Goal: Task Accomplishment & Management: Use online tool/utility

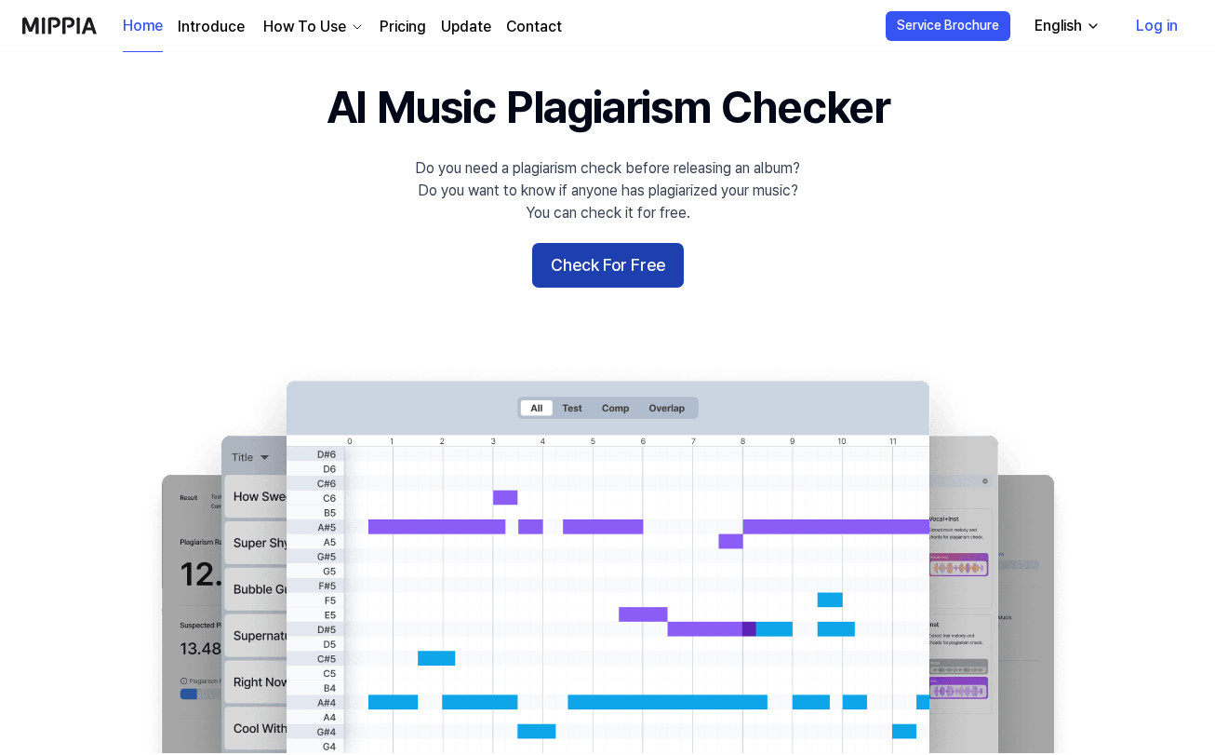
drag, startPoint x: 0, startPoint y: 0, endPoint x: 599, endPoint y: 266, distance: 655.7
click at [599, 266] on button "Check For Free" at bounding box center [608, 265] width 152 height 45
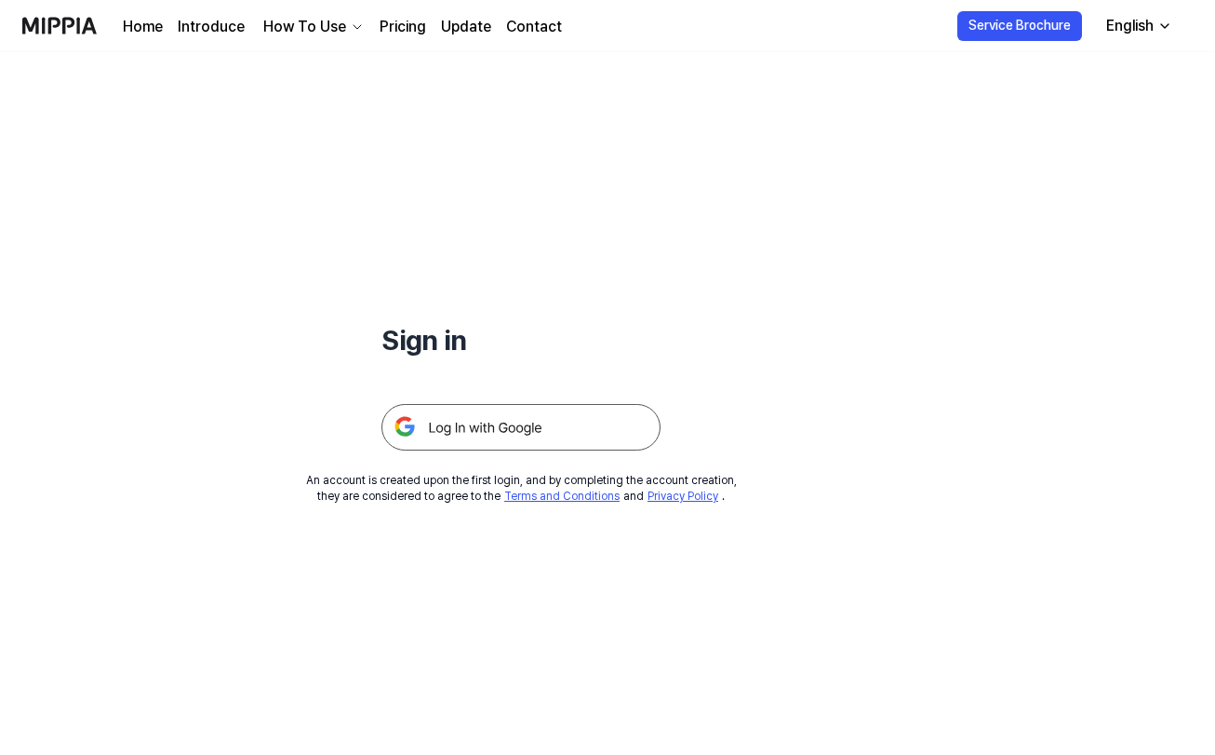
scroll to position [43, 0]
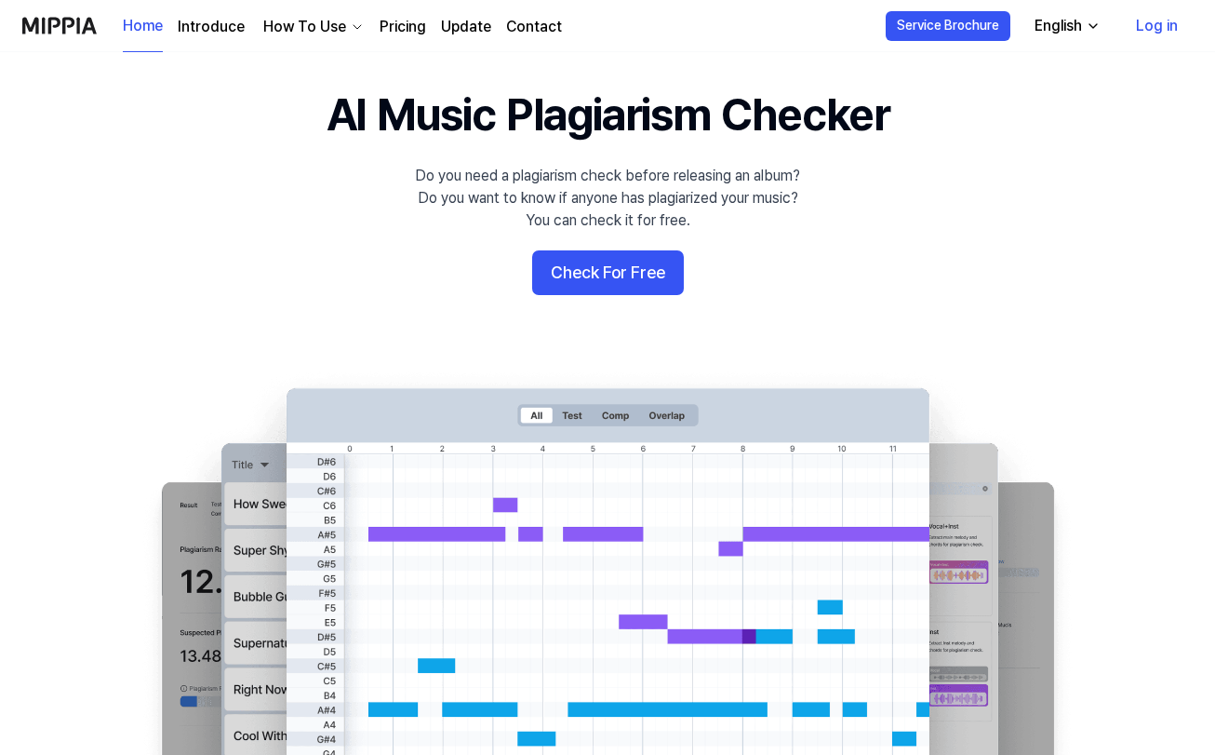
click at [408, 20] on link "Pricing" at bounding box center [403, 27] width 47 height 22
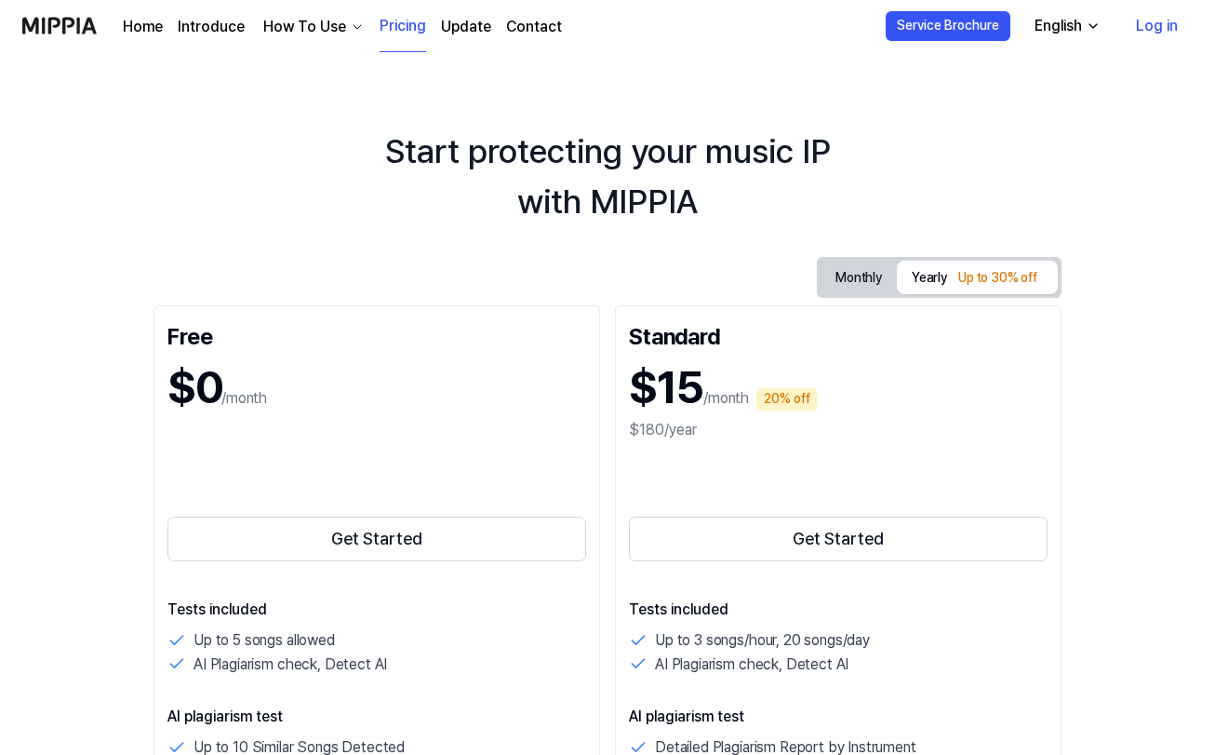
scroll to position [35, 0]
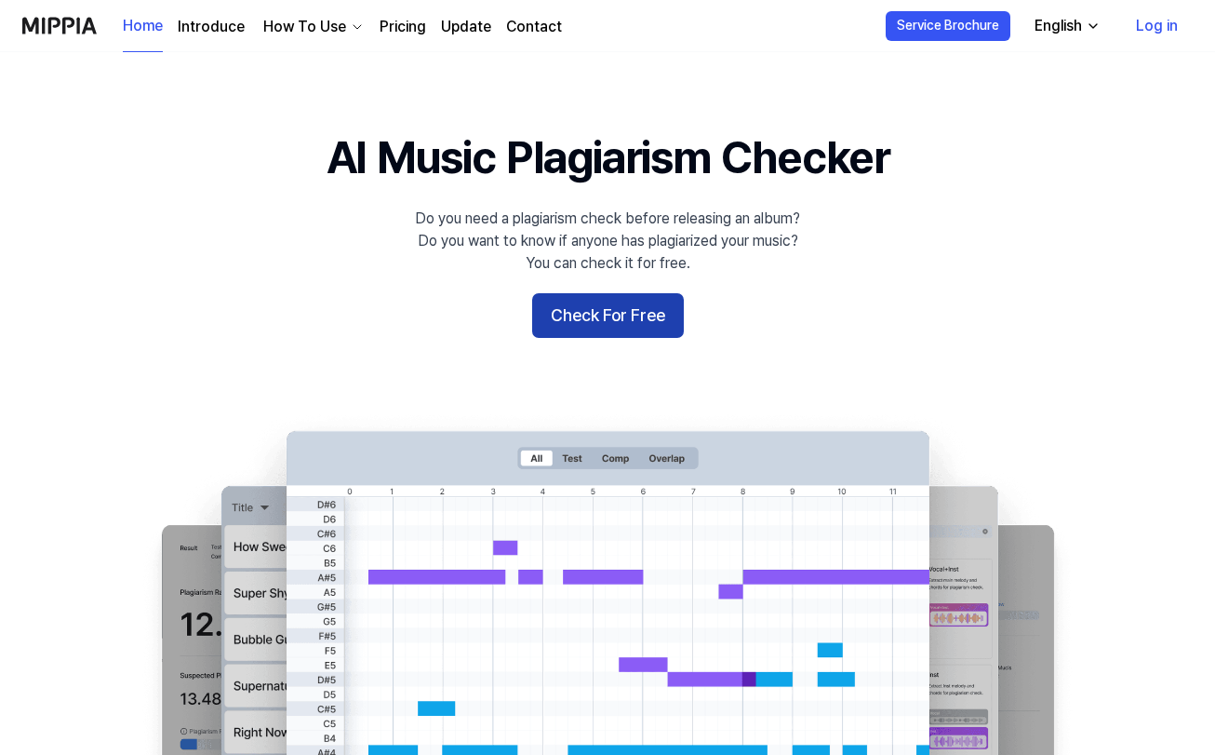
click at [619, 326] on button "Check For Free" at bounding box center [608, 315] width 152 height 45
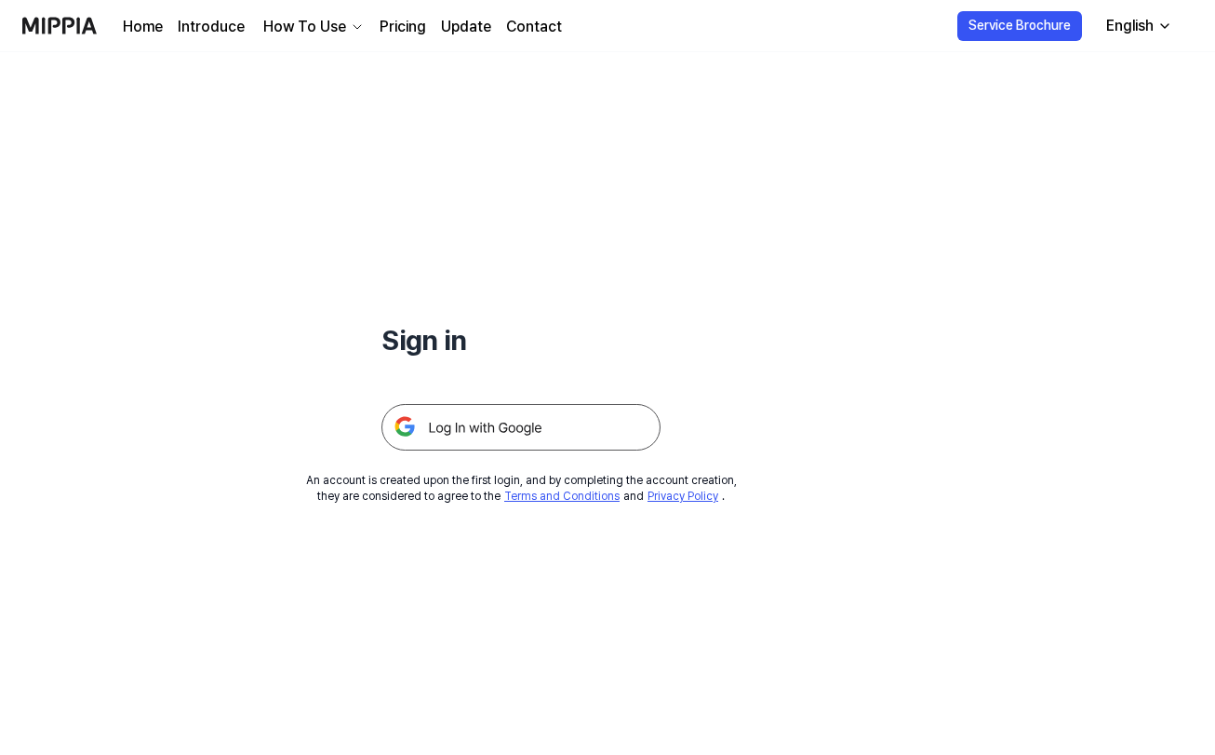
click at [528, 423] on img at bounding box center [521, 427] width 279 height 47
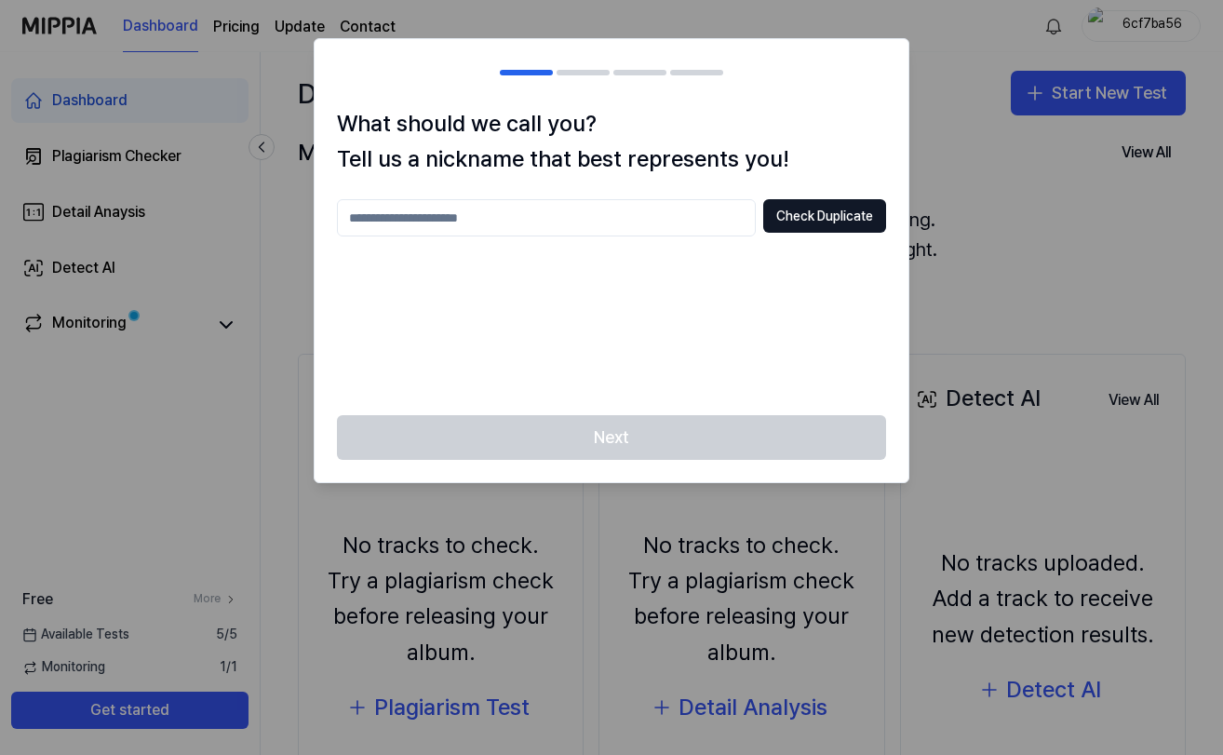
click at [664, 221] on input "text" at bounding box center [546, 217] width 419 height 37
type input "*"
click at [808, 223] on button "Check Duplicate" at bounding box center [824, 215] width 123 height 33
drag, startPoint x: 489, startPoint y: 218, endPoint x: 275, endPoint y: 189, distance: 216.0
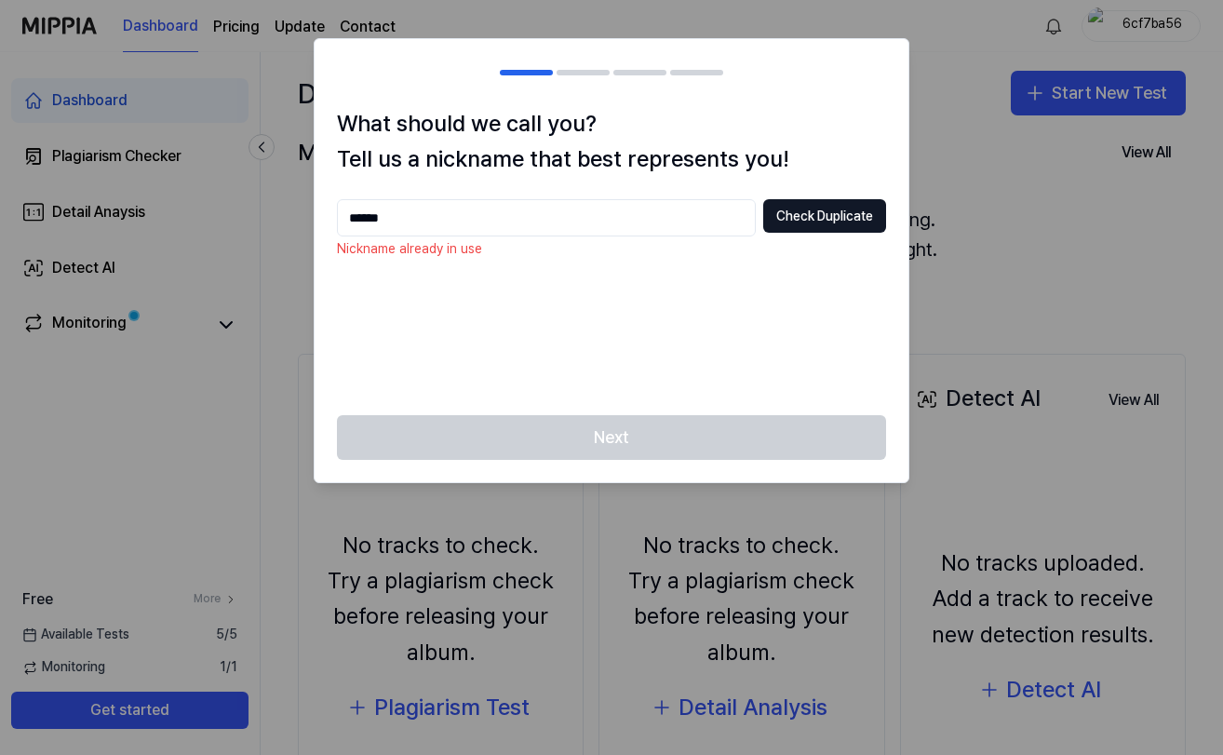
click at [275, 189] on body "Dashboard Pricing Update Contact 6cf7ba56 Dashboard Plagiarism Checker Detail A…" at bounding box center [611, 377] width 1223 height 755
type input "********"
click at [829, 211] on button "Check Duplicate" at bounding box center [824, 215] width 123 height 33
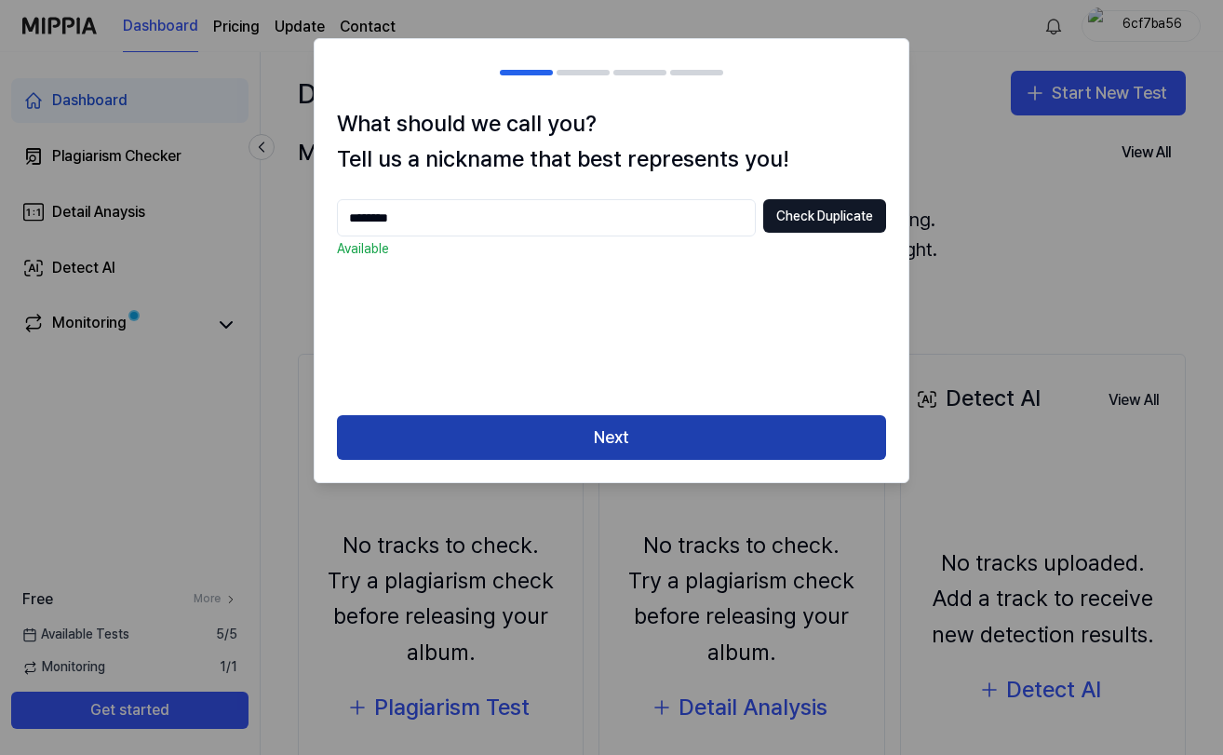
click at [608, 436] on button "Next" at bounding box center [611, 437] width 549 height 45
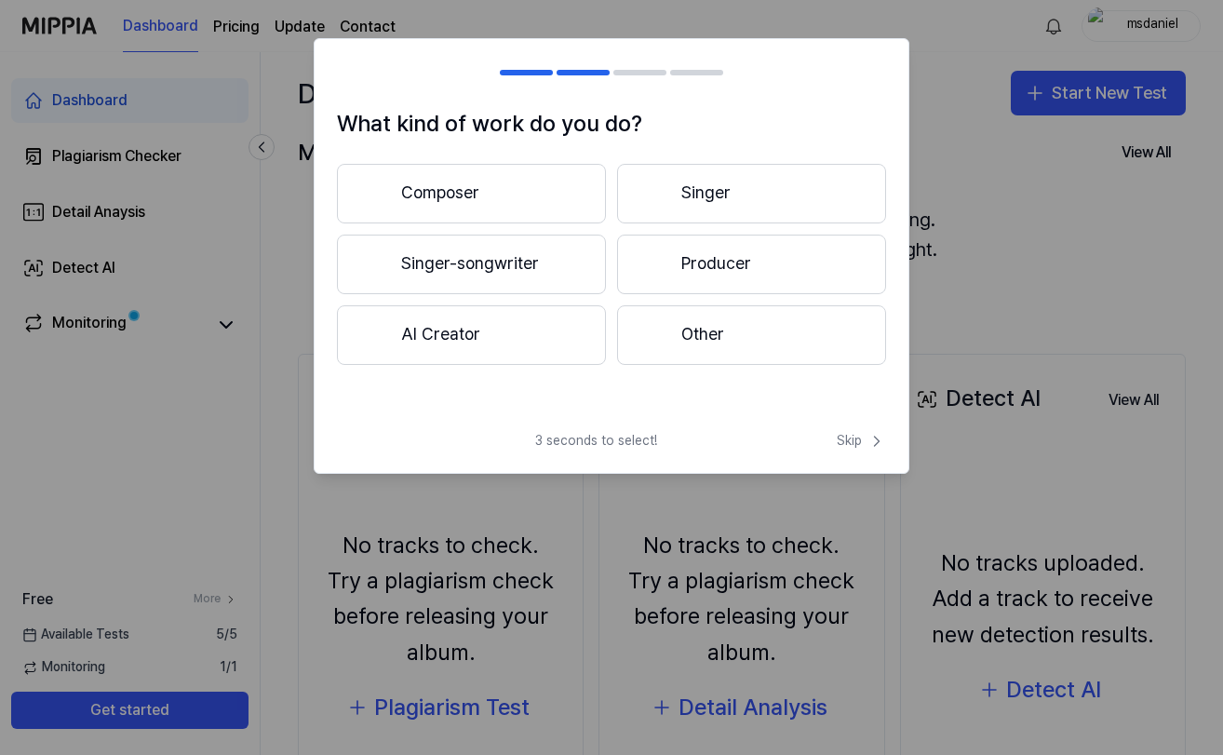
click at [478, 188] on button "Composer" at bounding box center [471, 194] width 269 height 60
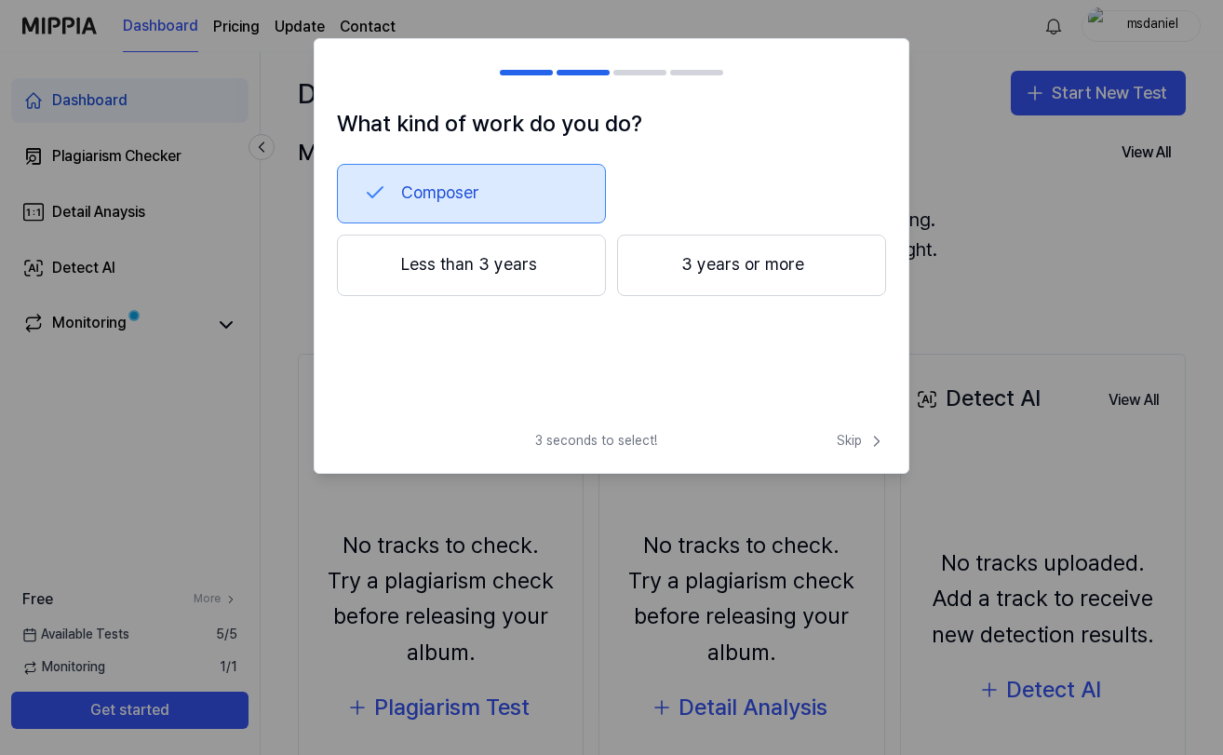
click at [584, 74] on div at bounding box center [582, 73] width 53 height 6
click at [521, 275] on button "Less than 3 years" at bounding box center [471, 264] width 269 height 61
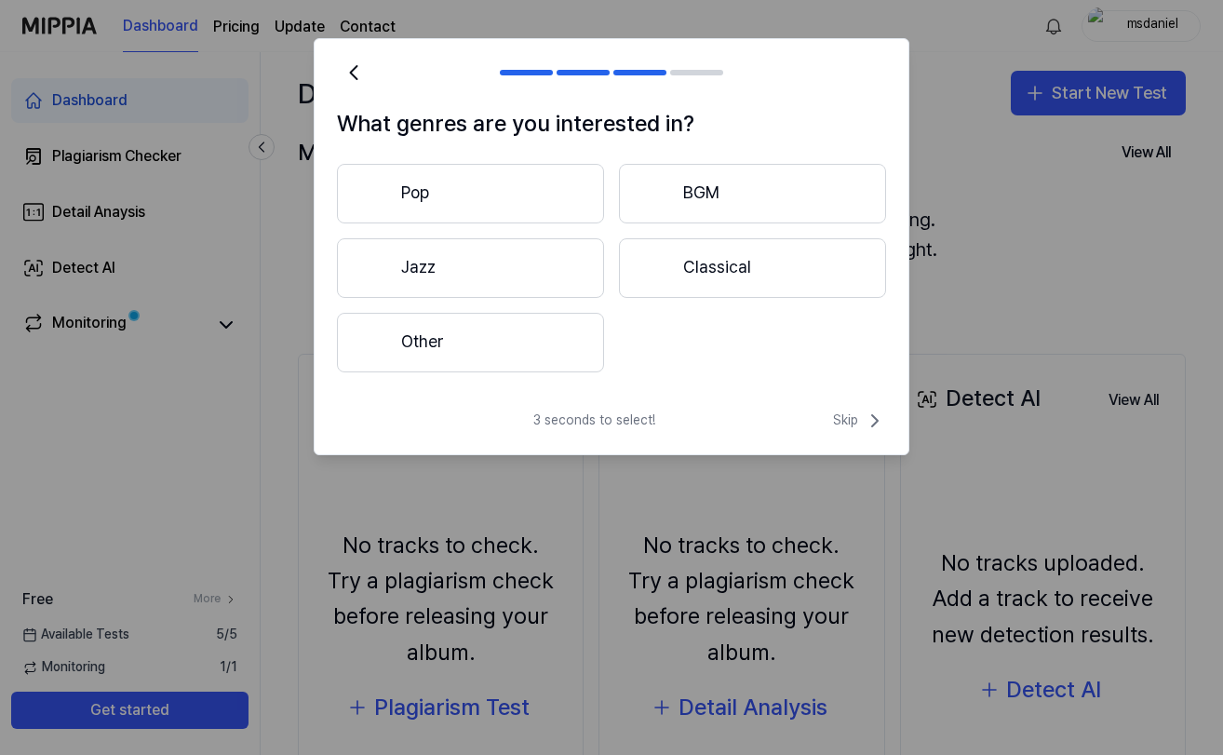
click at [550, 196] on button "Pop" at bounding box center [470, 194] width 267 height 60
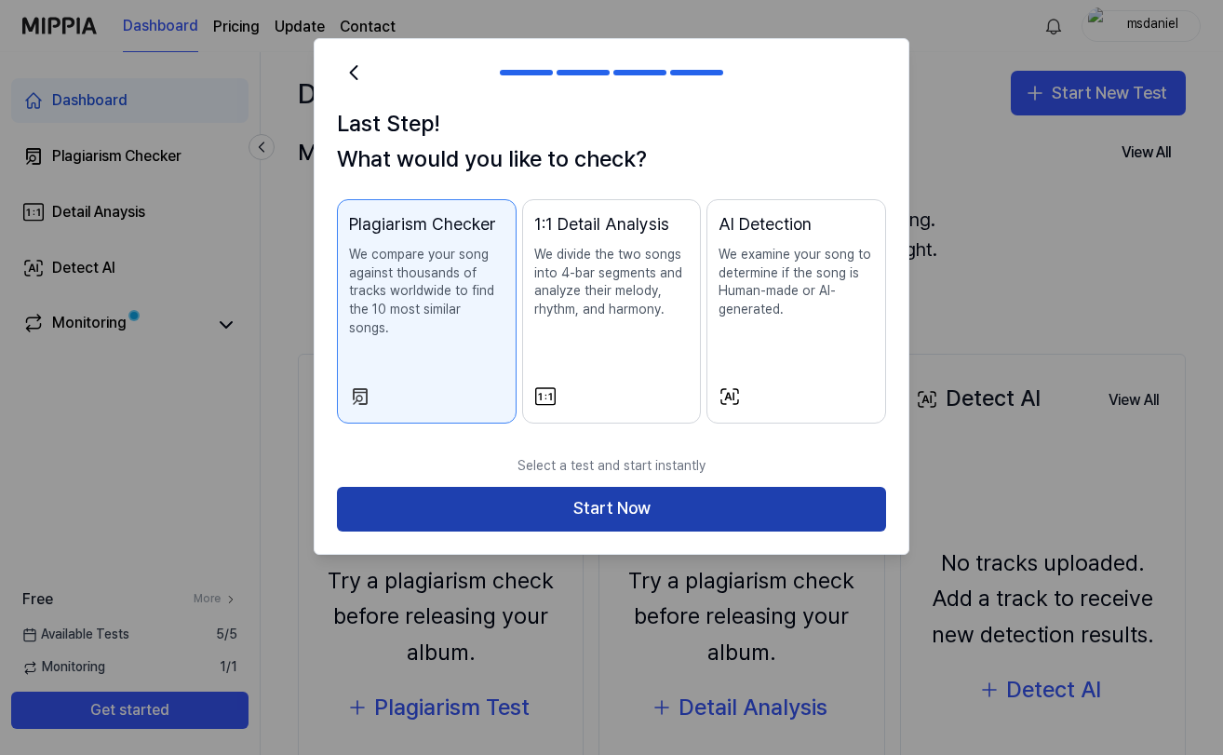
click at [585, 488] on button "Start Now" at bounding box center [611, 509] width 549 height 45
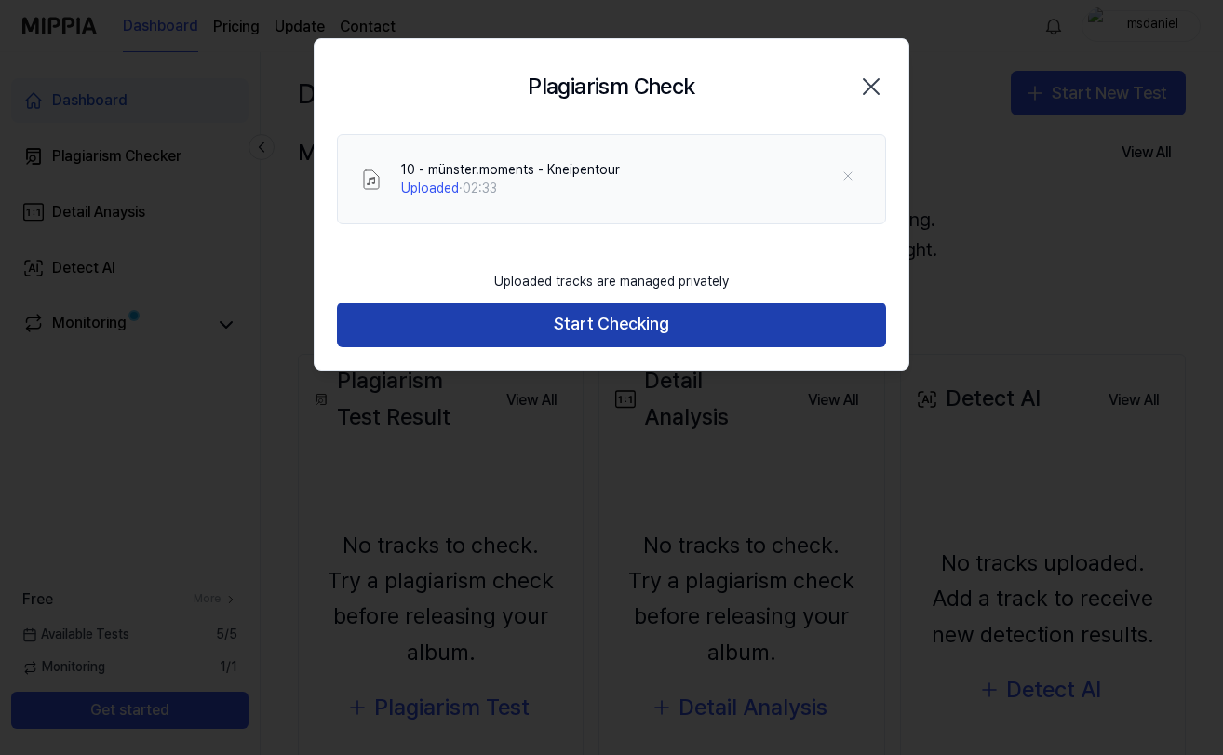
click at [649, 321] on button "Start Checking" at bounding box center [611, 324] width 549 height 45
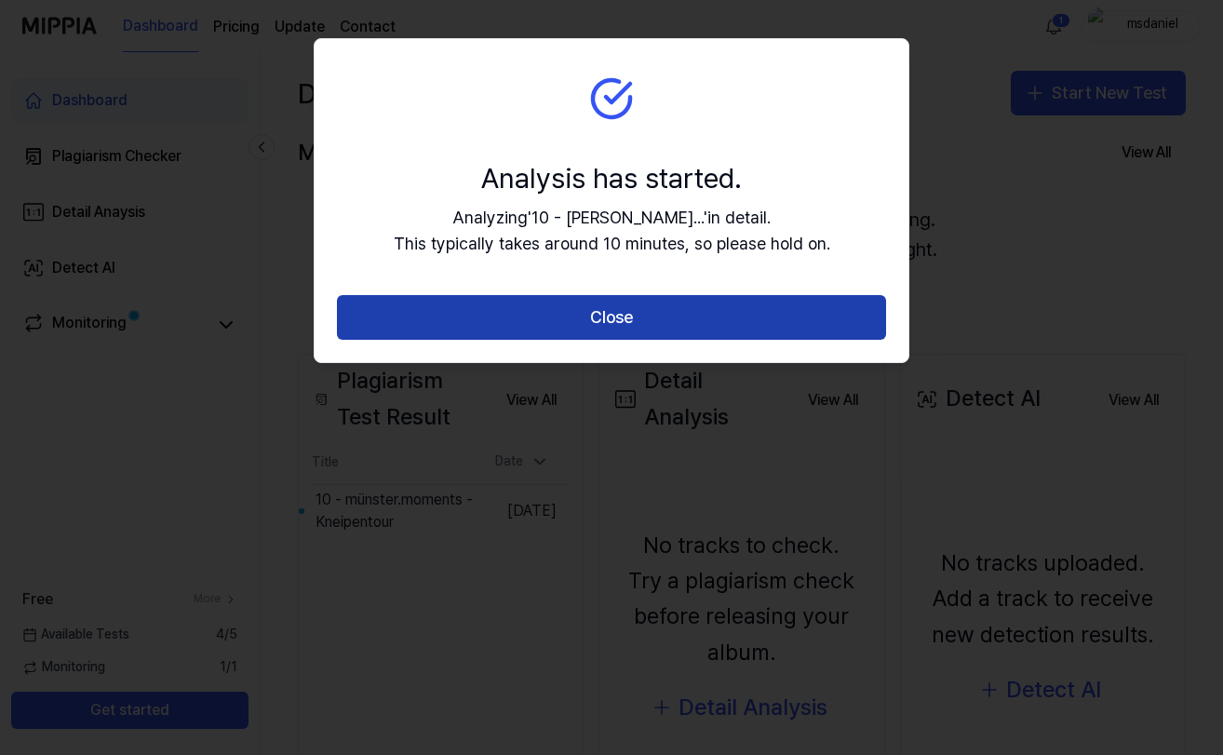
click at [780, 317] on button "Close" at bounding box center [611, 317] width 549 height 45
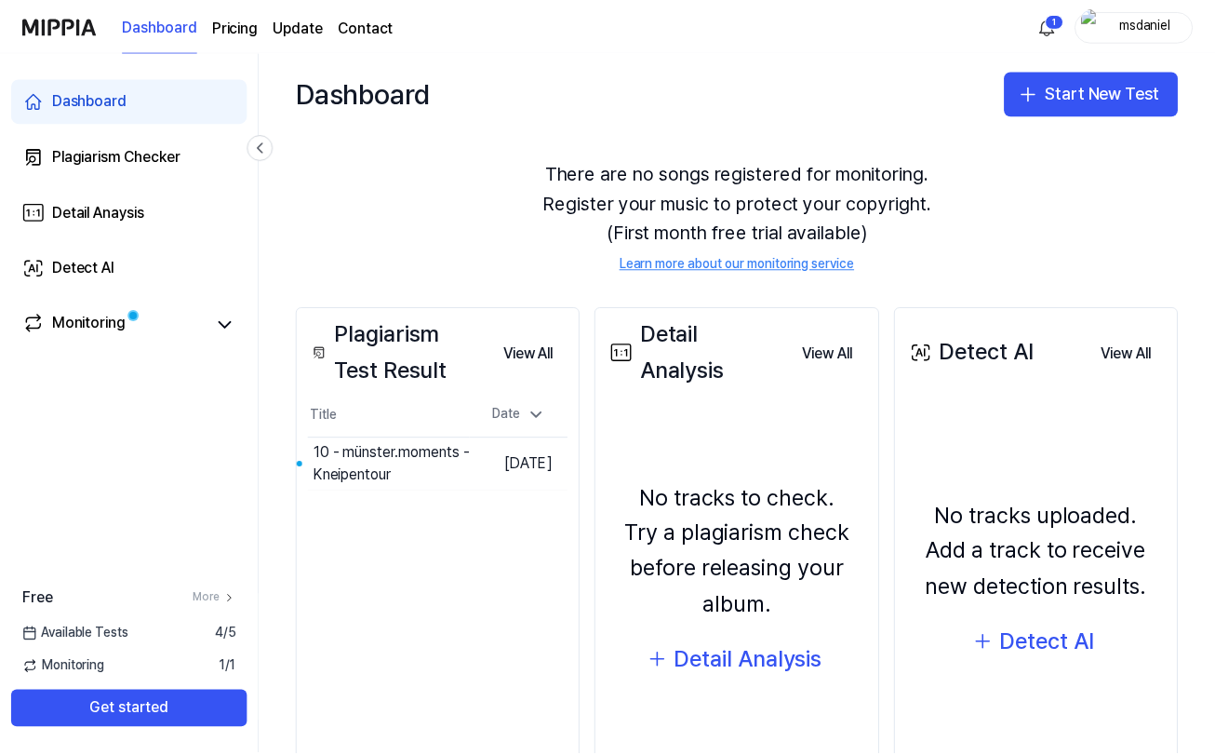
scroll to position [47, 0]
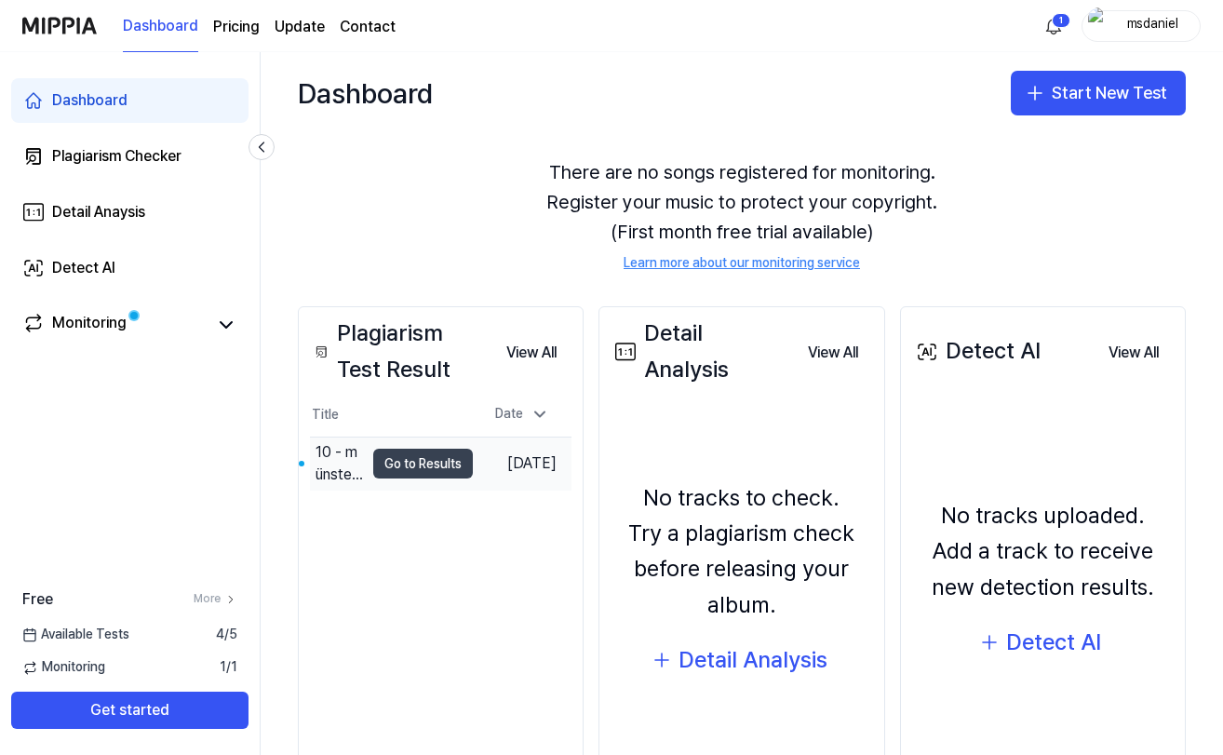
click at [392, 465] on button "Go to Results" at bounding box center [423, 464] width 100 height 30
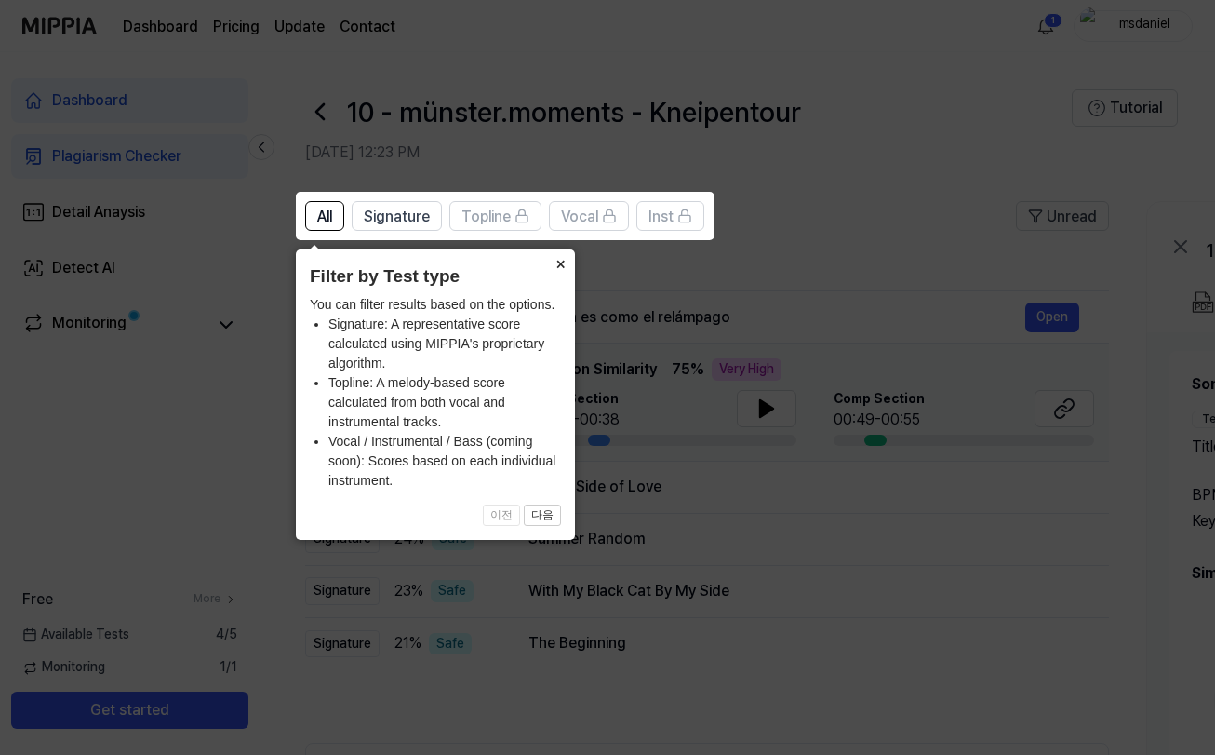
click at [563, 259] on button "×" at bounding box center [560, 262] width 30 height 26
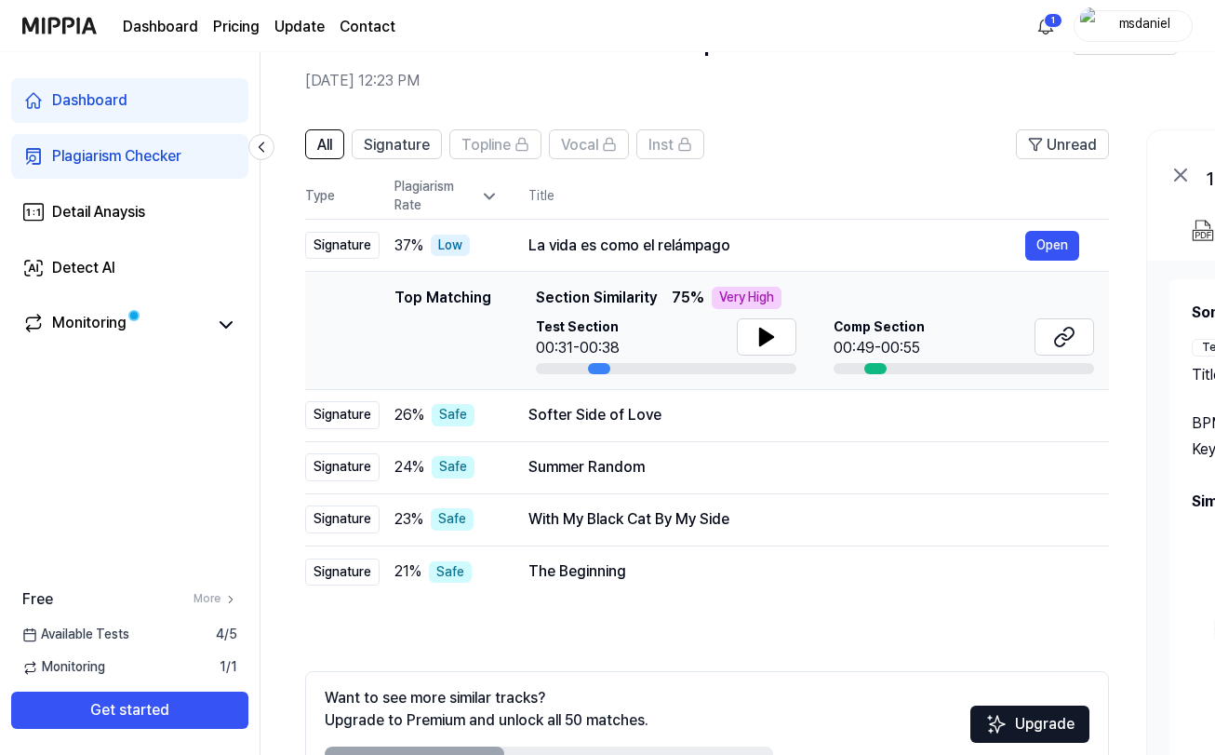
scroll to position [75, 0]
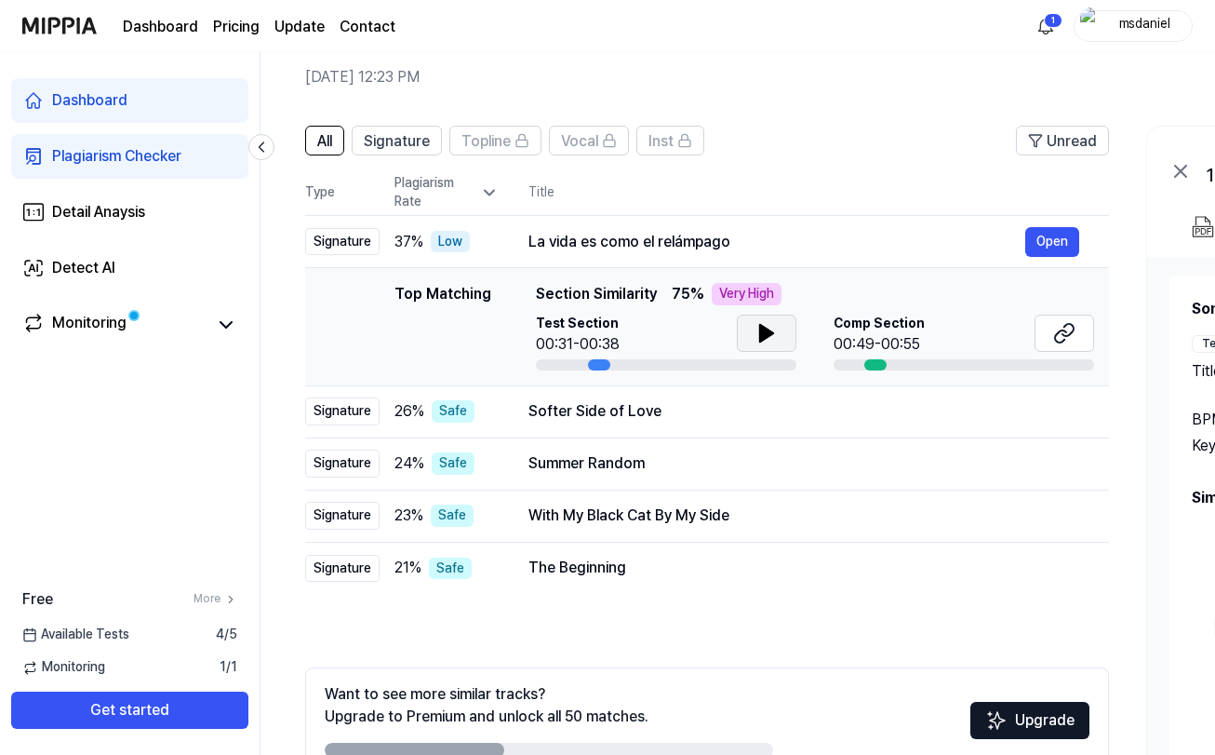
click at [771, 336] on icon at bounding box center [767, 333] width 22 height 22
click at [770, 337] on icon at bounding box center [771, 333] width 4 height 15
click at [770, 337] on icon at bounding box center [767, 333] width 22 height 22
click at [766, 337] on icon at bounding box center [767, 333] width 22 height 22
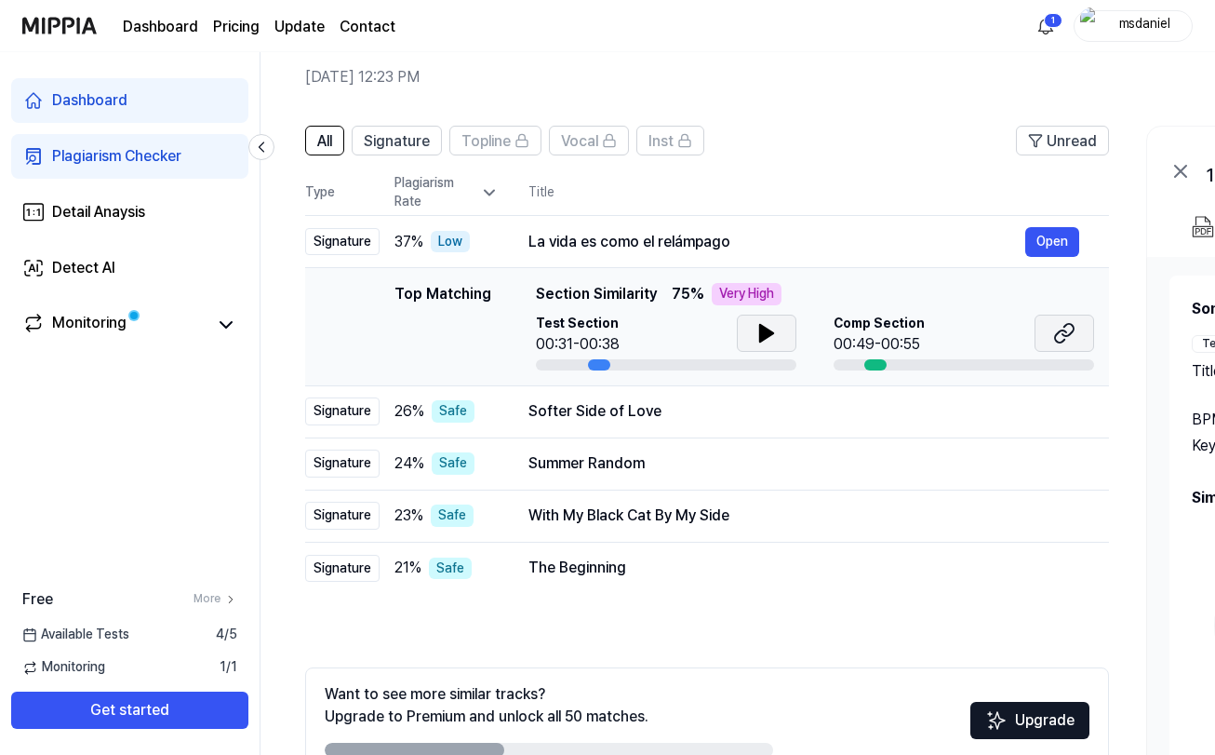
click at [1066, 333] on icon at bounding box center [1064, 333] width 22 height 22
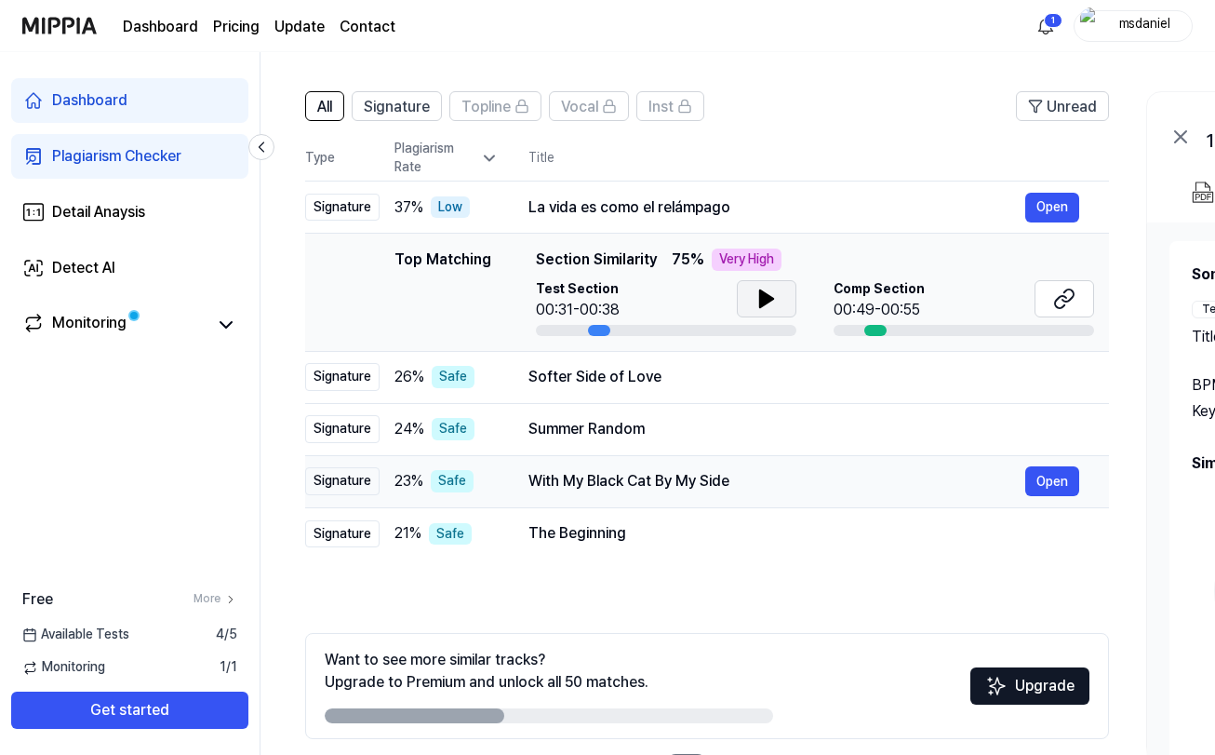
scroll to position [25, 0]
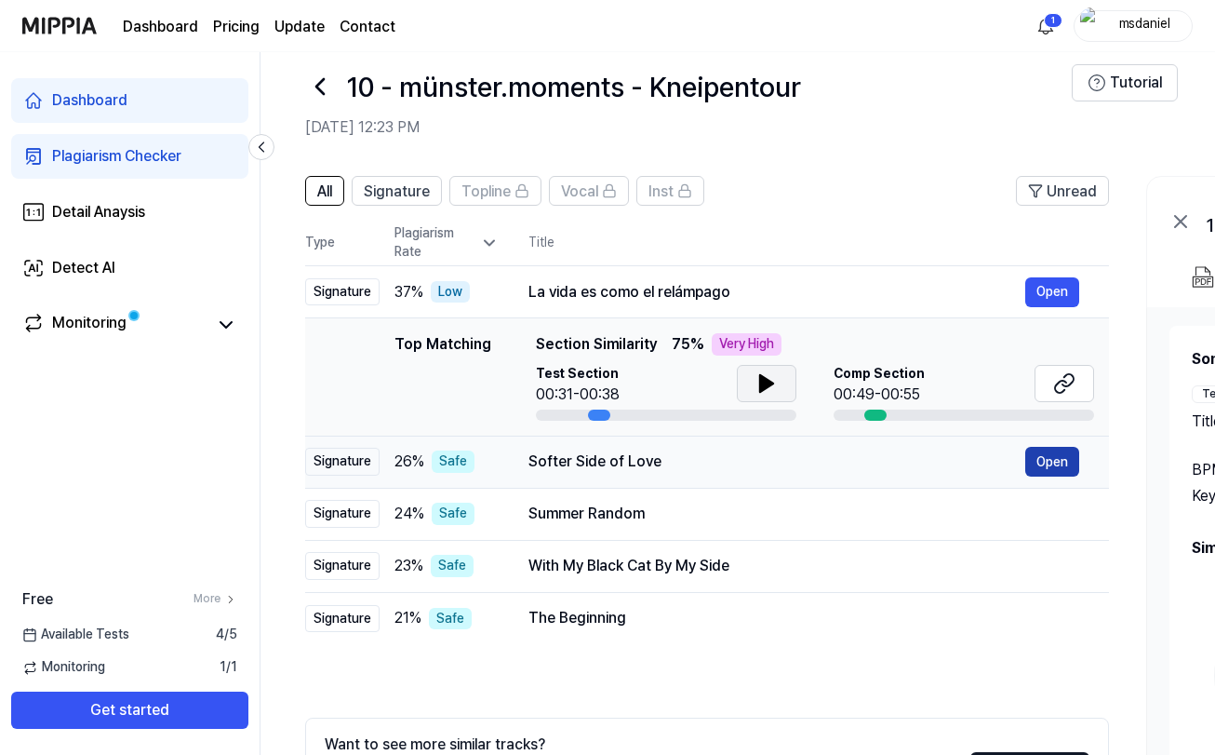
click at [1051, 461] on button "Open" at bounding box center [1052, 462] width 54 height 30
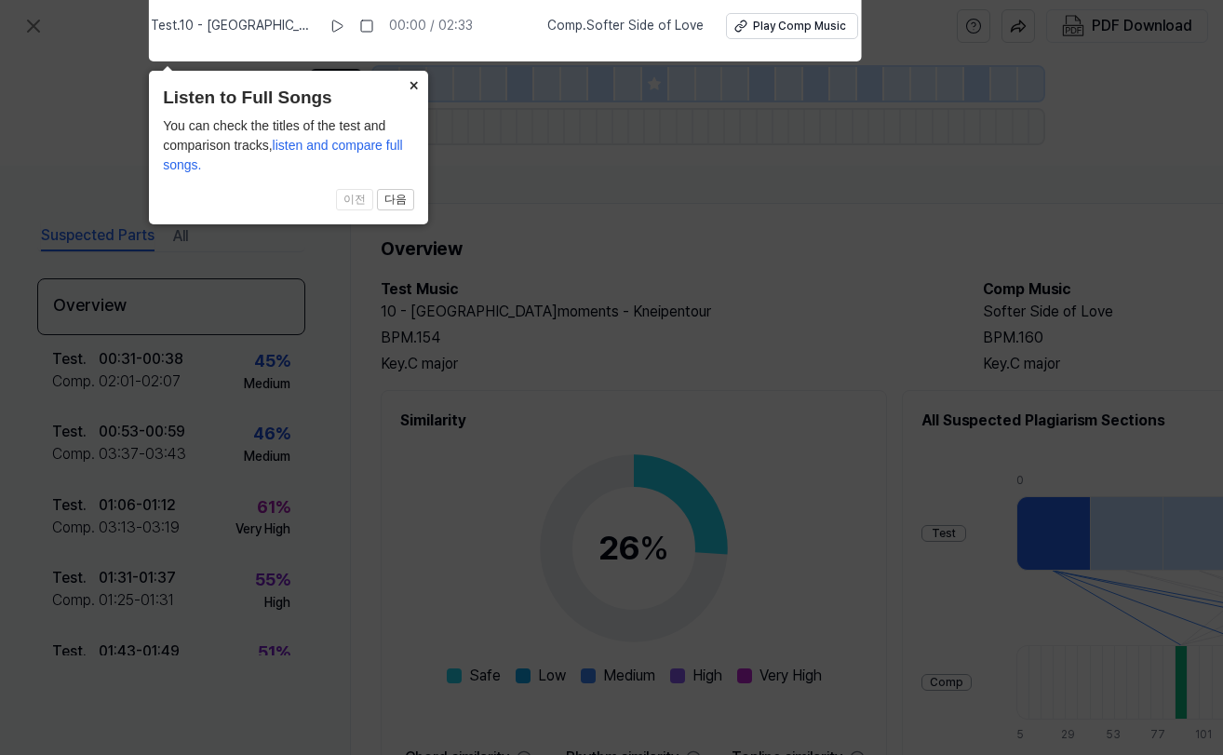
click at [407, 83] on button "×" at bounding box center [413, 84] width 30 height 26
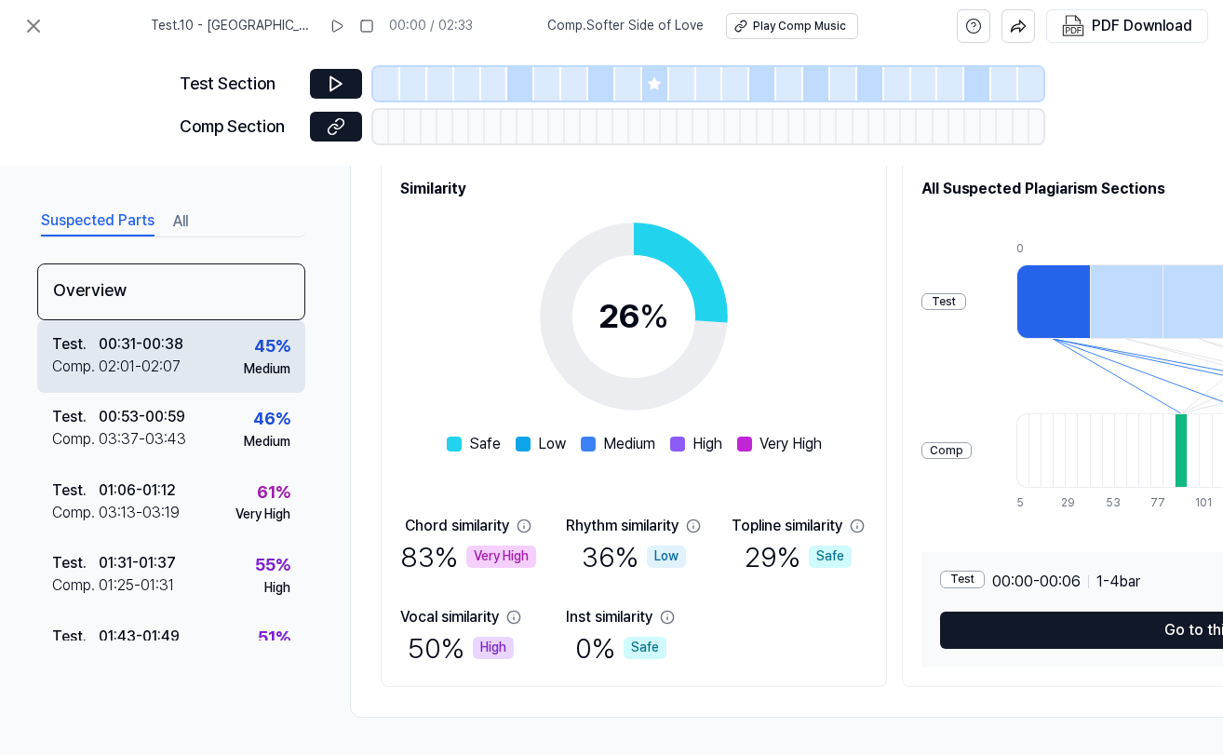
scroll to position [48, 0]
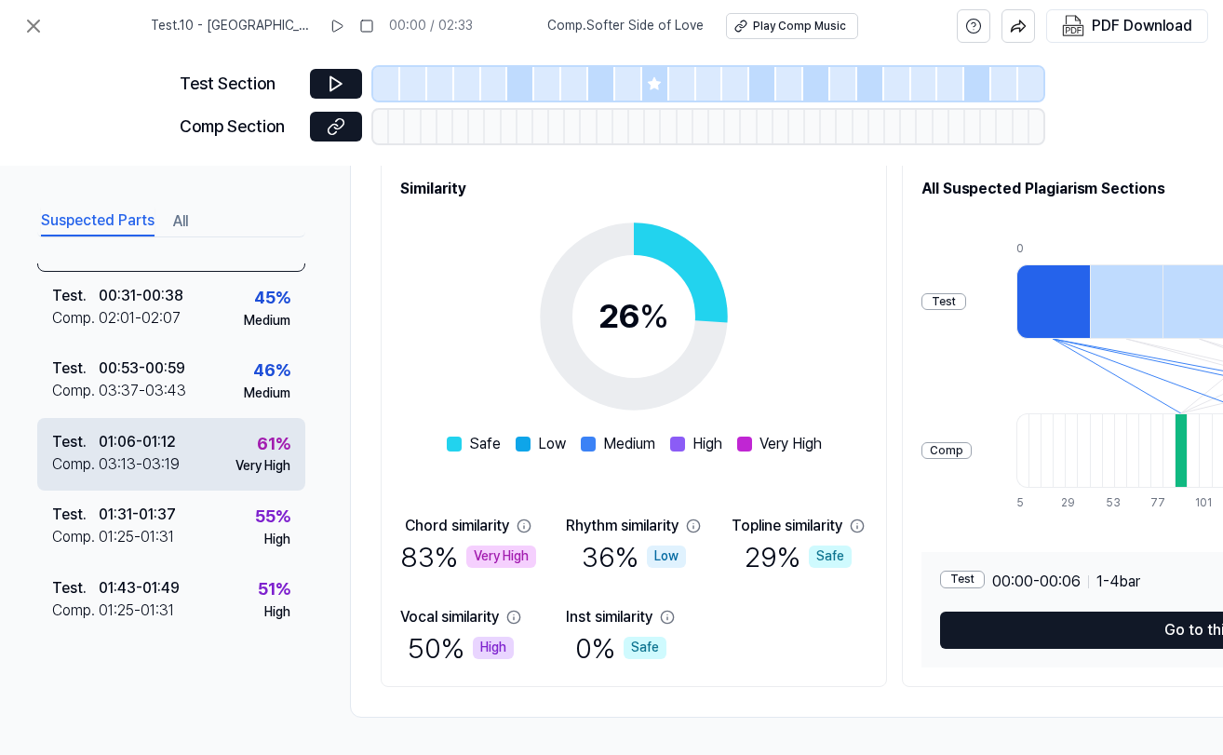
click at [154, 447] on div "01:06 - 01:12" at bounding box center [137, 442] width 77 height 22
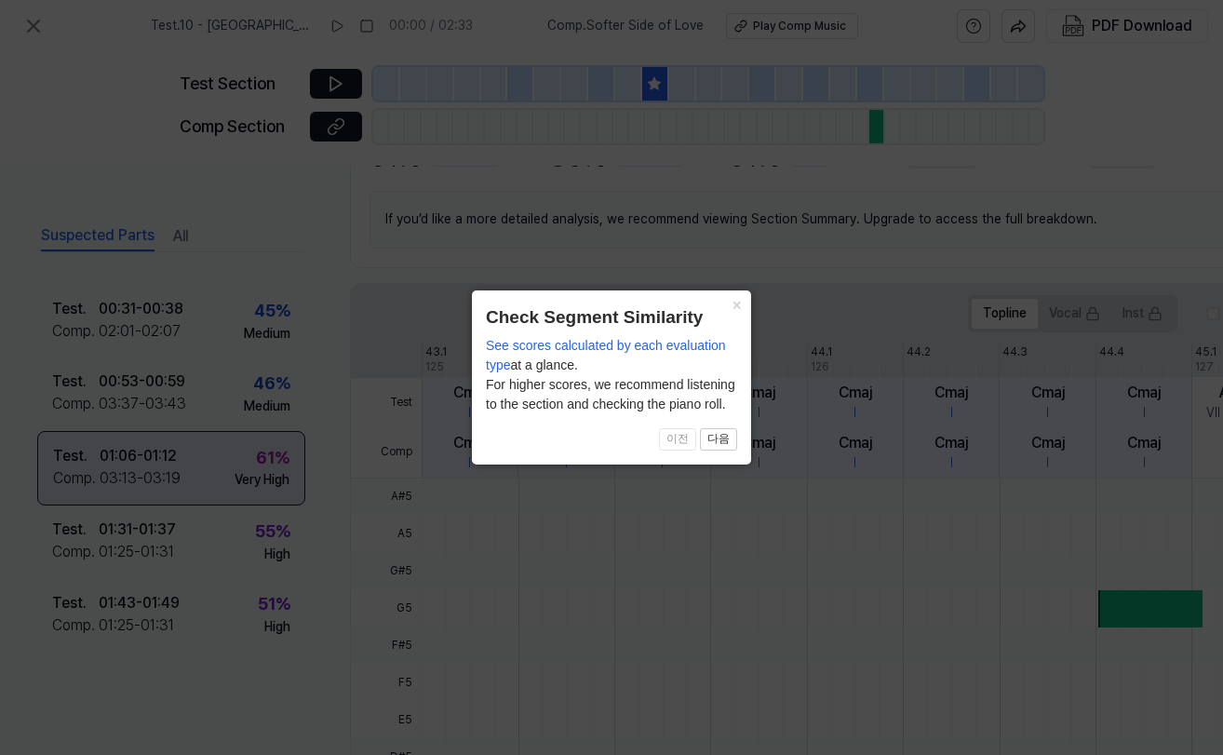
scroll to position [529, 0]
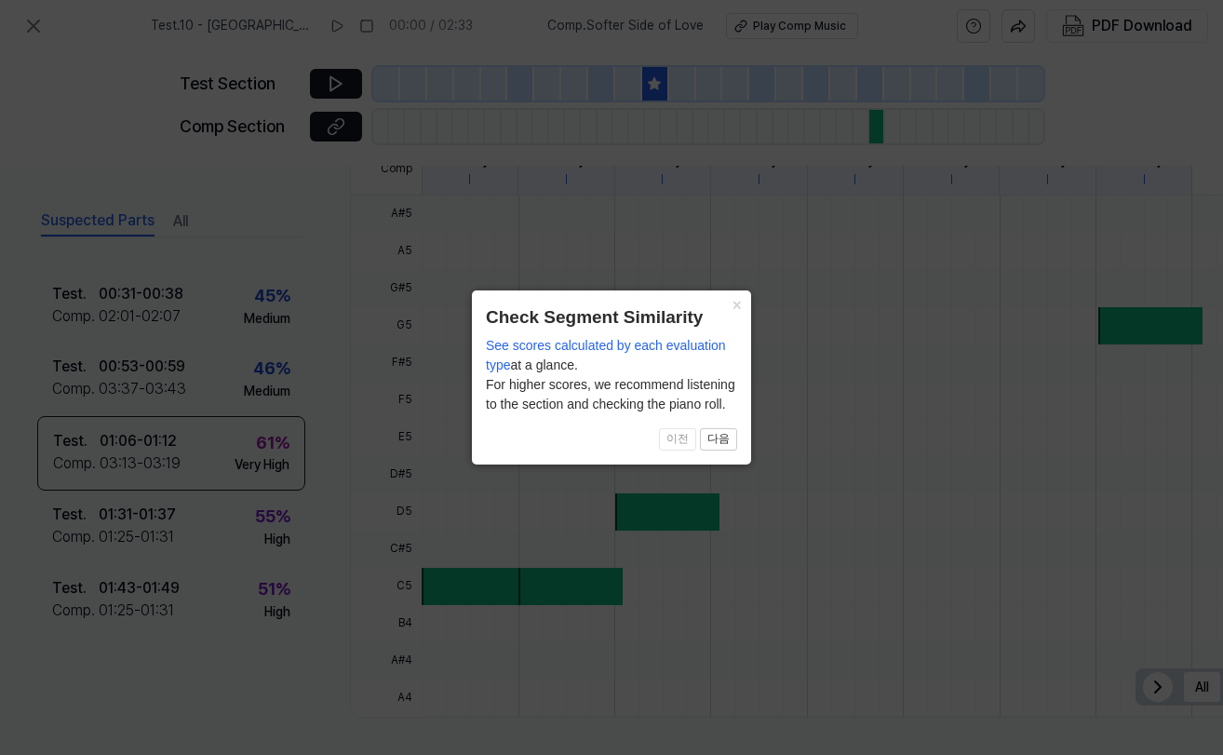
click at [729, 316] on header "Check Segment Similarity" at bounding box center [611, 317] width 251 height 27
click at [732, 307] on button "×" at bounding box center [736, 303] width 30 height 26
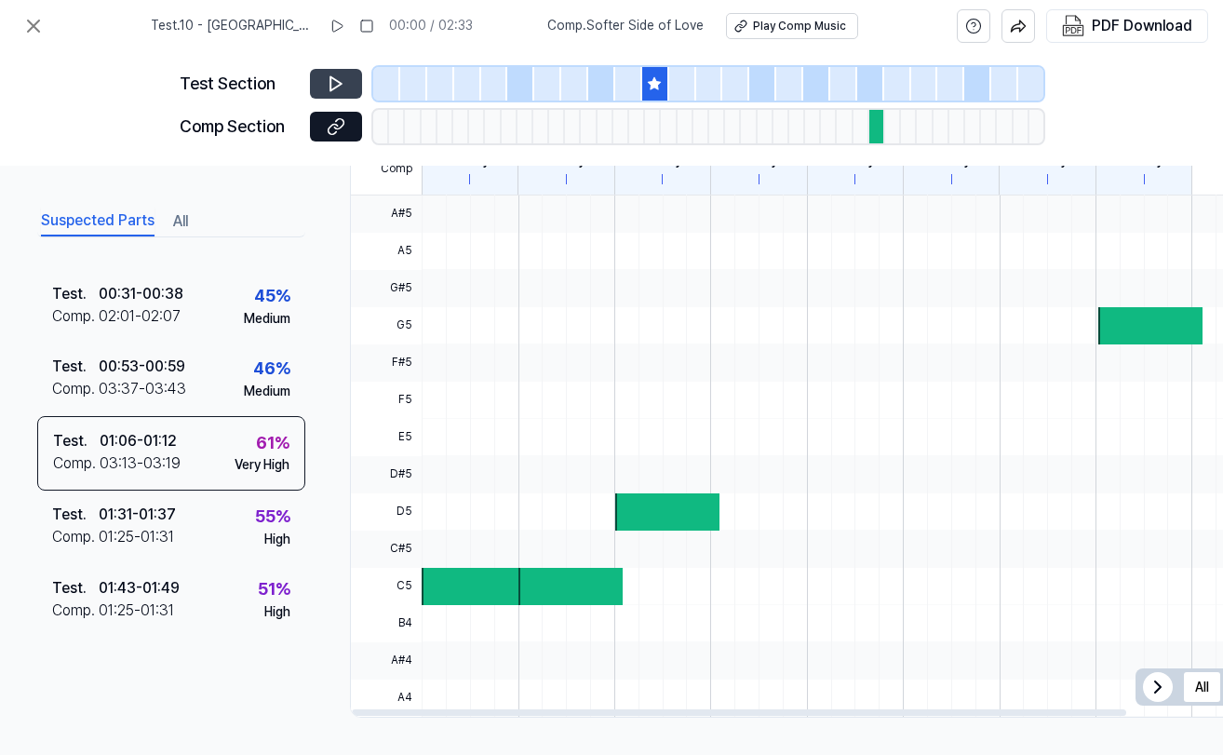
click at [335, 71] on button at bounding box center [336, 84] width 52 height 30
click at [338, 79] on icon at bounding box center [339, 83] width 3 height 12
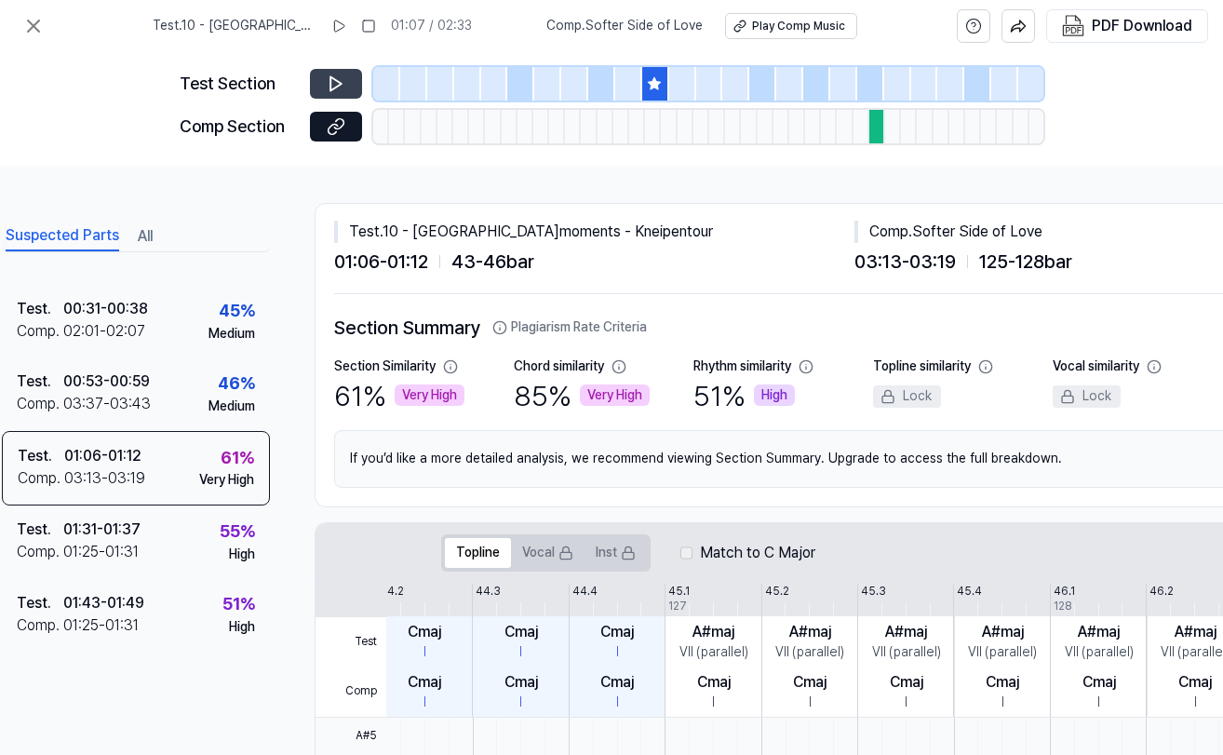
scroll to position [0, 0]
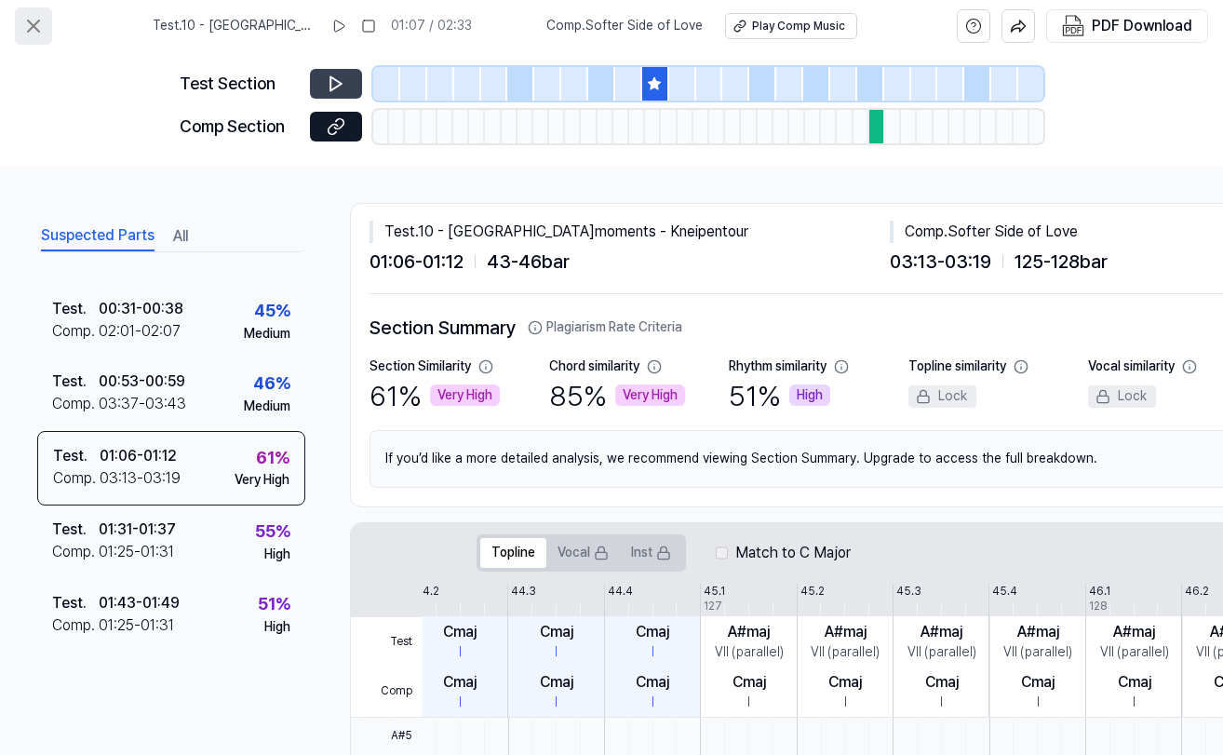
click at [24, 24] on icon at bounding box center [33, 26] width 22 height 22
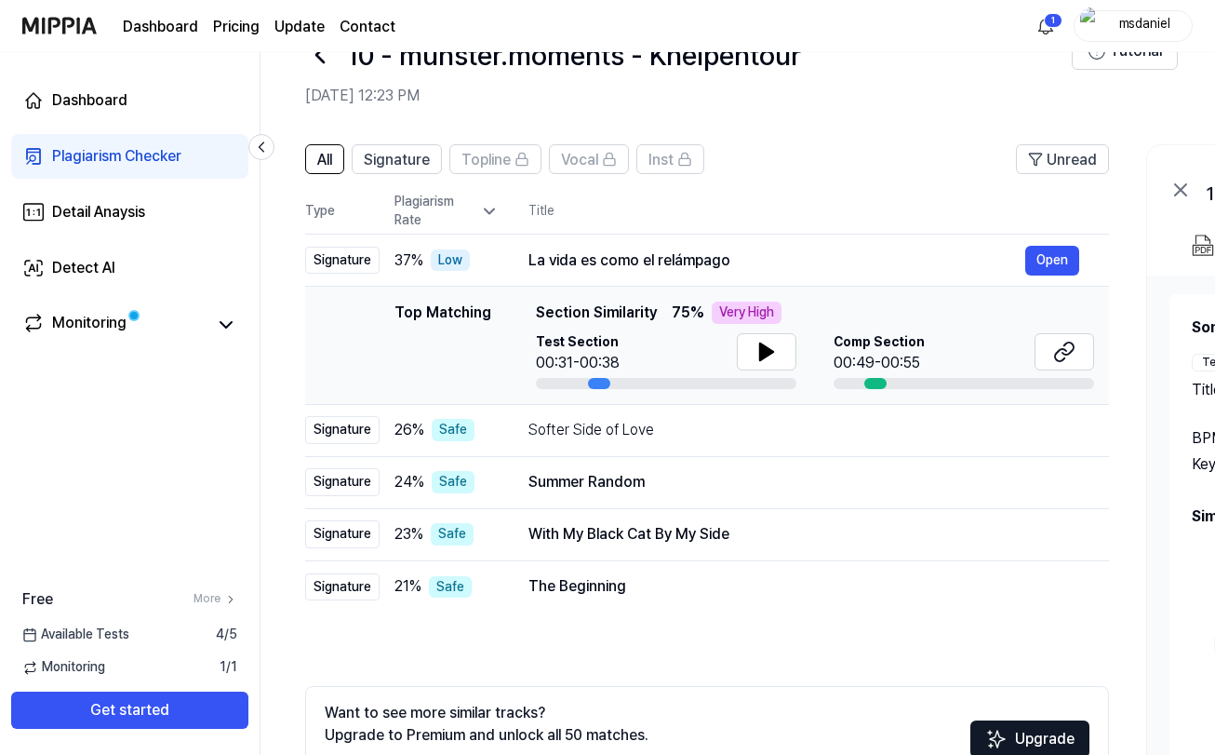
scroll to position [61, 0]
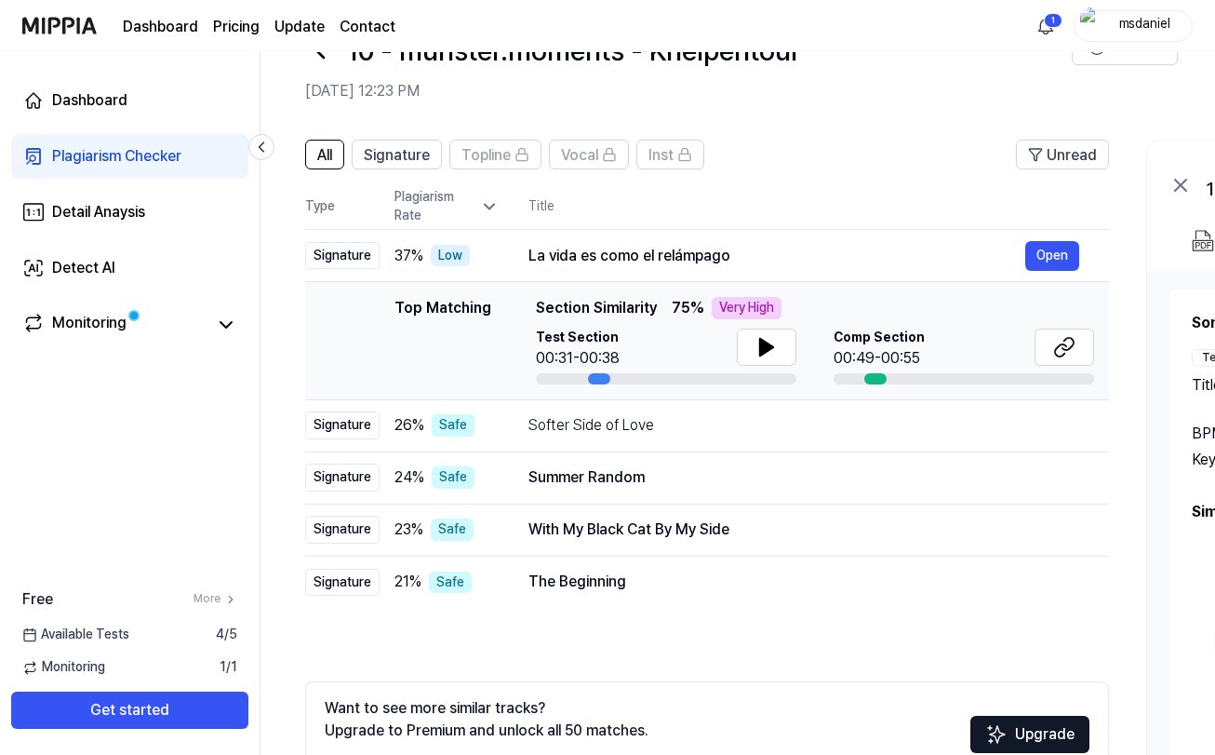
click at [484, 211] on icon at bounding box center [489, 206] width 19 height 19
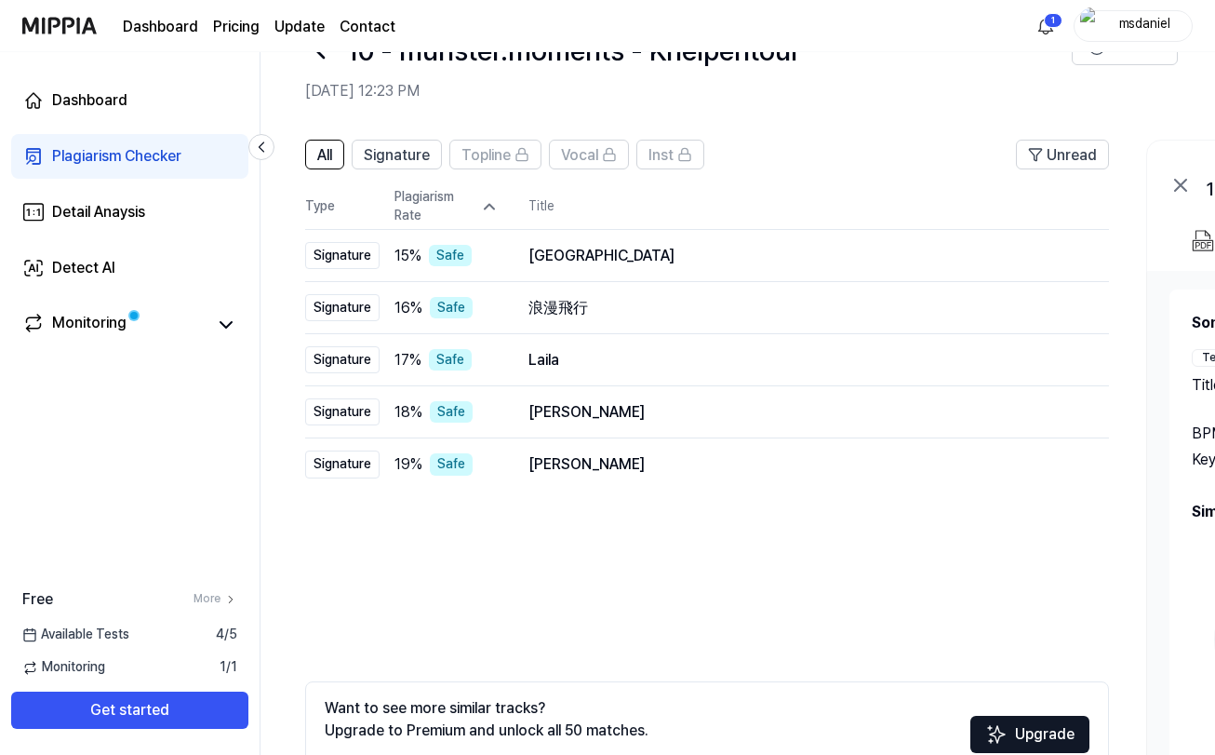
click at [487, 211] on icon at bounding box center [489, 206] width 19 height 19
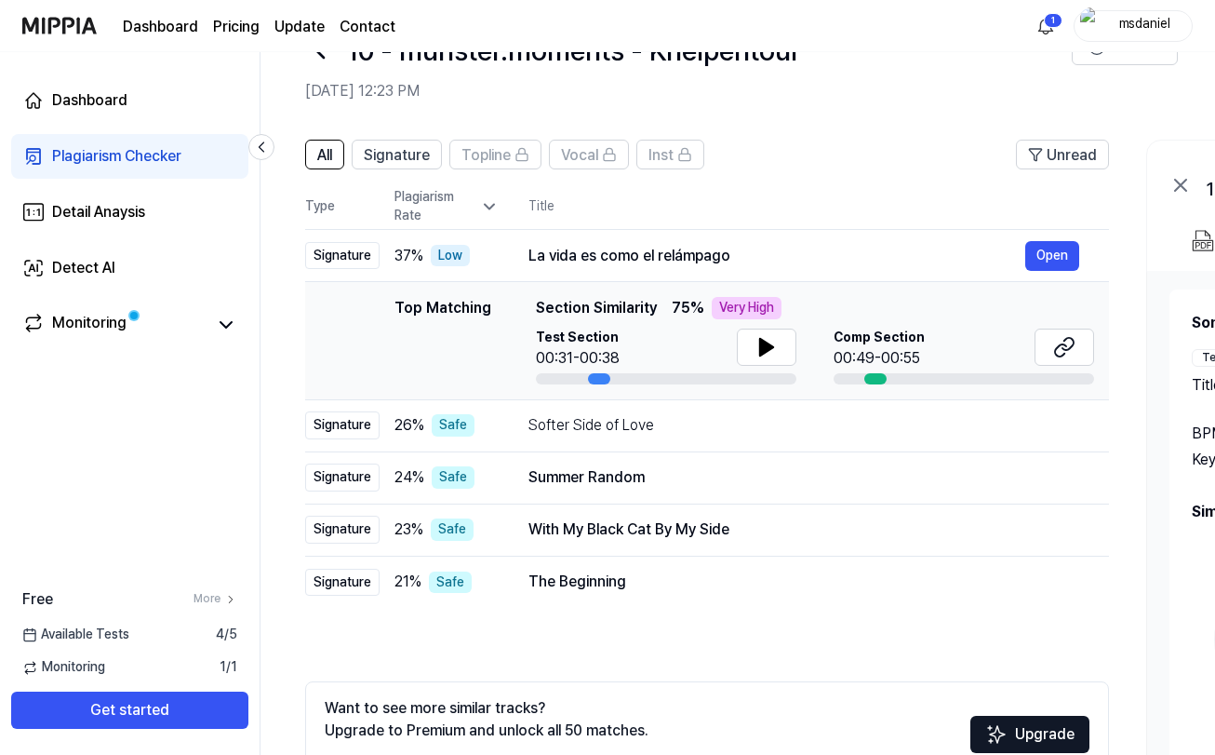
click at [487, 211] on icon at bounding box center [489, 206] width 19 height 19
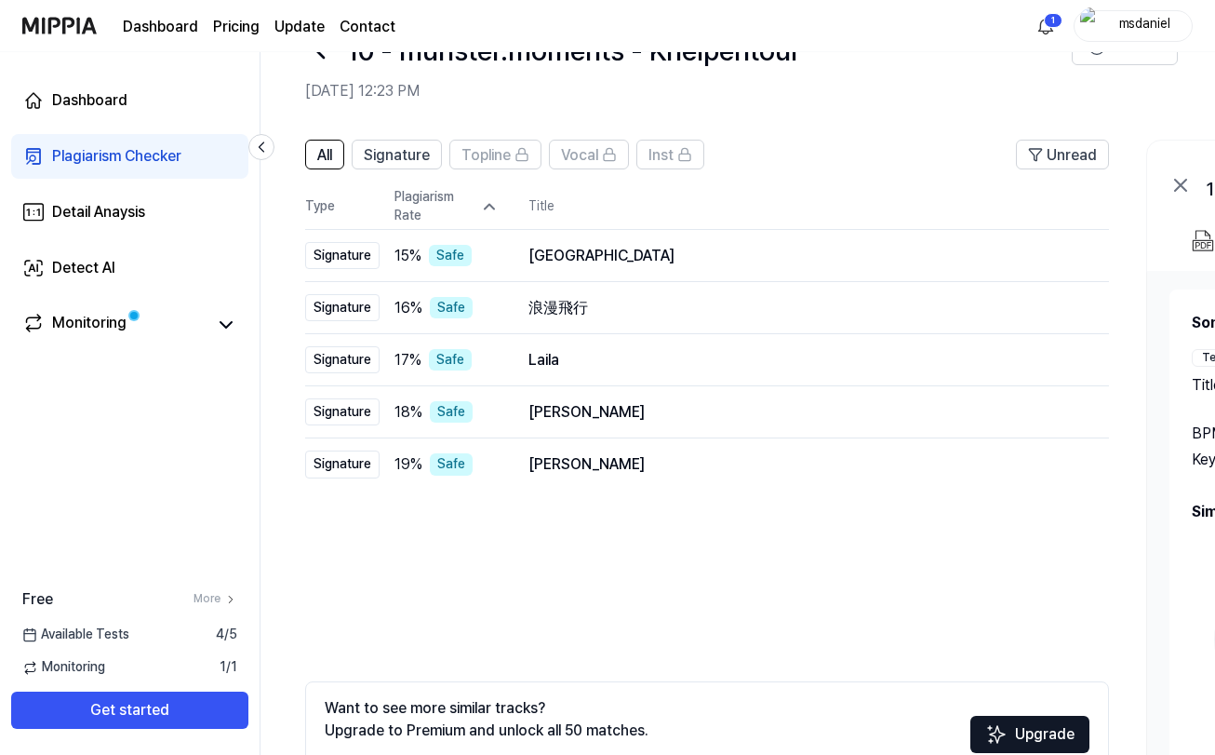
click at [488, 211] on icon at bounding box center [489, 206] width 19 height 19
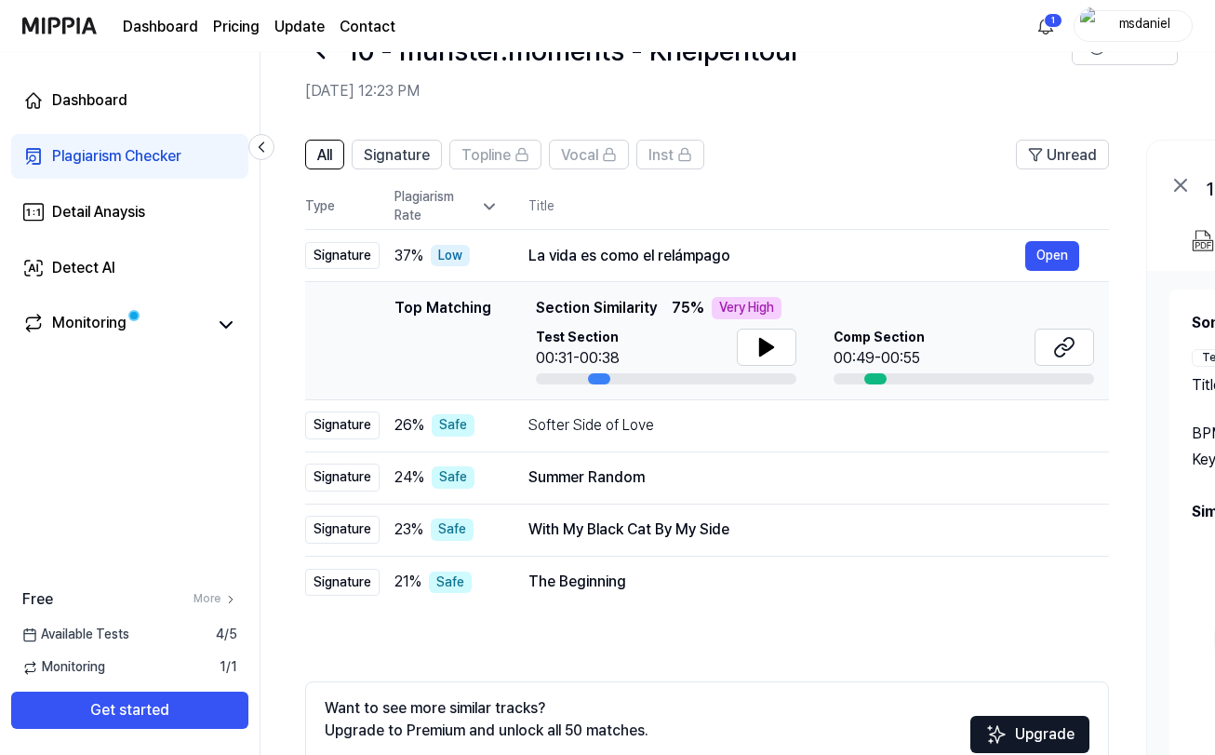
click at [488, 211] on icon at bounding box center [489, 206] width 19 height 19
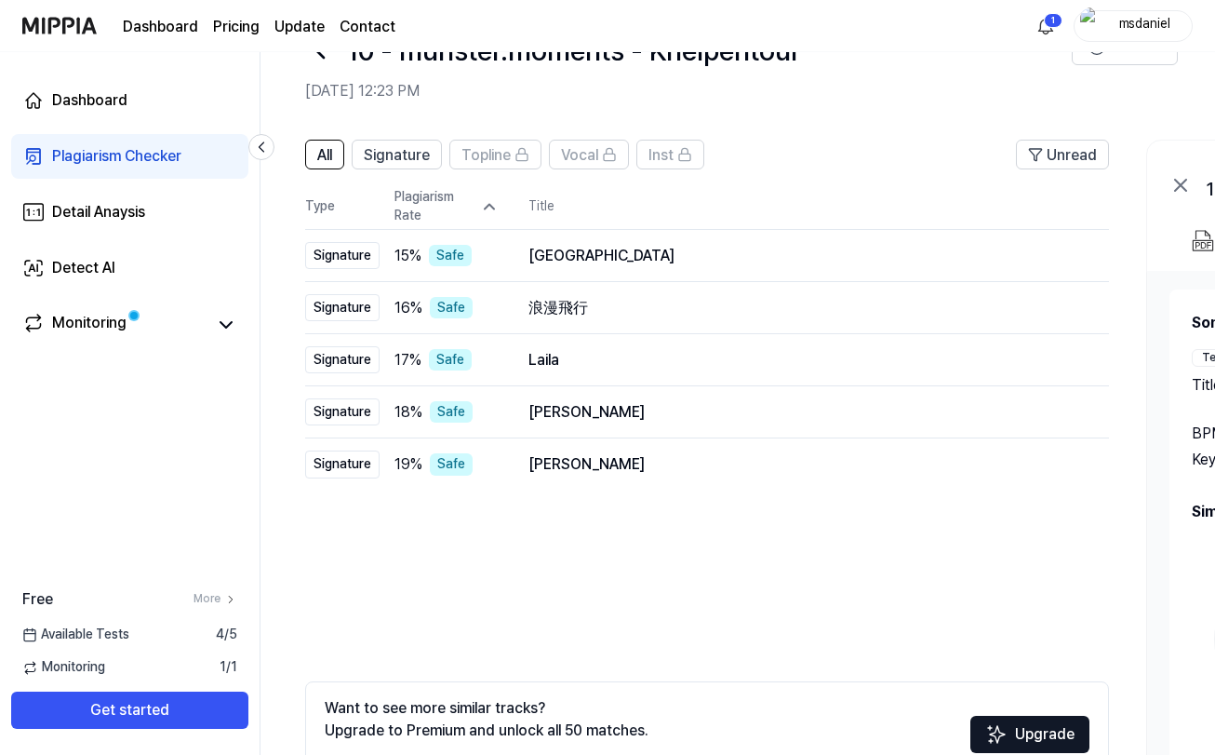
click at [488, 211] on icon at bounding box center [489, 206] width 19 height 19
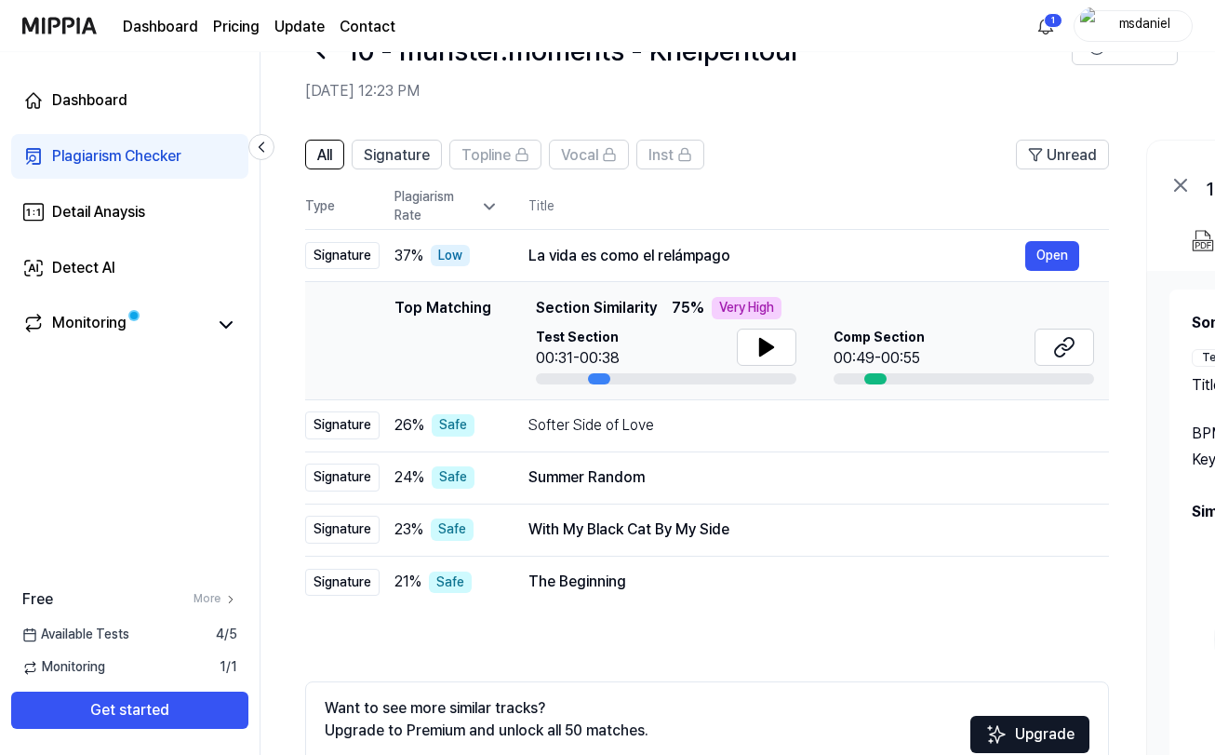
click at [488, 211] on icon at bounding box center [489, 206] width 19 height 19
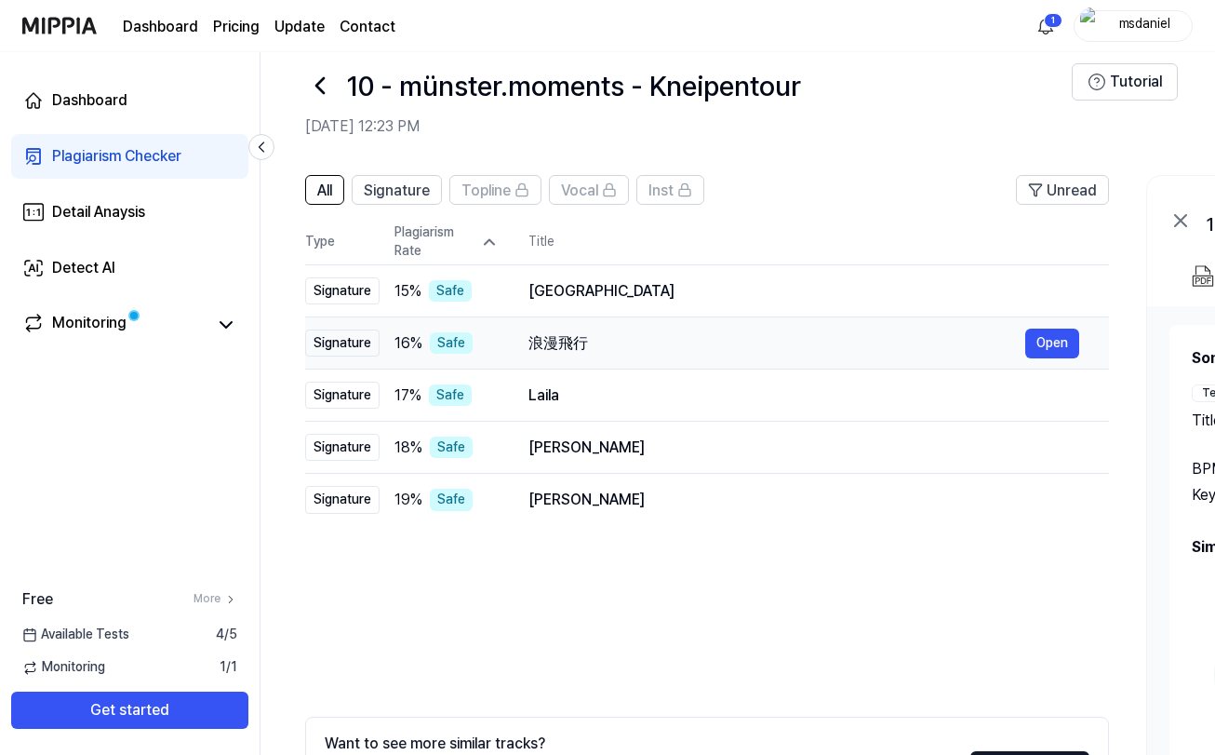
scroll to position [0, 0]
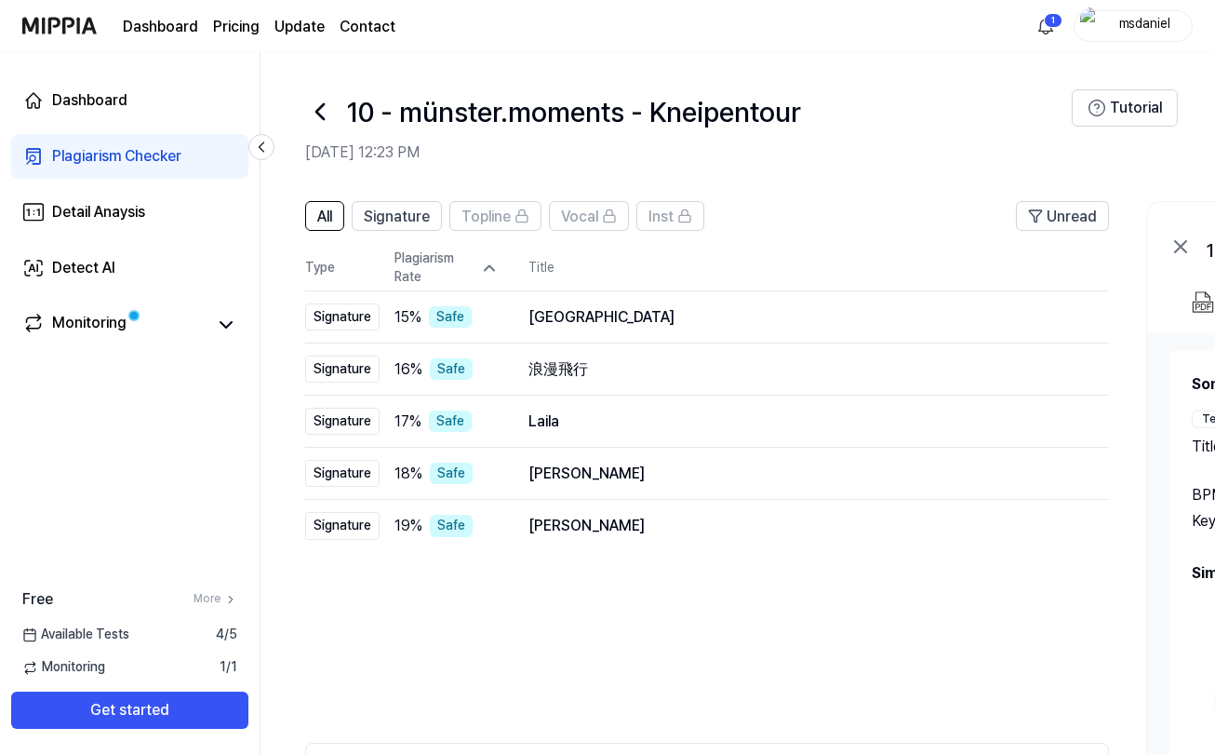
click at [312, 100] on icon at bounding box center [320, 112] width 30 height 30
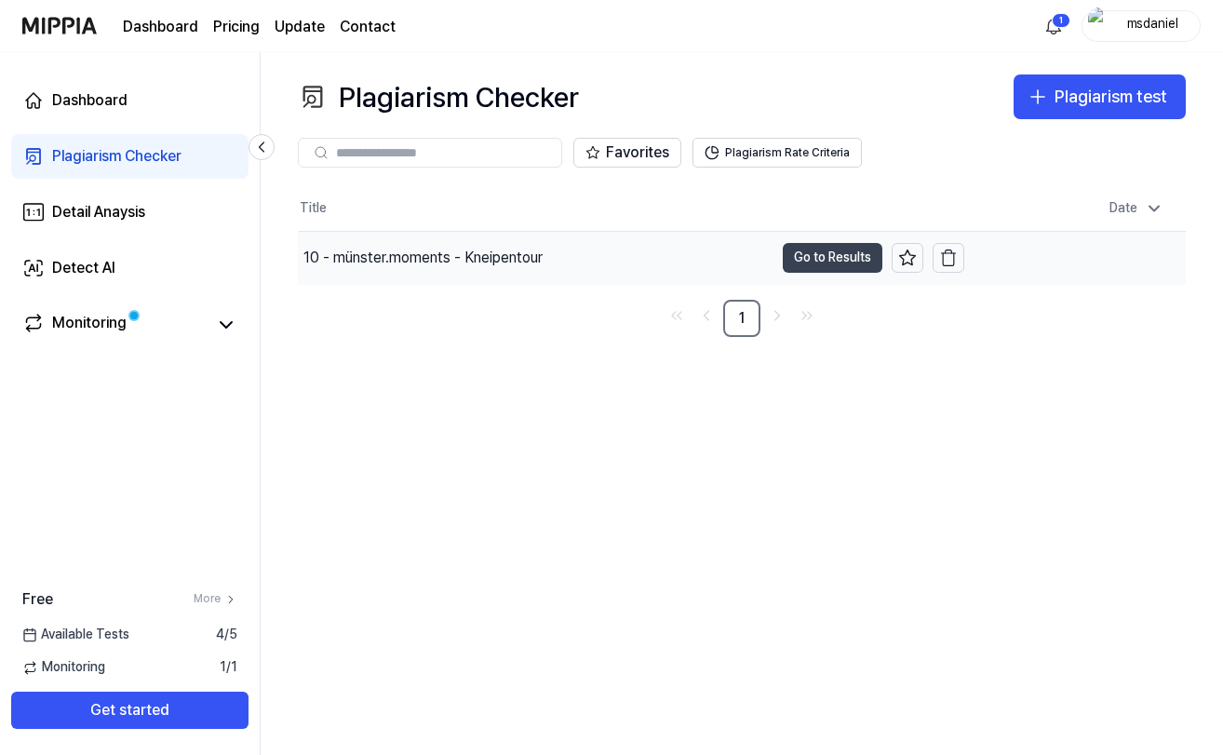
click at [822, 254] on button "Go to Results" at bounding box center [833, 258] width 100 height 30
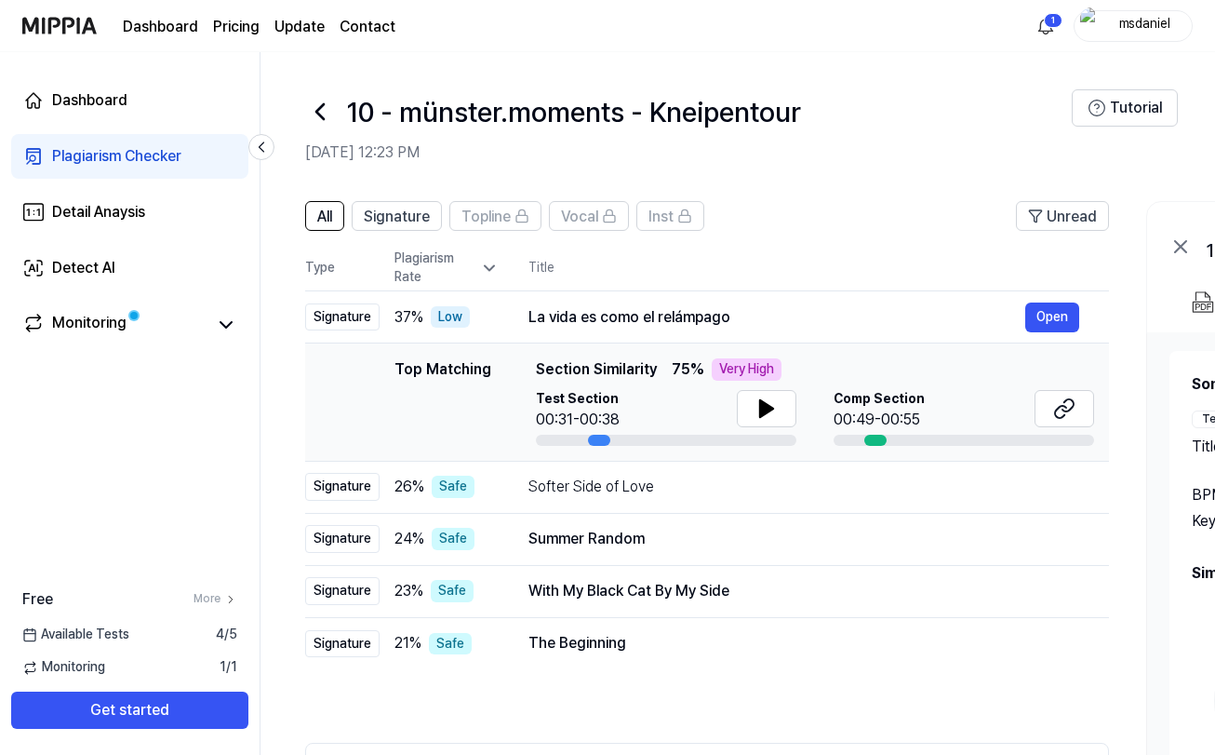
click at [489, 270] on icon at bounding box center [489, 268] width 9 height 5
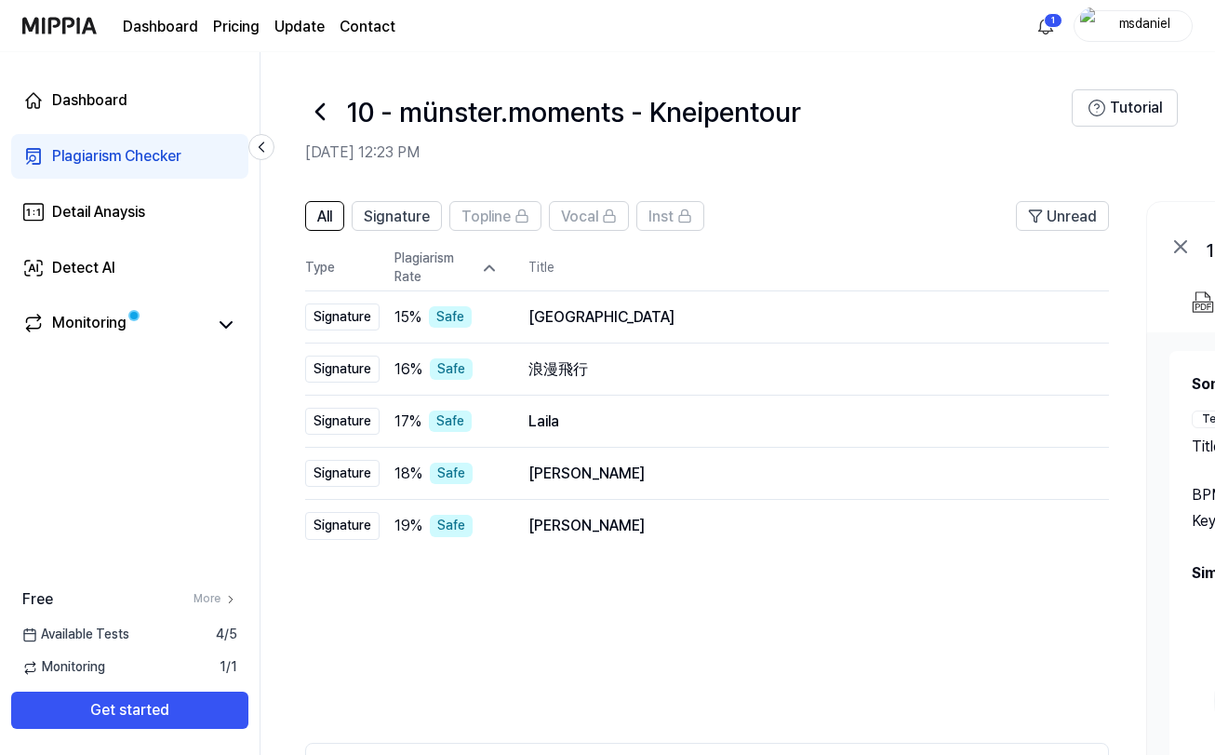
click at [489, 270] on icon at bounding box center [489, 268] width 19 height 19
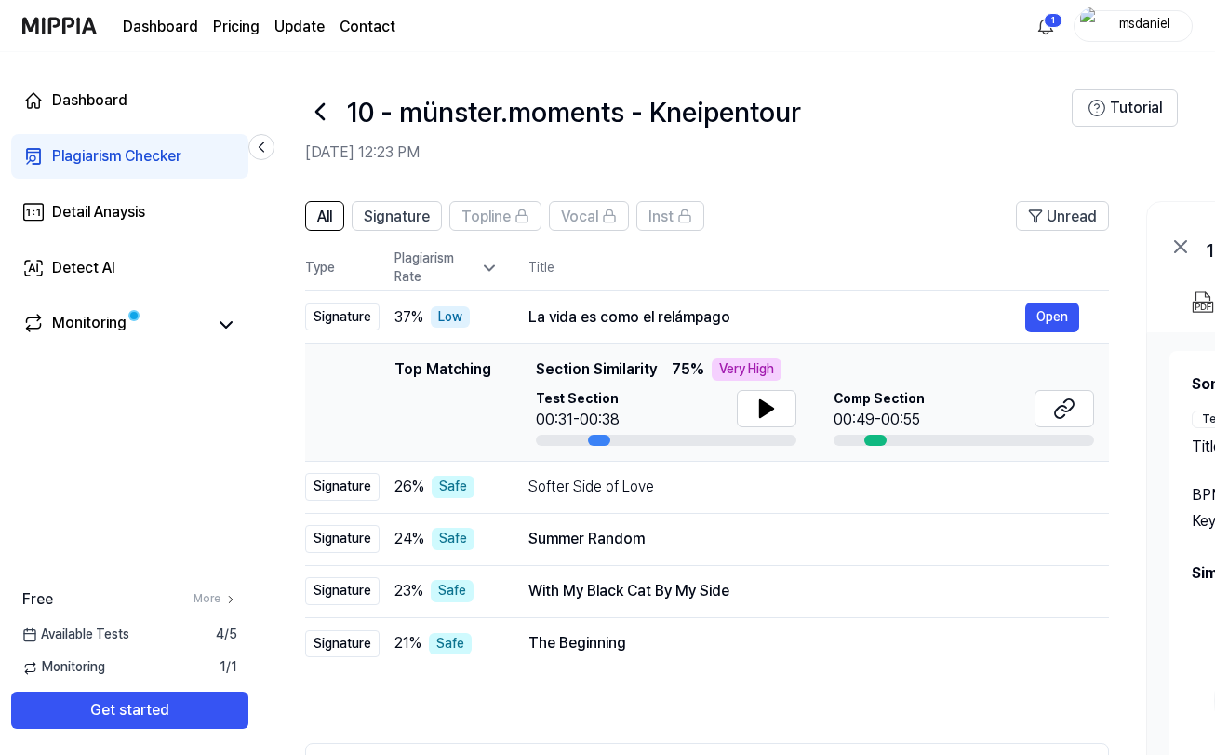
click at [489, 272] on icon at bounding box center [489, 268] width 19 height 19
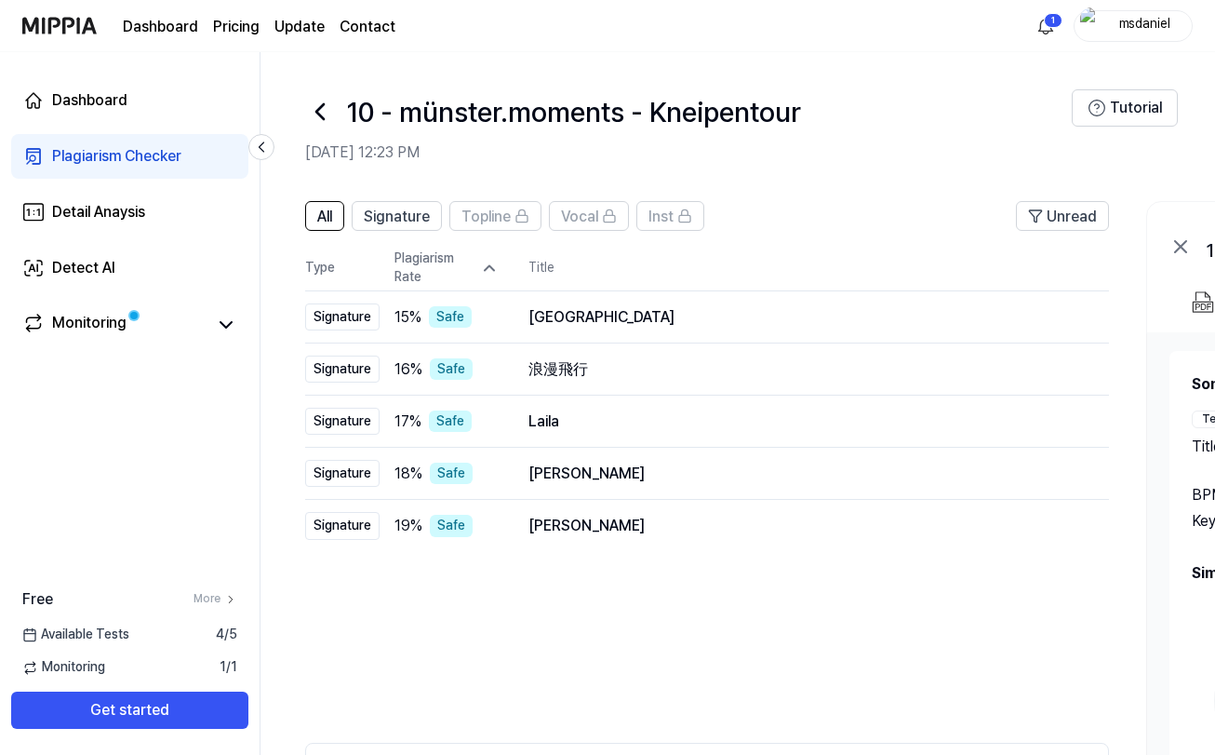
click at [489, 266] on icon at bounding box center [489, 268] width 9 height 5
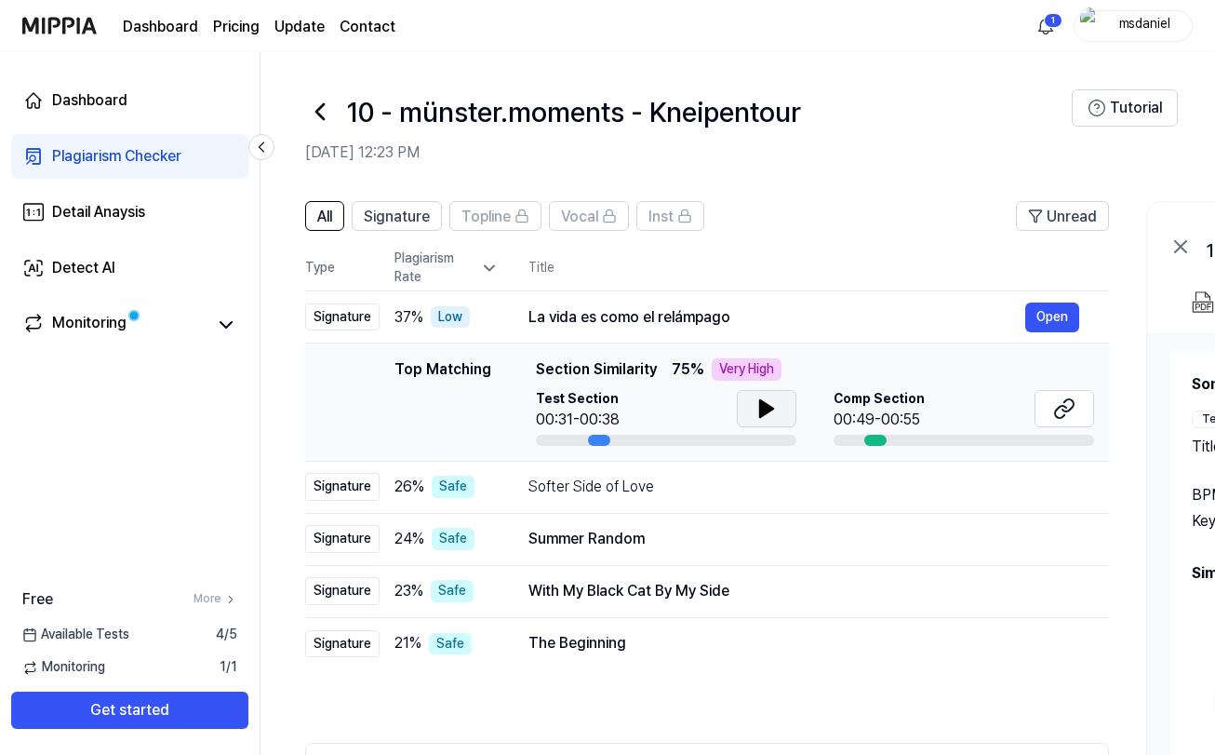
click at [776, 409] on icon at bounding box center [767, 408] width 22 height 22
click at [889, 445] on td "Top Matching Top Matching Section Similarity 75 % Very High Test Section 00:31-…" at bounding box center [707, 402] width 804 height 118
click at [872, 441] on div at bounding box center [875, 440] width 22 height 11
click at [1064, 490] on button "Open" at bounding box center [1052, 487] width 54 height 30
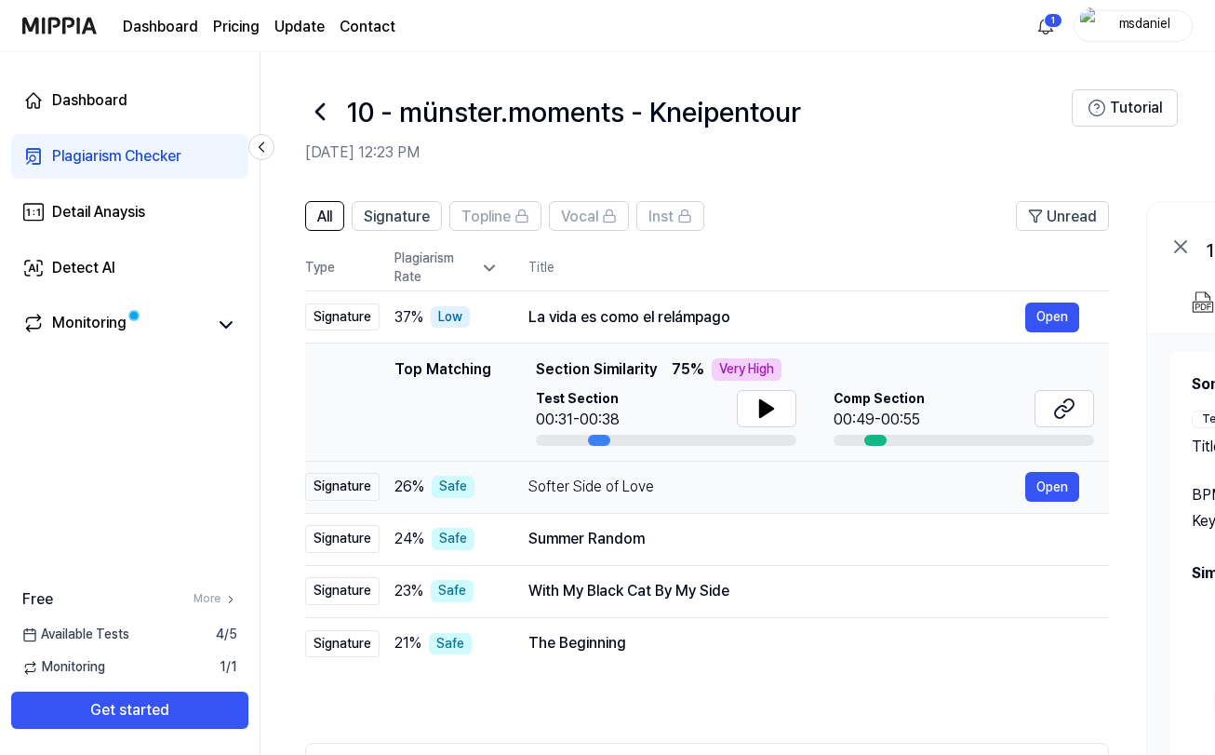
click at [532, 493] on div "Softer Side of Love" at bounding box center [777, 487] width 497 height 22
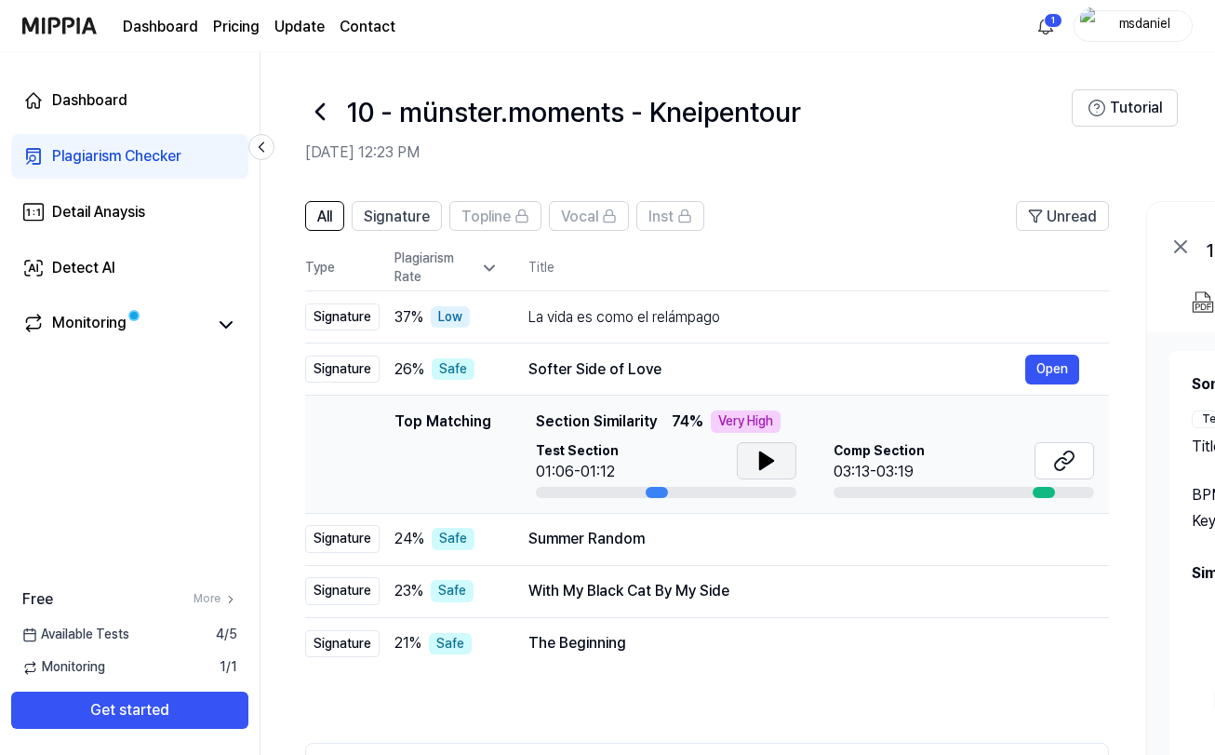
click at [765, 451] on icon at bounding box center [767, 460] width 22 height 22
click at [765, 460] on icon at bounding box center [767, 460] width 22 height 22
click at [1055, 461] on icon at bounding box center [1064, 460] width 22 height 22
click at [564, 537] on div "Summer Random" at bounding box center [777, 539] width 497 height 22
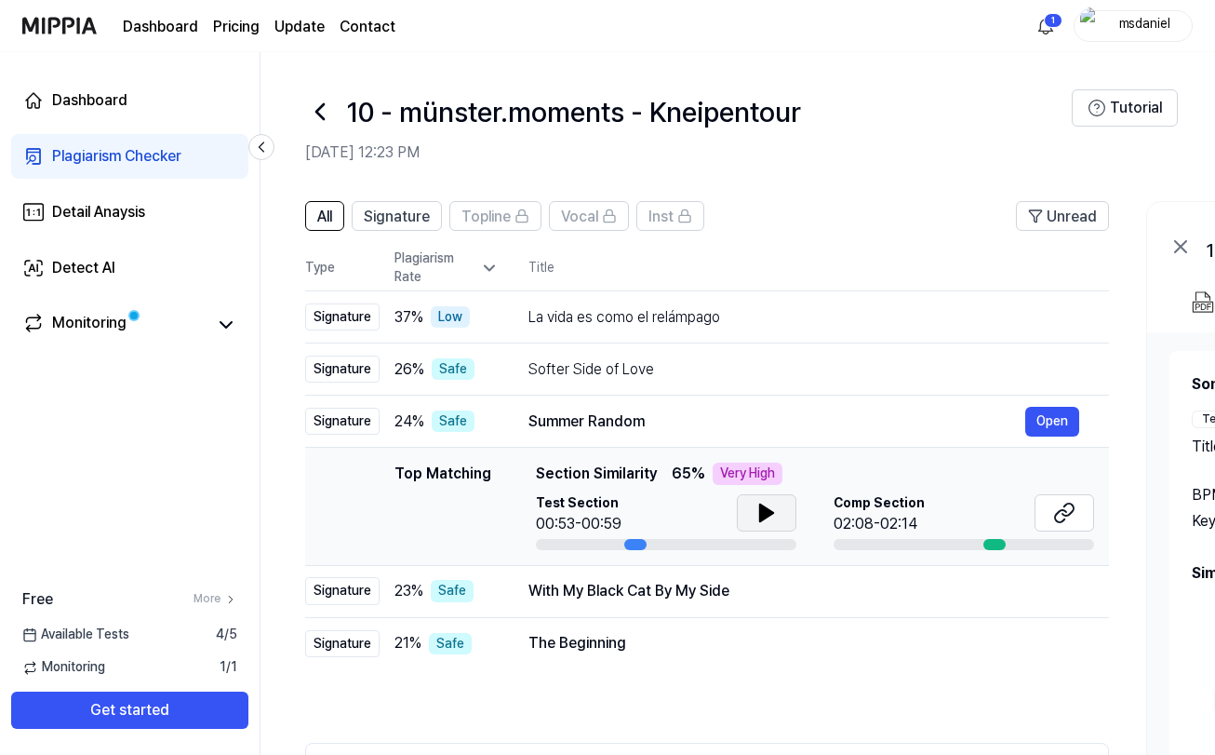
click at [770, 517] on icon at bounding box center [767, 513] width 22 height 22
click at [770, 521] on icon at bounding box center [767, 513] width 22 height 22
click at [1061, 513] on icon at bounding box center [1064, 513] width 22 height 22
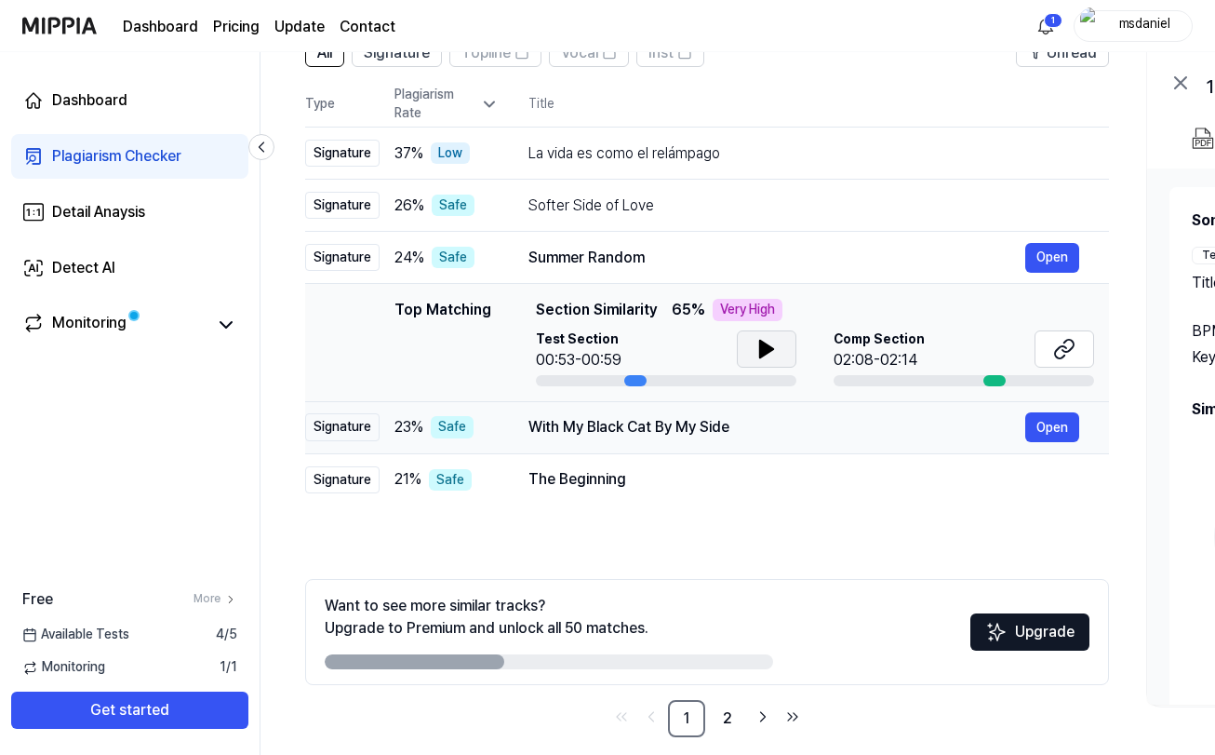
scroll to position [183, 0]
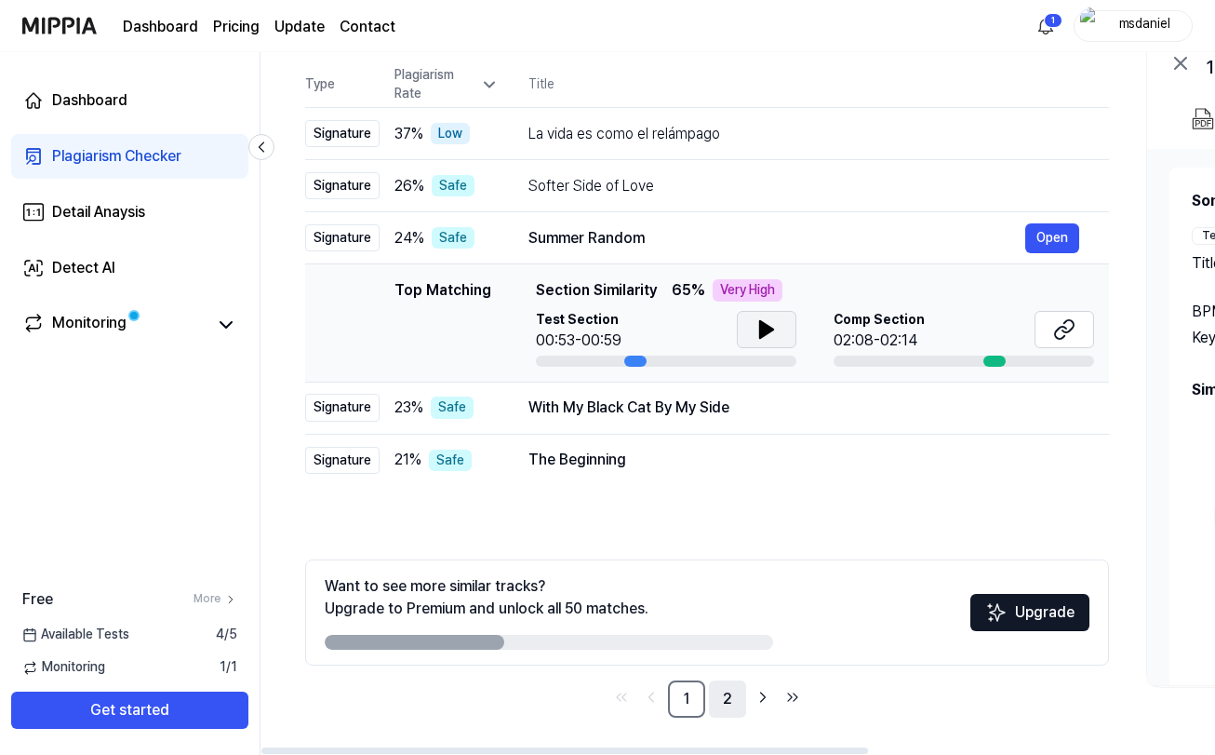
click at [717, 698] on link "2" at bounding box center [727, 698] width 37 height 37
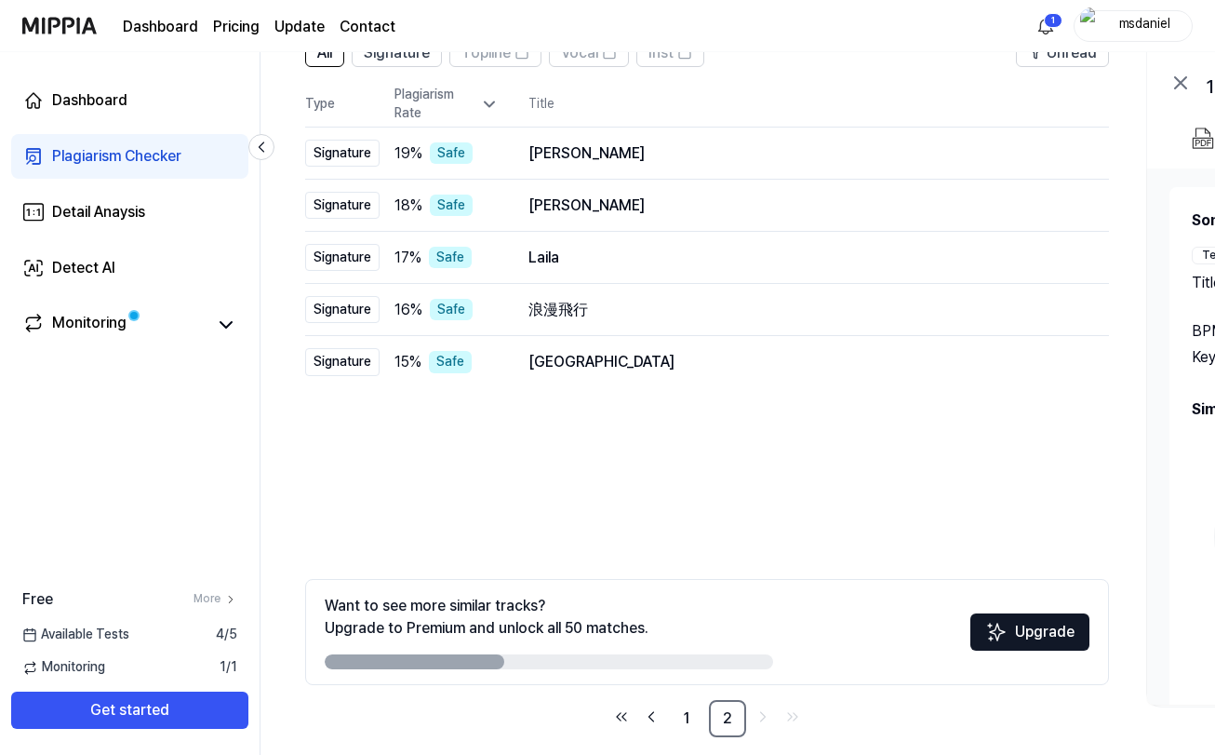
scroll to position [183, 0]
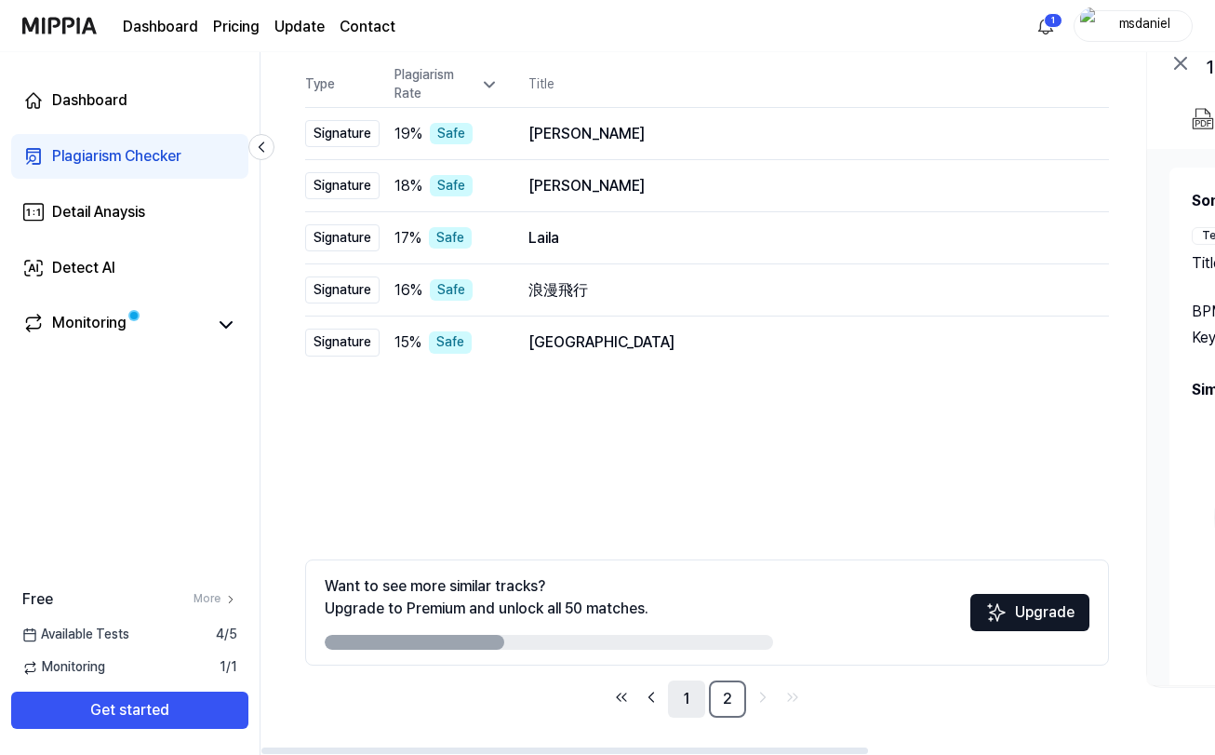
click at [694, 693] on link "1" at bounding box center [686, 698] width 37 height 37
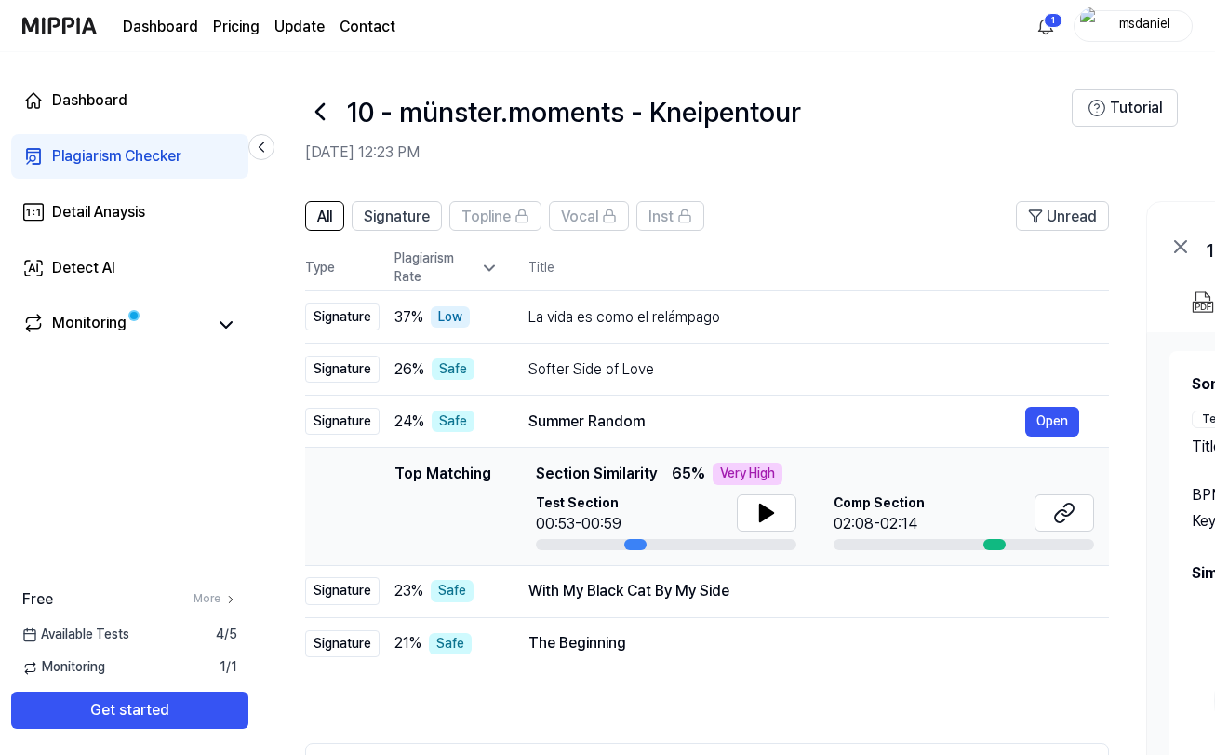
click at [320, 114] on icon at bounding box center [319, 111] width 7 height 15
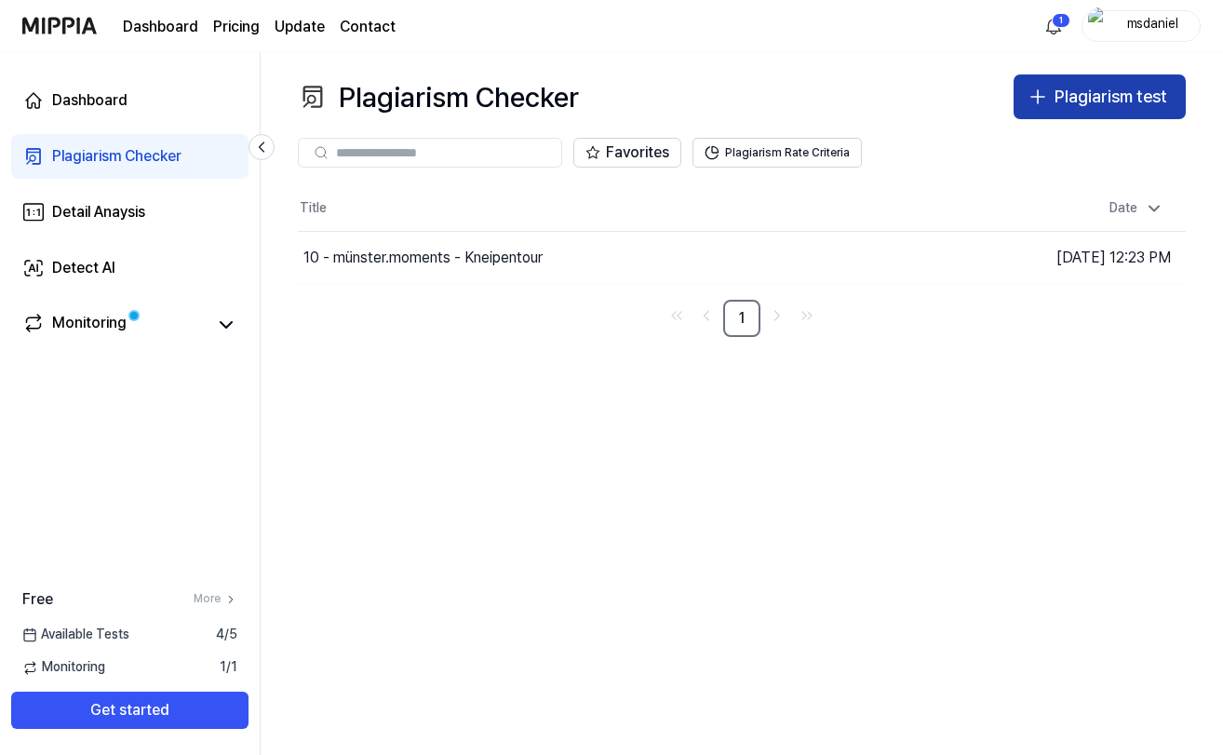
click at [1089, 99] on div "Plagiarism test" at bounding box center [1110, 97] width 113 height 27
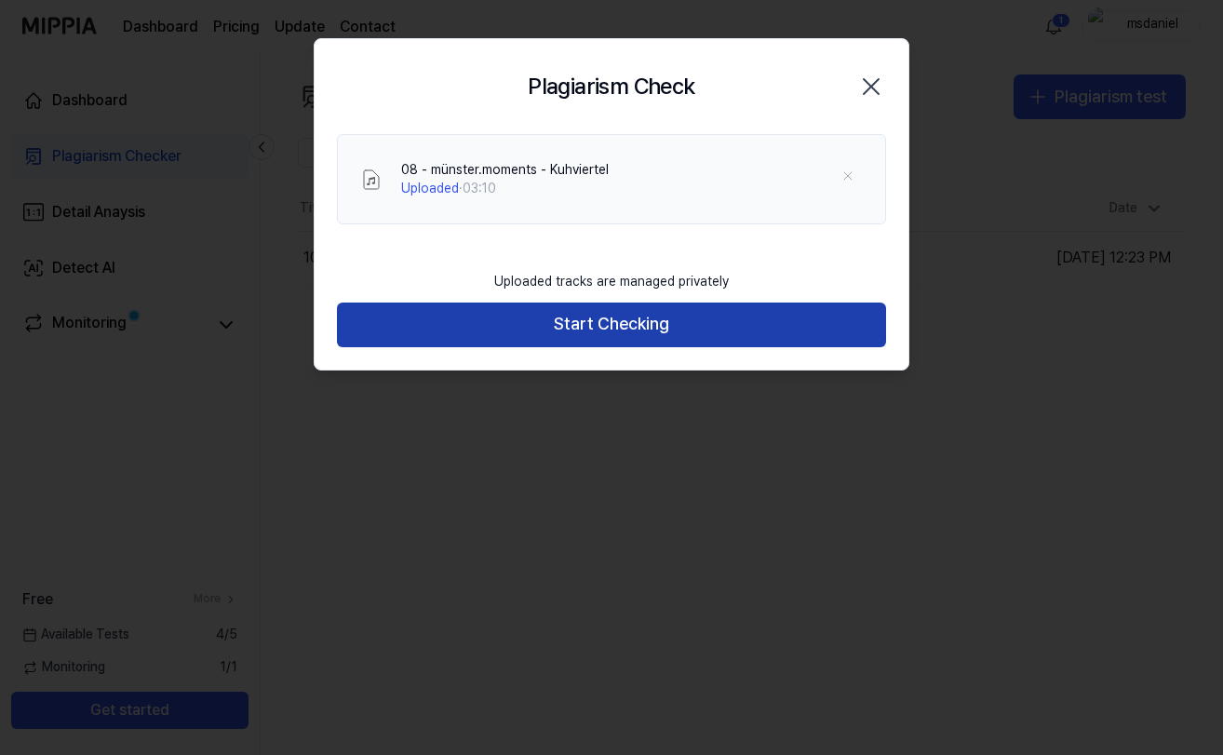
click at [623, 328] on button "Start Checking" at bounding box center [611, 324] width 549 height 45
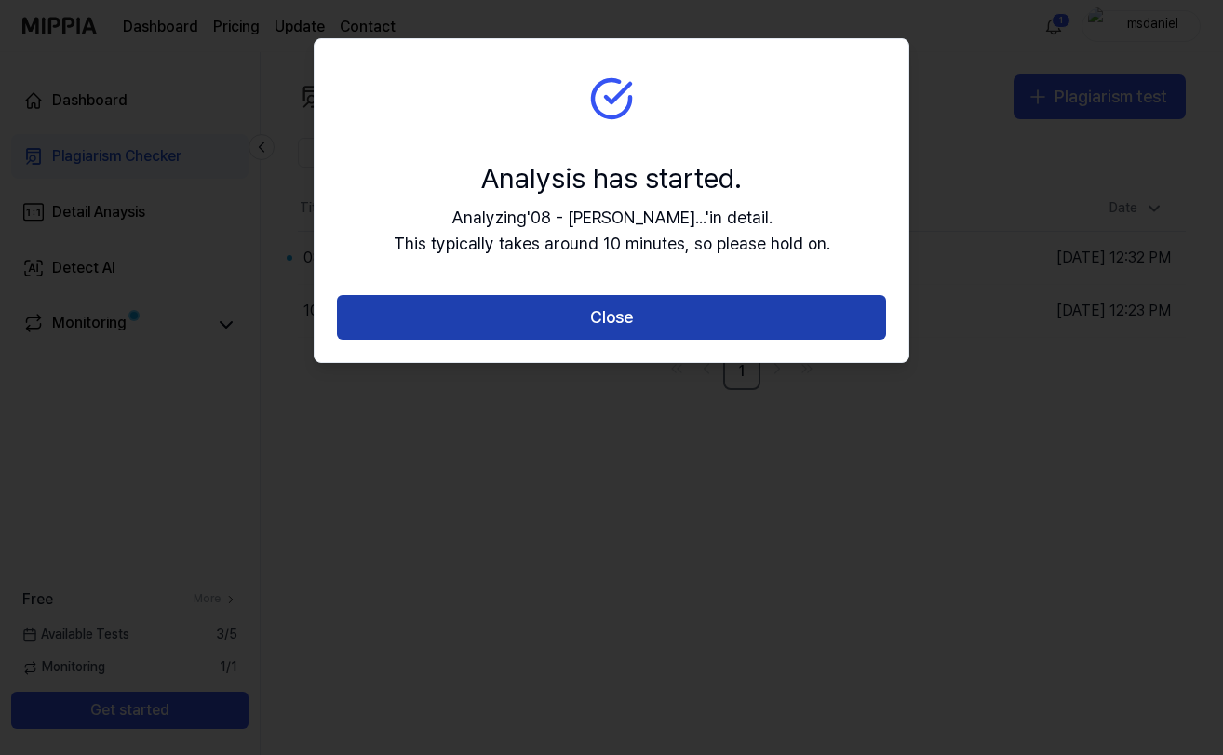
click at [722, 319] on button "Close" at bounding box center [611, 317] width 549 height 45
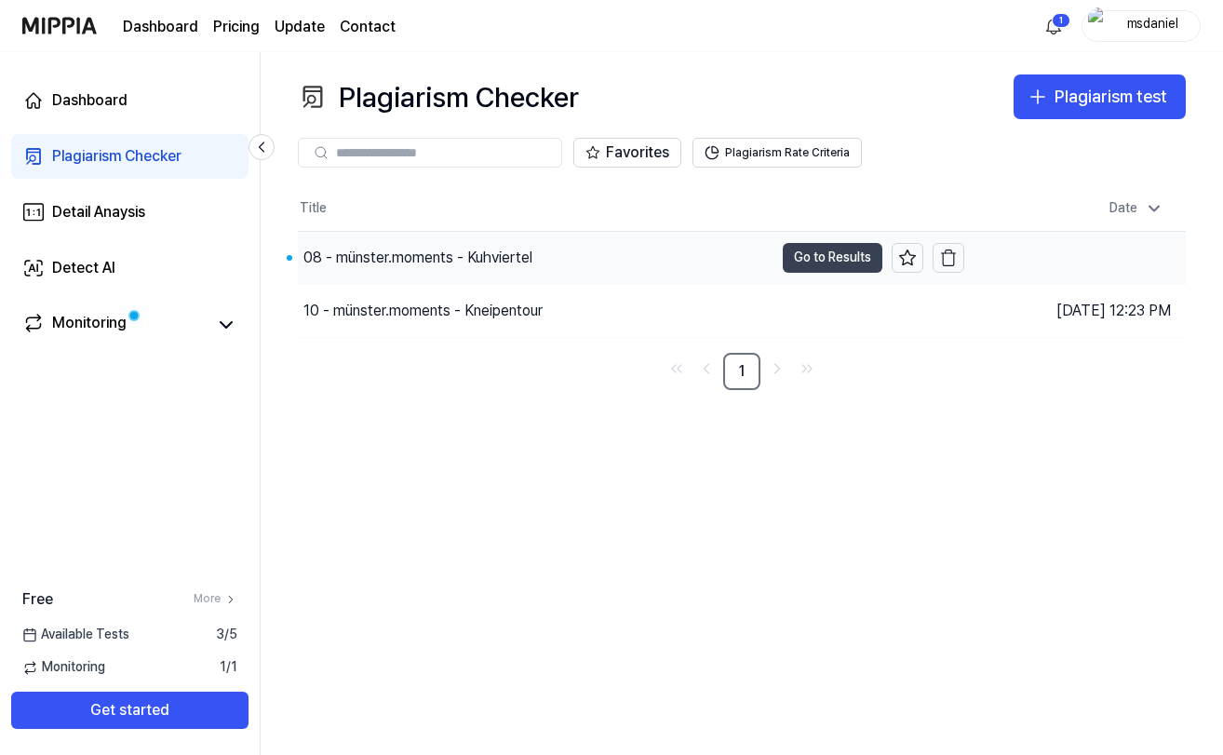
click at [818, 256] on button "Go to Results" at bounding box center [833, 258] width 100 height 30
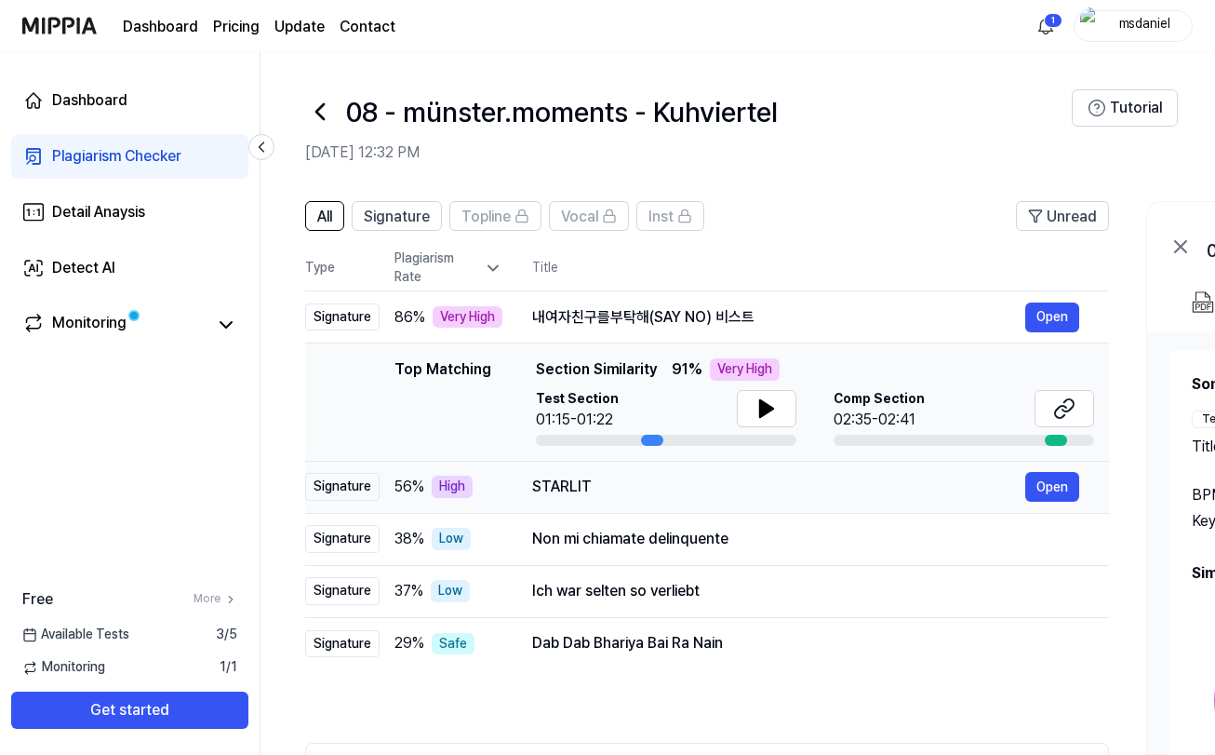
scroll to position [13, 0]
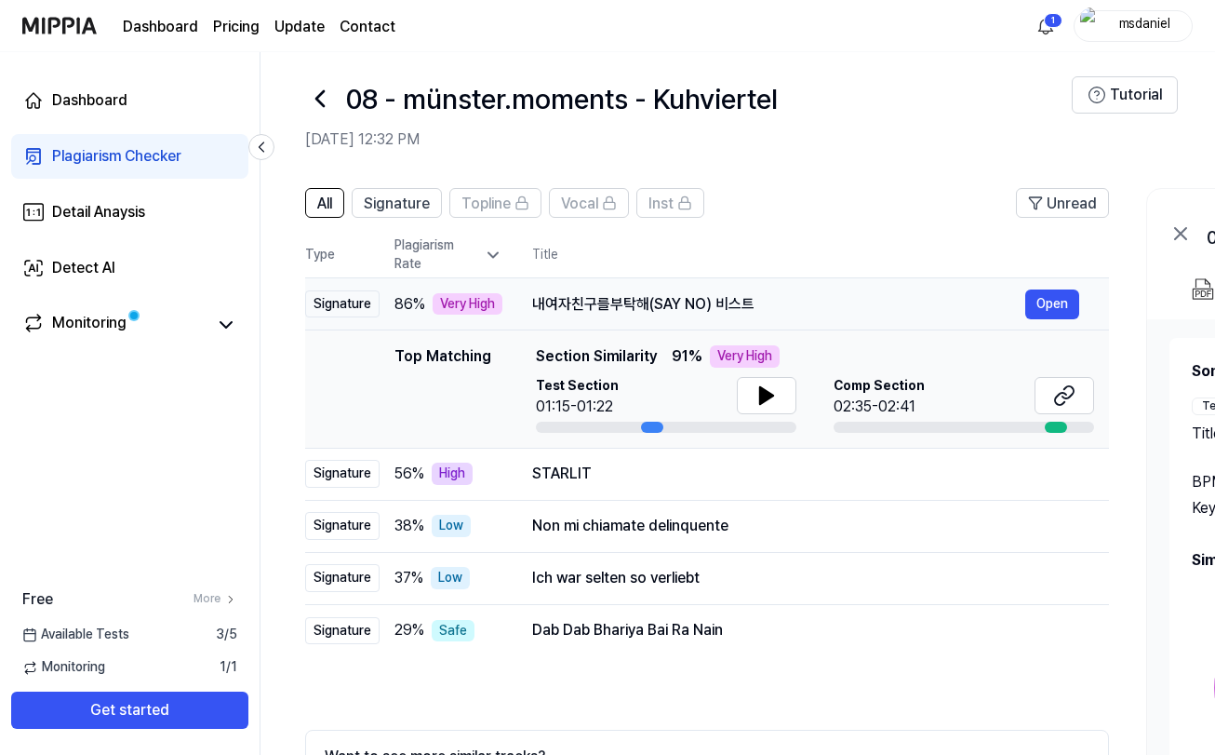
click at [605, 301] on div "내여자친구를부탁해(SAY NO) 비스트" at bounding box center [778, 304] width 493 height 22
click at [760, 391] on icon at bounding box center [766, 395] width 13 height 17
click at [1056, 395] on icon at bounding box center [1060, 399] width 11 height 12
click at [571, 474] on div "STARLIT" at bounding box center [778, 473] width 493 height 22
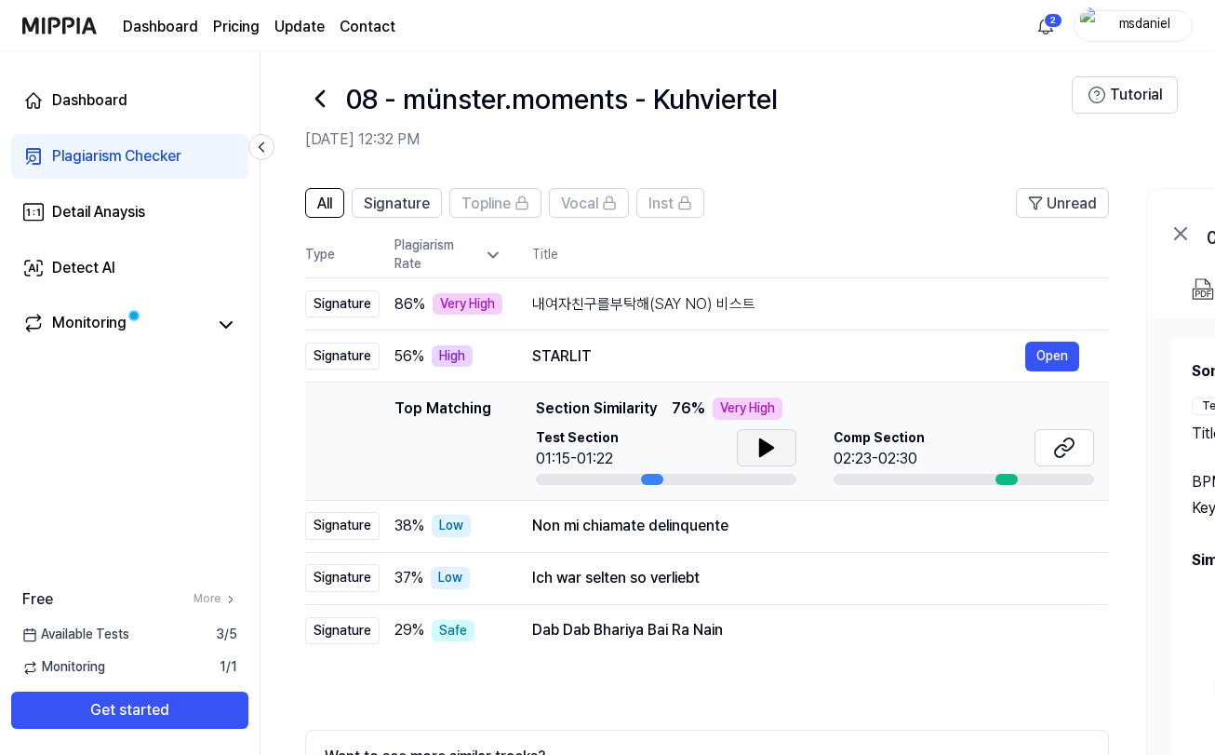
click at [770, 442] on icon at bounding box center [767, 447] width 22 height 22
click at [775, 444] on icon at bounding box center [767, 447] width 22 height 22
click at [1080, 444] on button at bounding box center [1065, 447] width 60 height 37
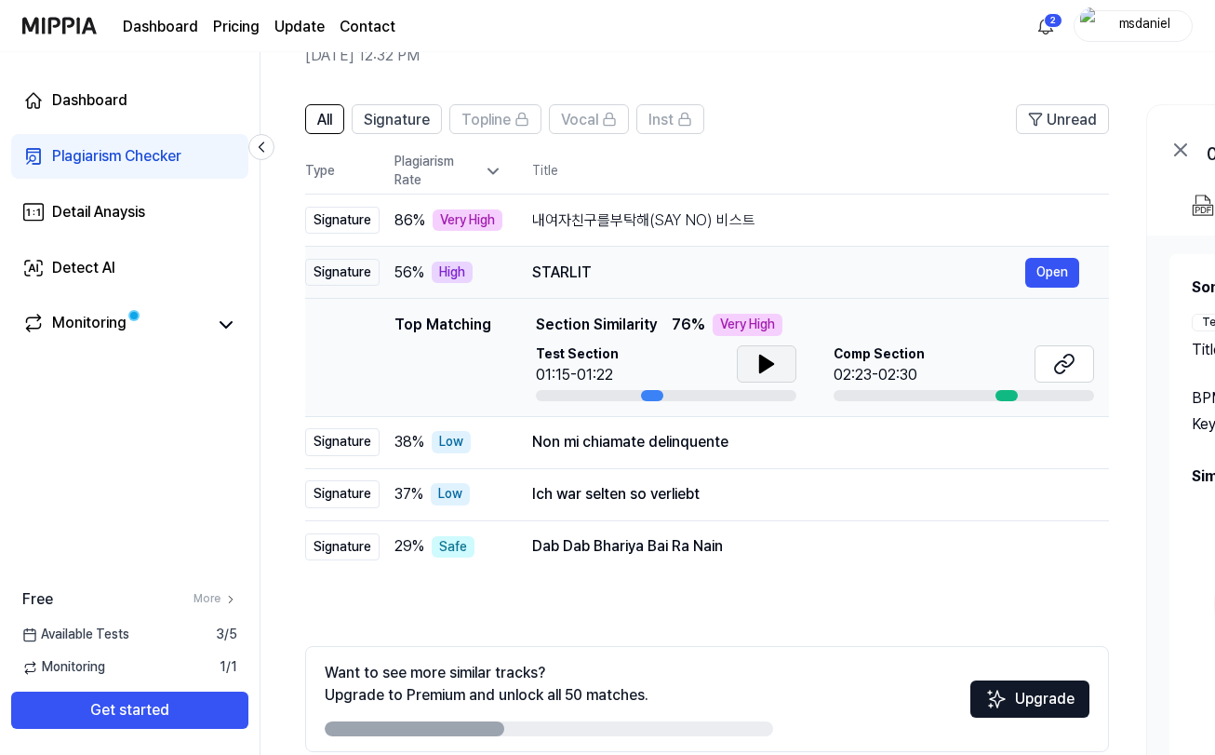
scroll to position [130, 0]
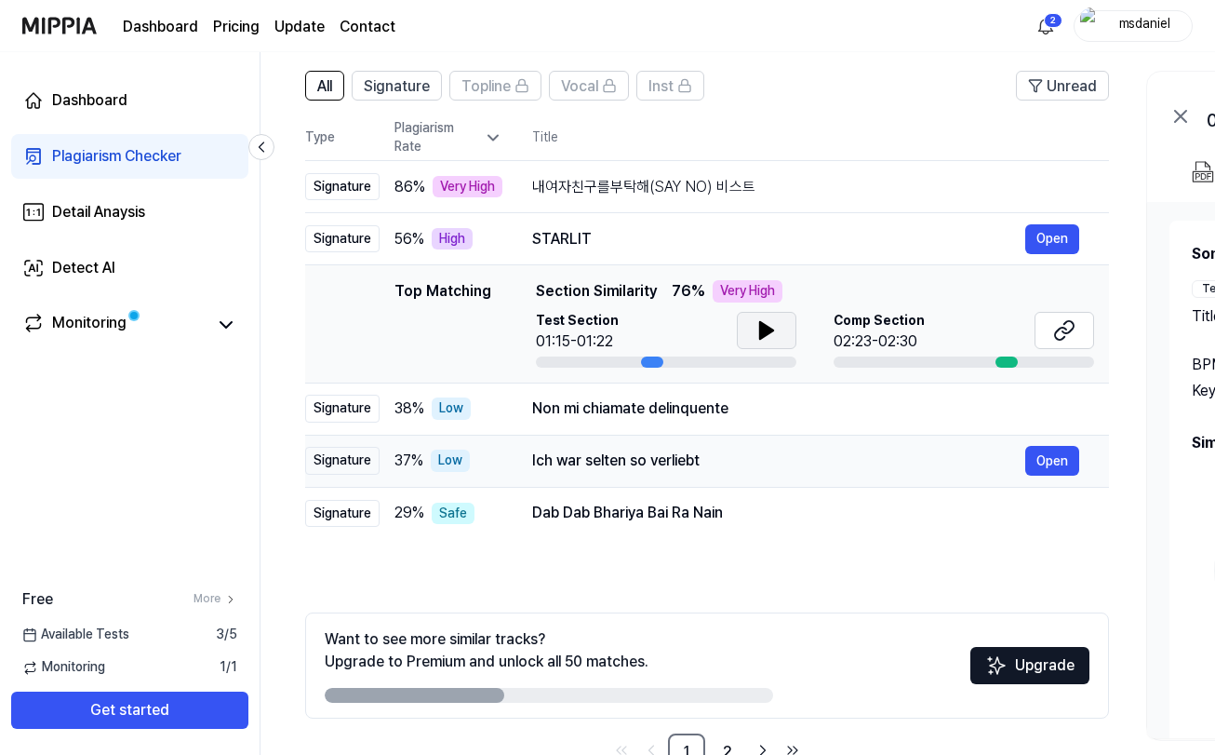
click at [631, 465] on div "Ich war selten so verliebt" at bounding box center [778, 460] width 493 height 22
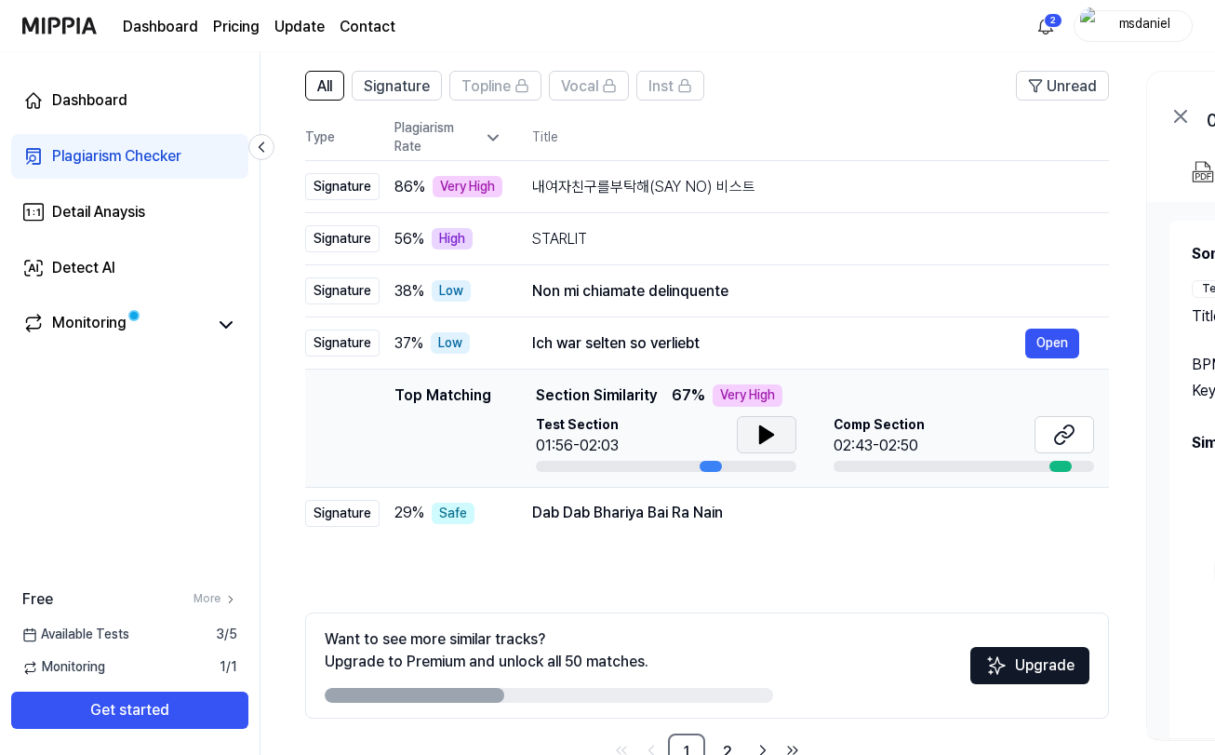
click at [776, 450] on button at bounding box center [767, 434] width 60 height 37
click at [769, 434] on icon at bounding box center [771, 434] width 4 height 15
click at [1085, 434] on button at bounding box center [1065, 434] width 60 height 37
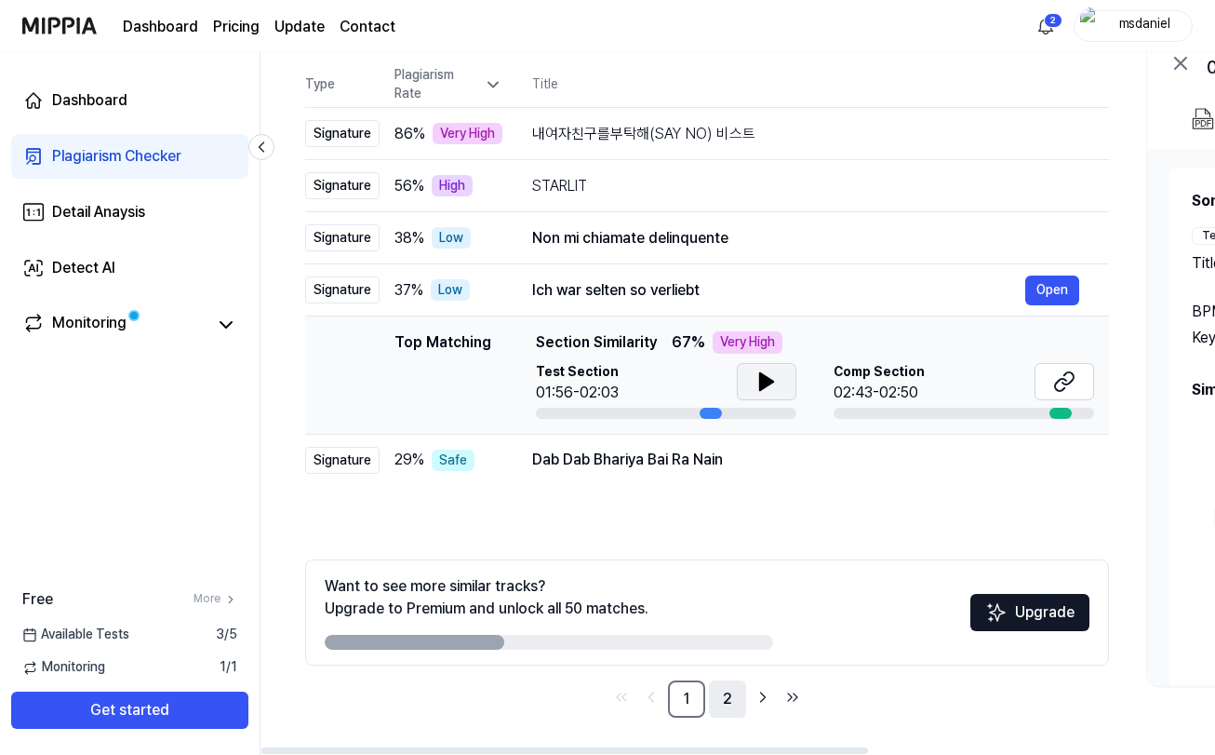
click at [730, 690] on link "2" at bounding box center [727, 698] width 37 height 37
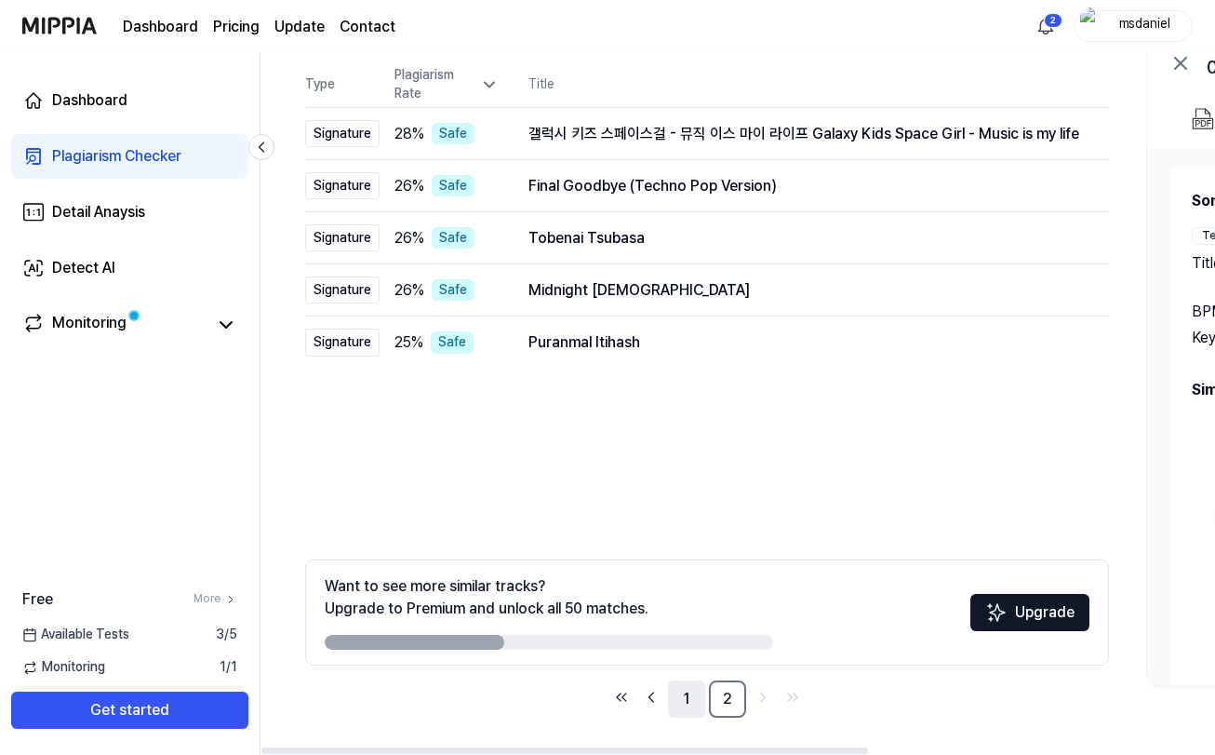
click at [669, 693] on link "1" at bounding box center [686, 698] width 37 height 37
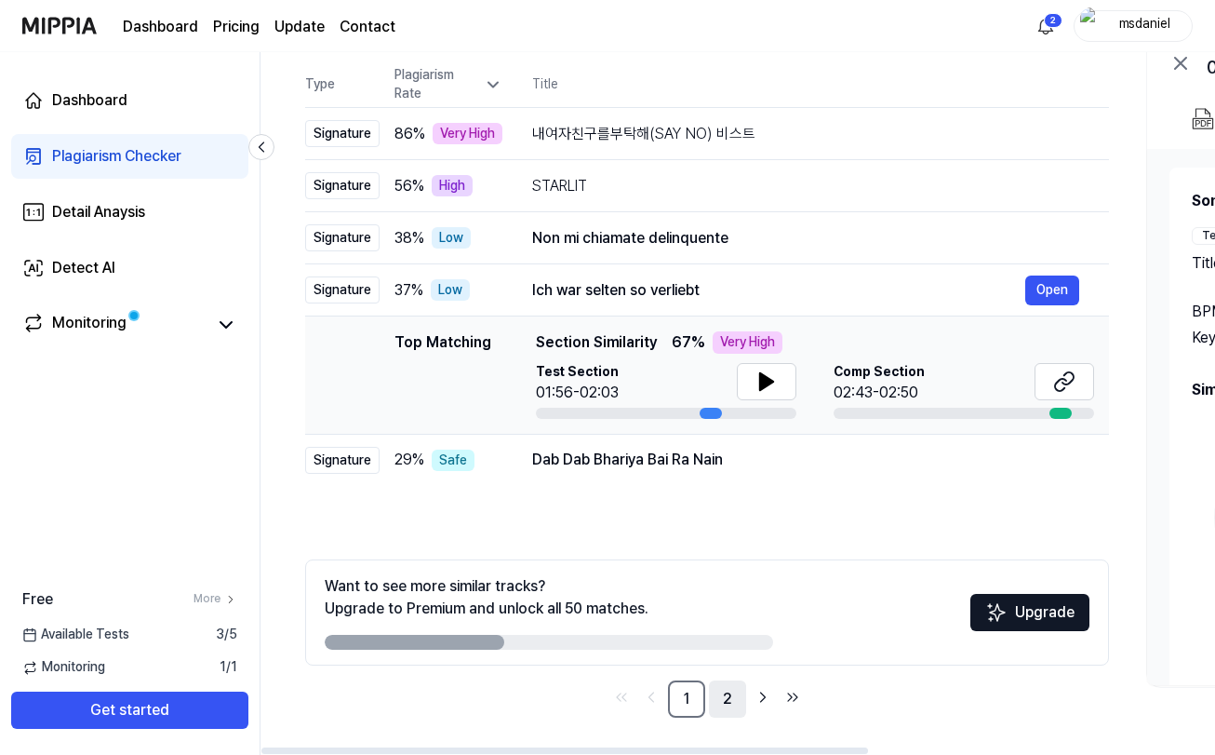
click at [718, 701] on link "2" at bounding box center [727, 698] width 37 height 37
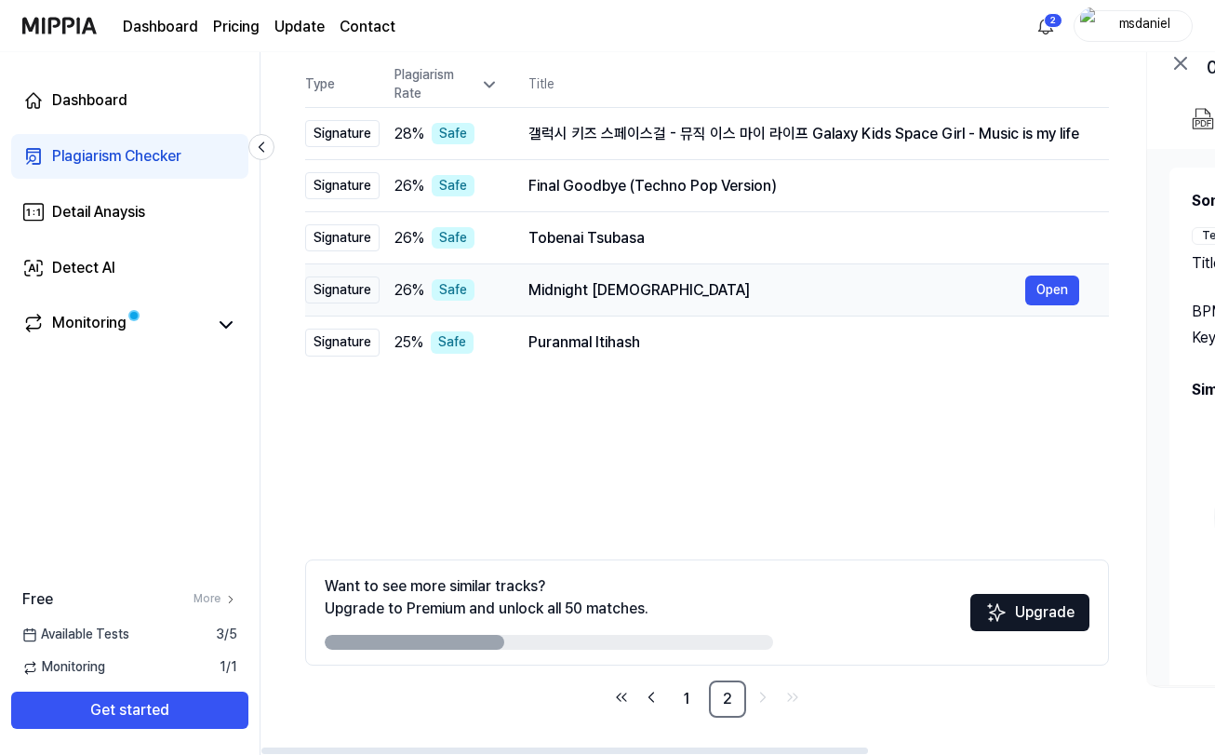
click at [641, 292] on div "Midnight [DEMOGRAPHIC_DATA]" at bounding box center [777, 290] width 497 height 22
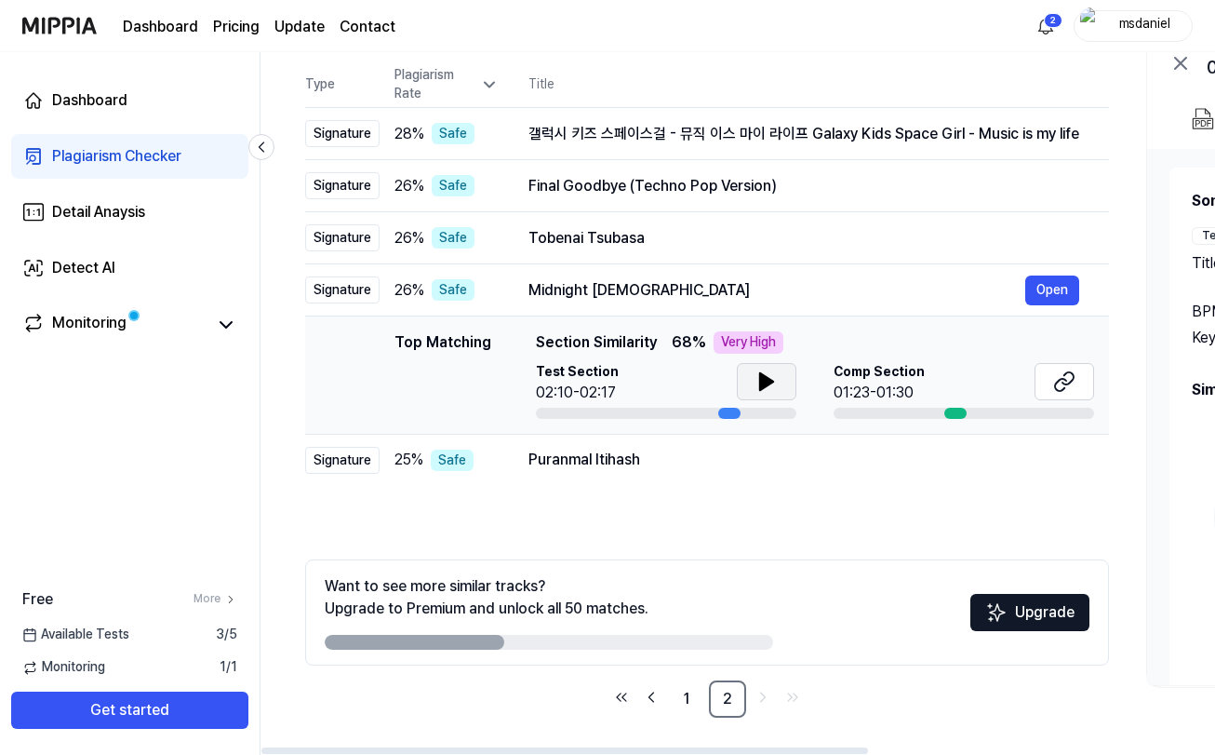
click at [756, 385] on icon at bounding box center [767, 381] width 22 height 22
click at [761, 385] on icon at bounding box center [763, 381] width 4 height 15
click at [1091, 380] on button at bounding box center [1065, 381] width 60 height 37
click at [686, 699] on link "1" at bounding box center [686, 698] width 37 height 37
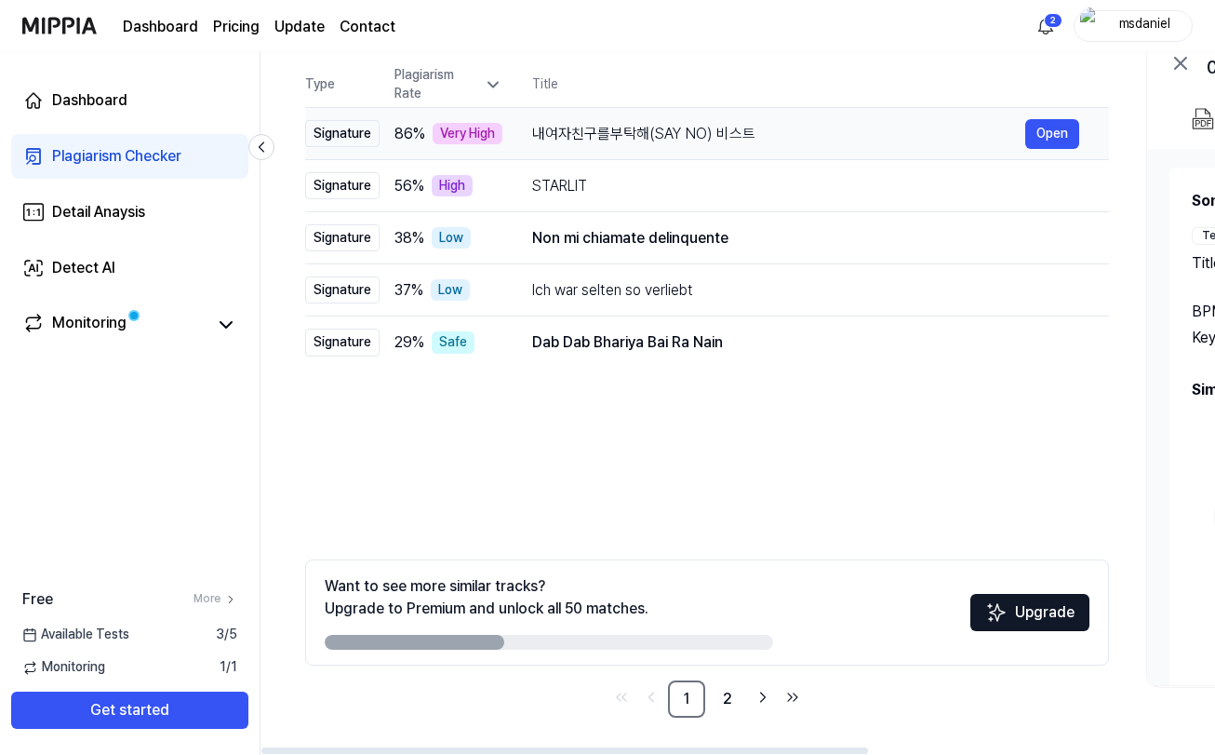
click at [614, 132] on div "내여자친구를부탁해(SAY NO) 비스트" at bounding box center [778, 134] width 493 height 22
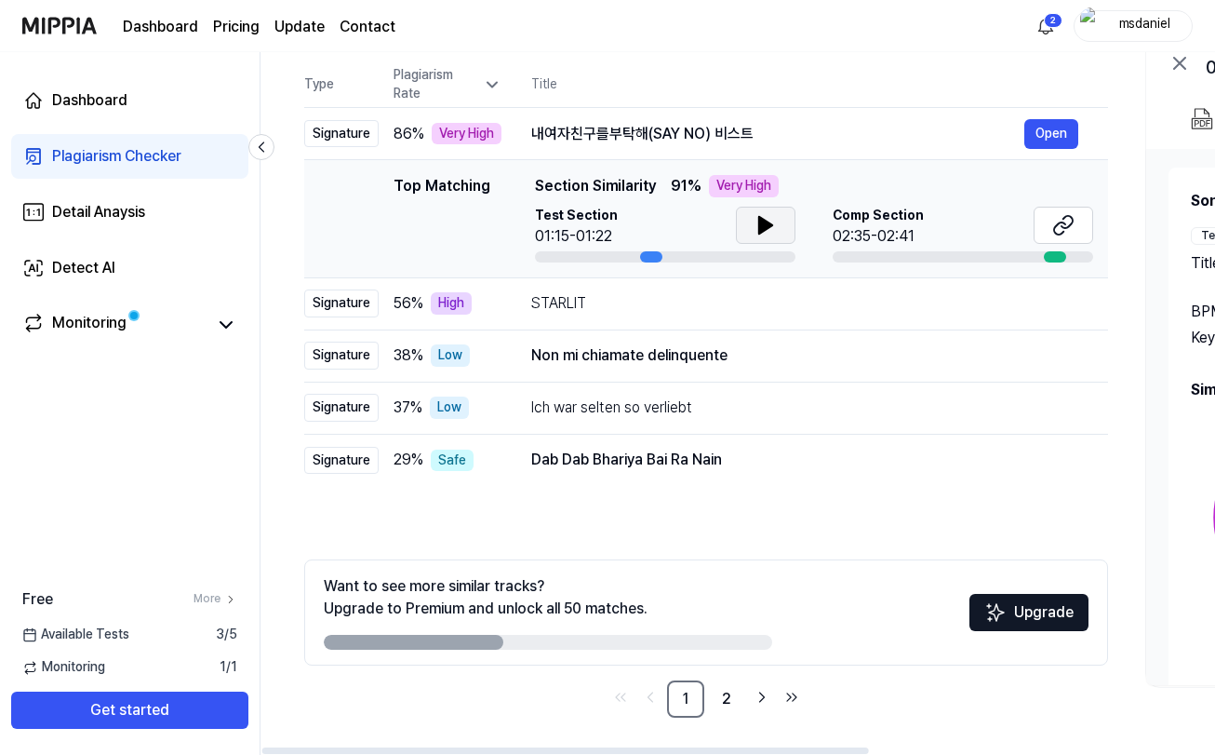
click at [765, 230] on icon at bounding box center [766, 225] width 22 height 22
click at [768, 230] on icon at bounding box center [770, 225] width 4 height 15
click at [1062, 218] on icon at bounding box center [1063, 225] width 22 height 22
click at [118, 150] on div "Plagiarism Checker" at bounding box center [116, 156] width 129 height 22
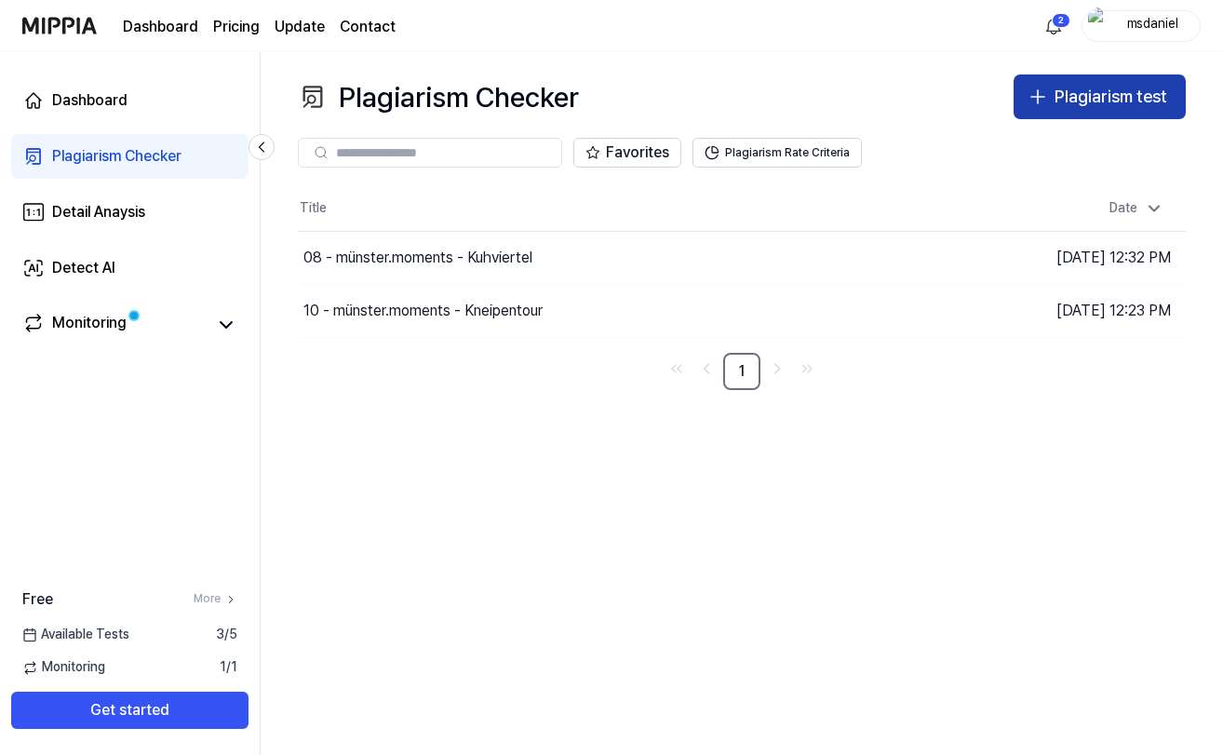
click at [1063, 98] on div "Plagiarism test" at bounding box center [1110, 97] width 113 height 27
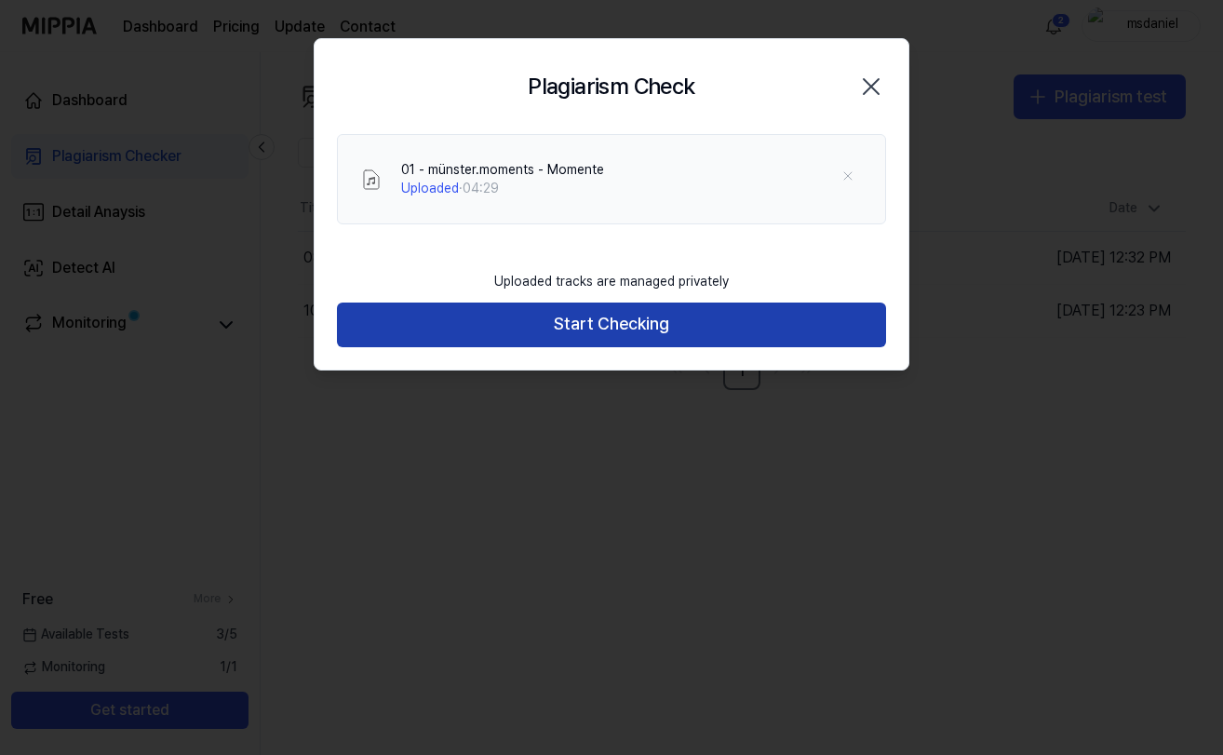
click at [663, 333] on button "Start Checking" at bounding box center [611, 324] width 549 height 45
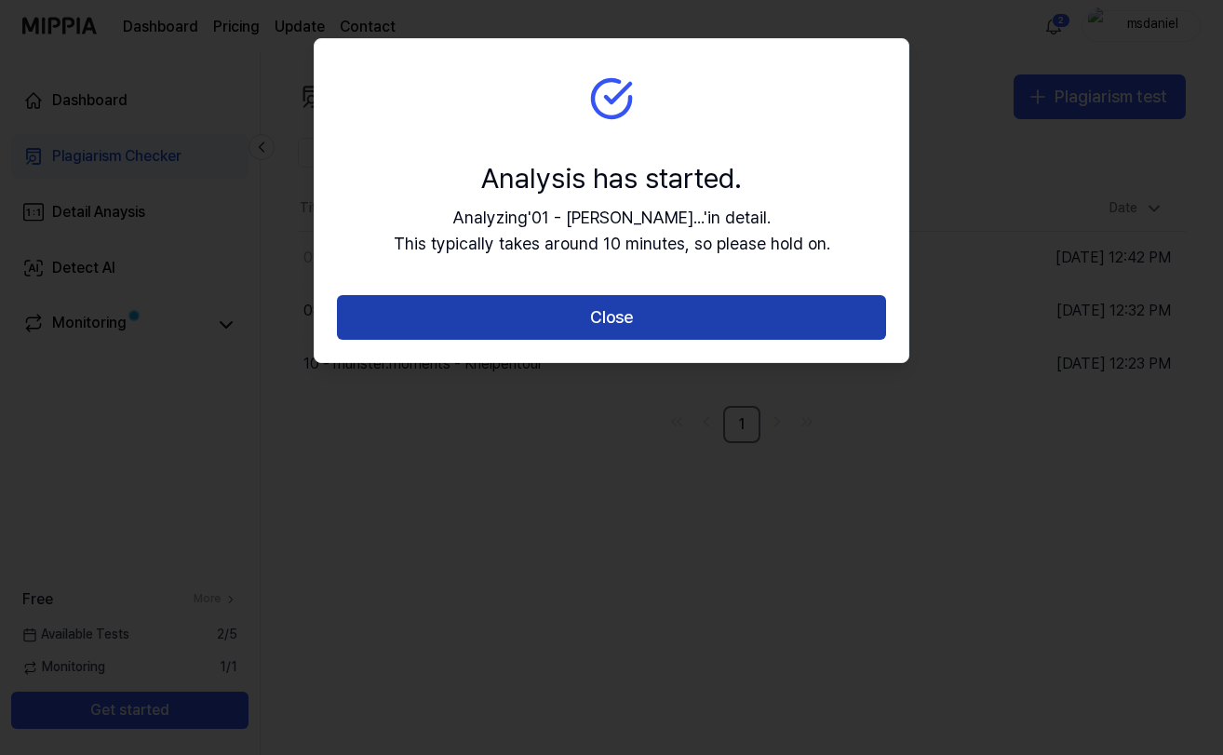
click at [611, 314] on button "Close" at bounding box center [611, 317] width 549 height 45
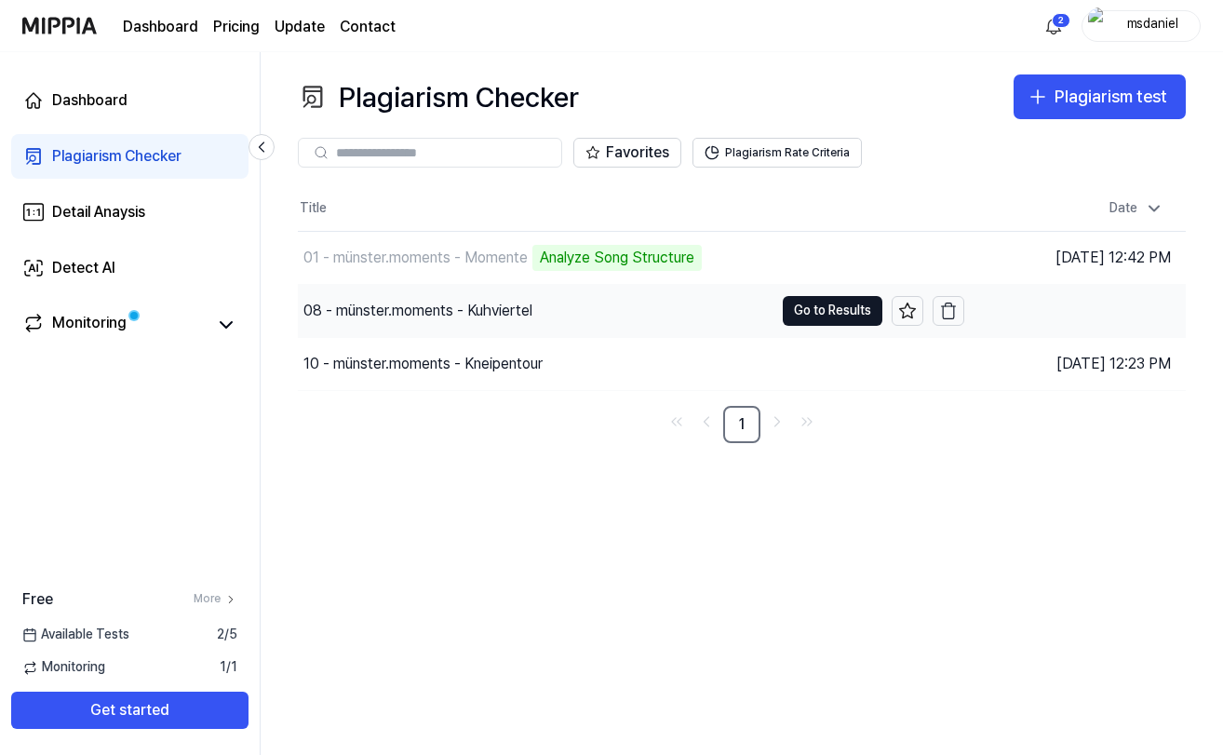
click at [509, 323] on div "08 - münster.moments - Kuhviertel" at bounding box center [536, 311] width 476 height 52
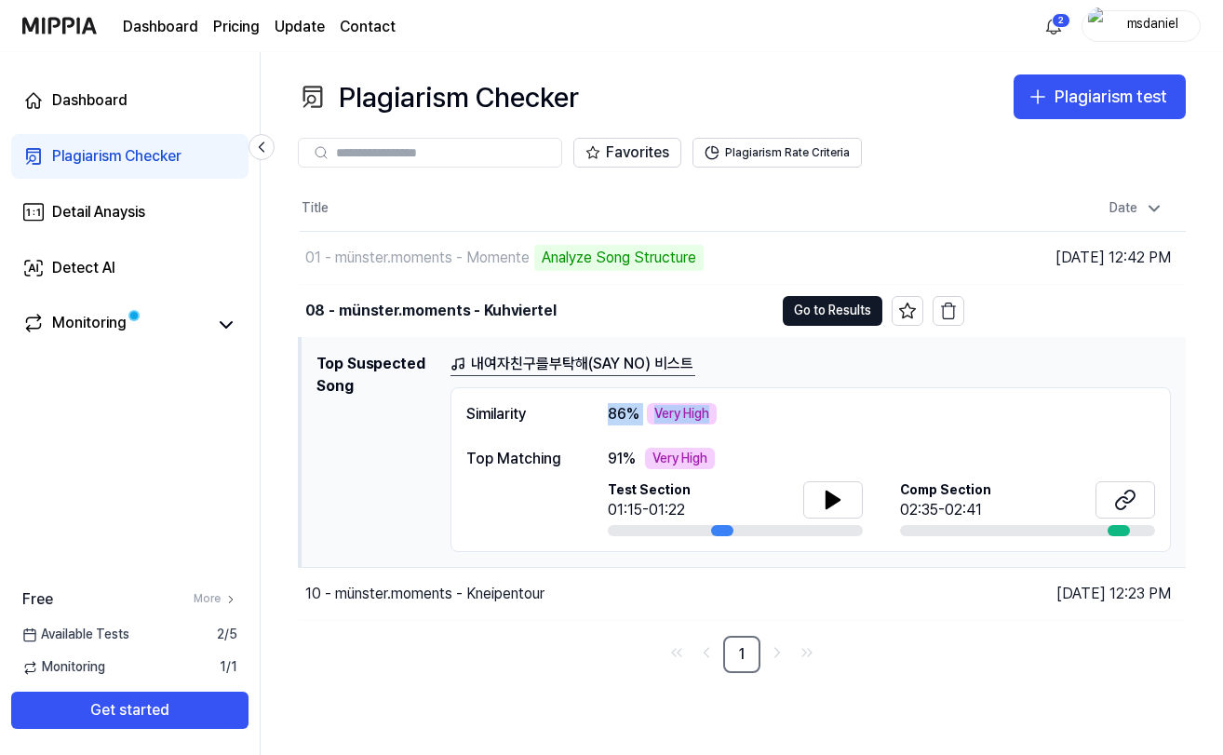
drag, startPoint x: 636, startPoint y: 410, endPoint x: 824, endPoint y: 410, distance: 188.0
click at [824, 410] on div "Similarity 86 % Very High" at bounding box center [810, 414] width 689 height 22
copy div "86 % Very High"
click at [494, 415] on div "Similarity" at bounding box center [518, 414] width 104 height 22
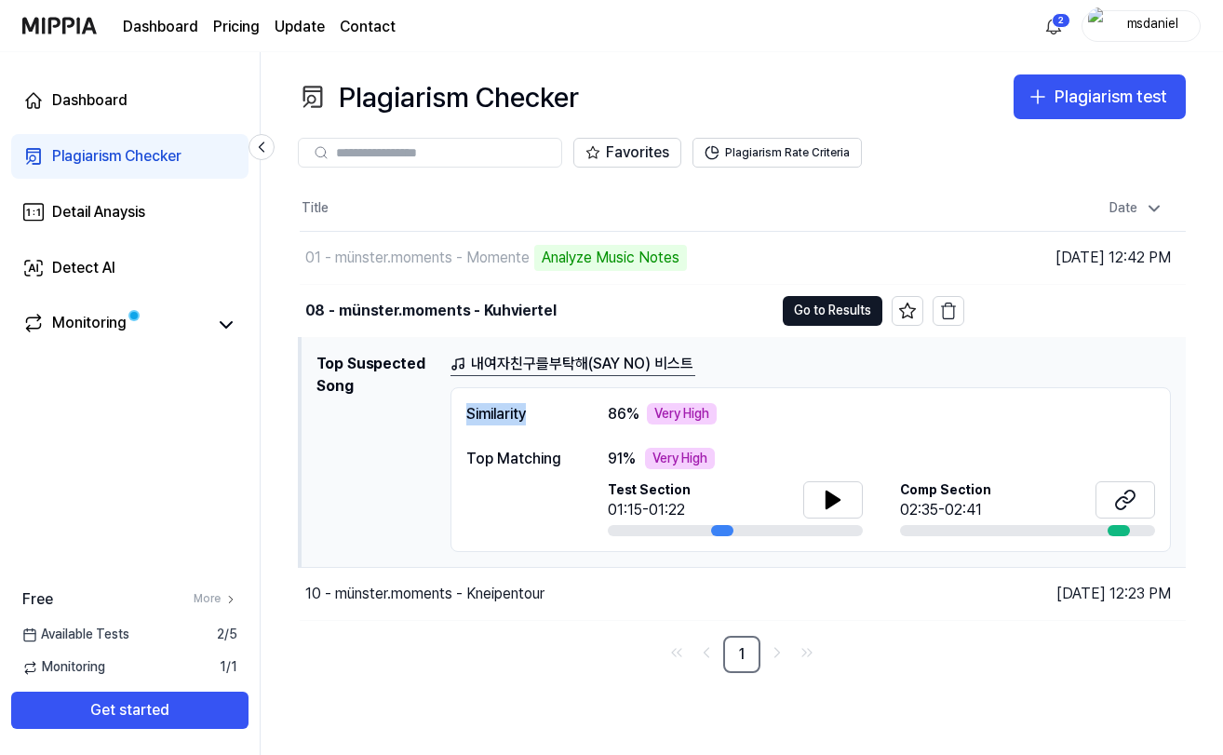
copy div "Similarity"
click at [484, 305] on div "08 - münster.moments - Kuhviertel" at bounding box center [430, 311] width 251 height 22
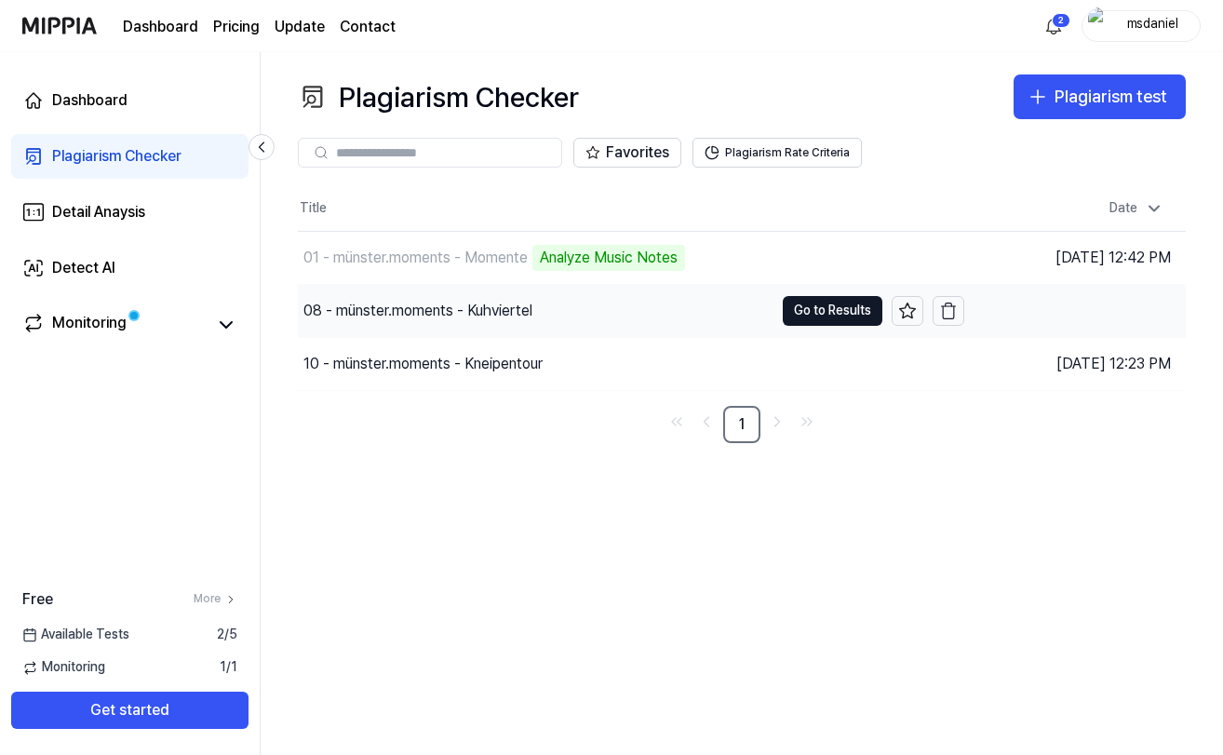
click at [484, 305] on div "08 - münster.moments - Kuhviertel" at bounding box center [417, 311] width 229 height 22
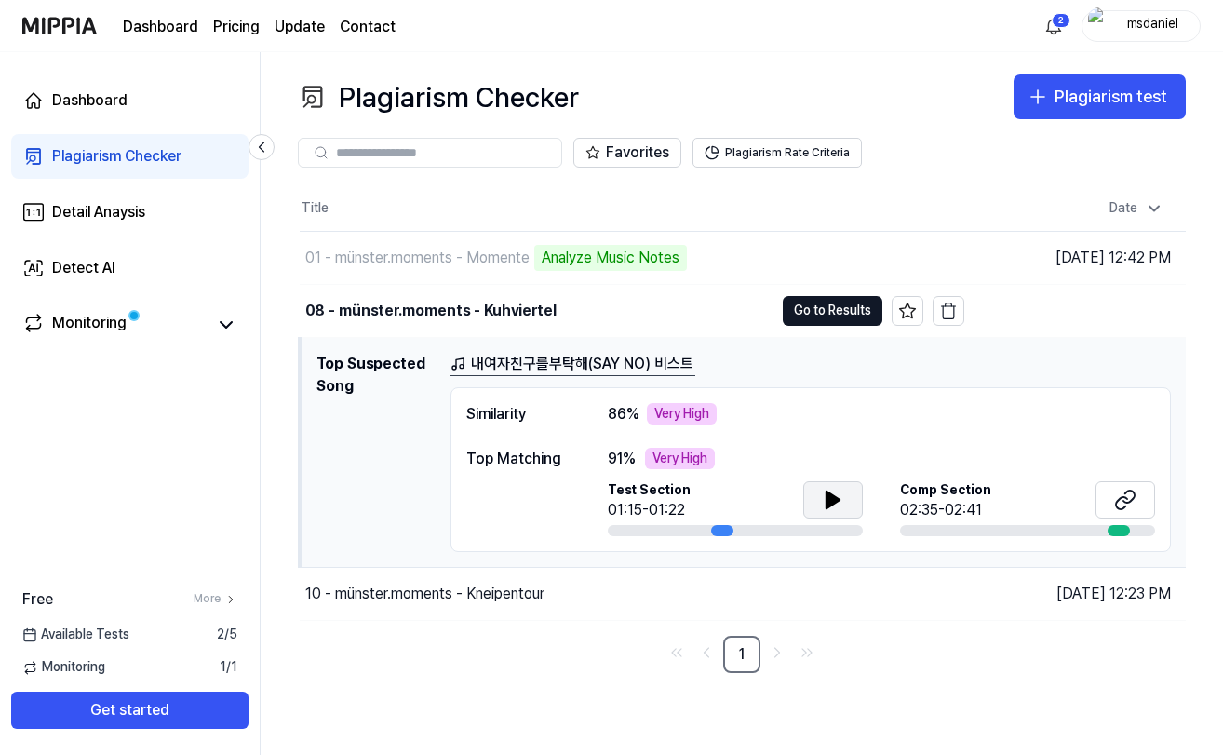
click at [817, 502] on button at bounding box center [833, 499] width 60 height 37
click at [1138, 502] on button at bounding box center [1125, 499] width 60 height 37
click at [556, 309] on div "08 - münster.moments - Kuhviertel" at bounding box center [537, 311] width 474 height 52
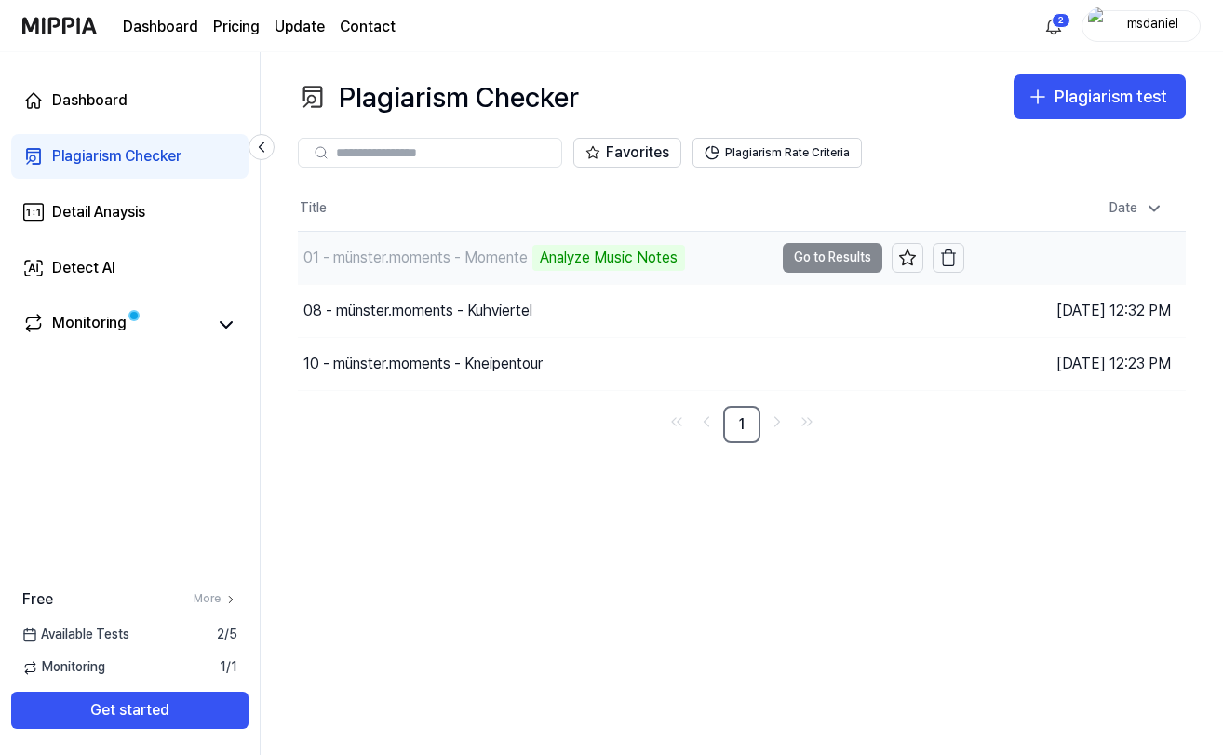
click at [552, 251] on div "Analyze Music Notes" at bounding box center [608, 258] width 153 height 26
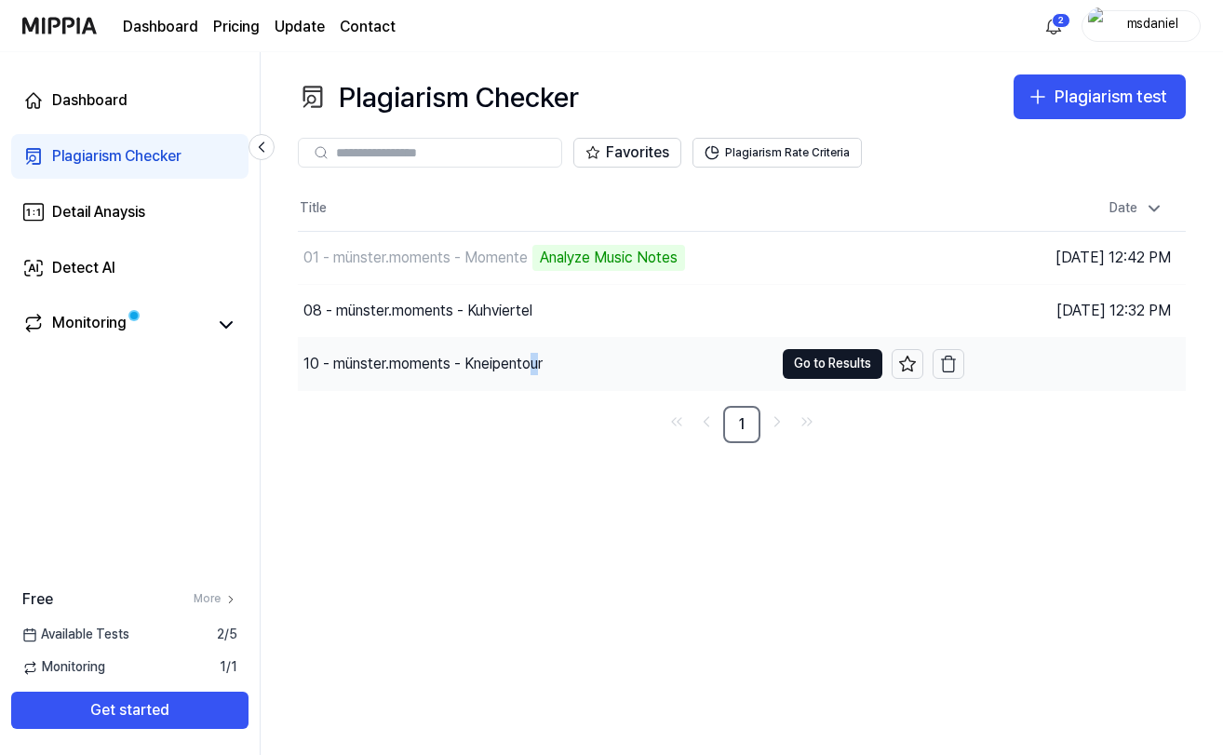
click at [538, 365] on div "10 - münster.moments - Kneipentour" at bounding box center [422, 364] width 239 height 22
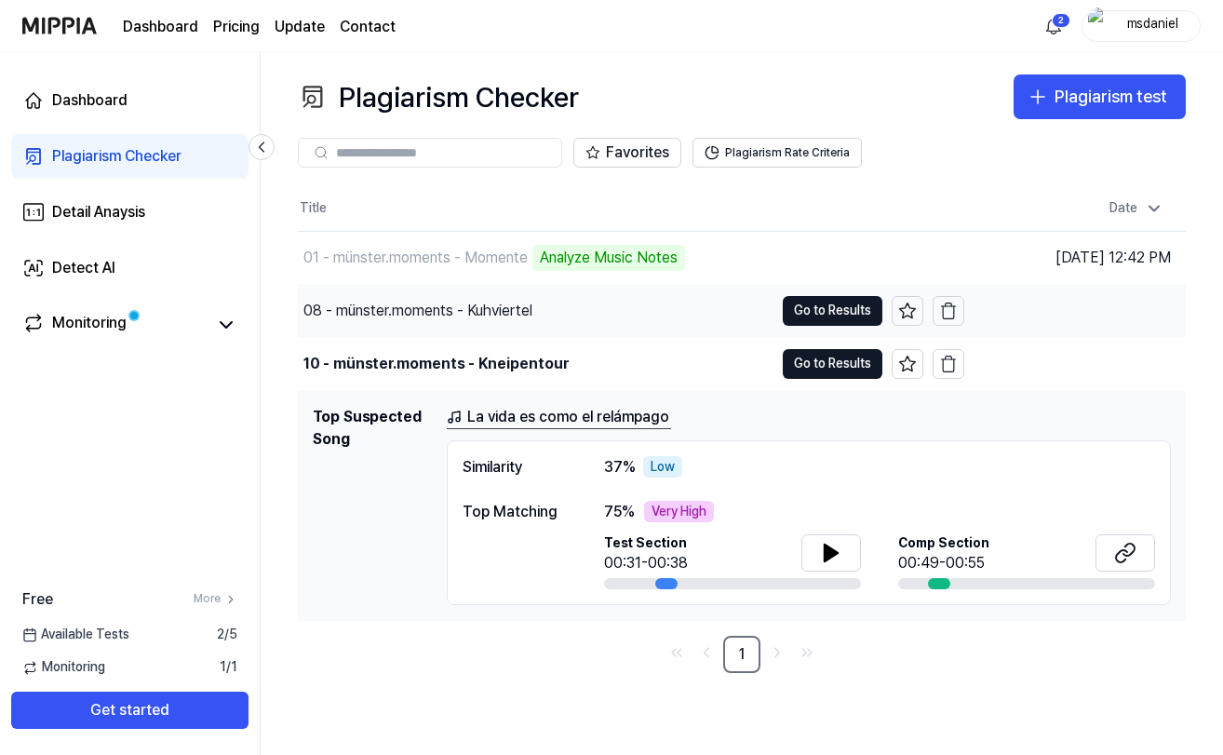
click at [611, 327] on div "08 - münster.moments - Kuhviertel" at bounding box center [536, 311] width 476 height 52
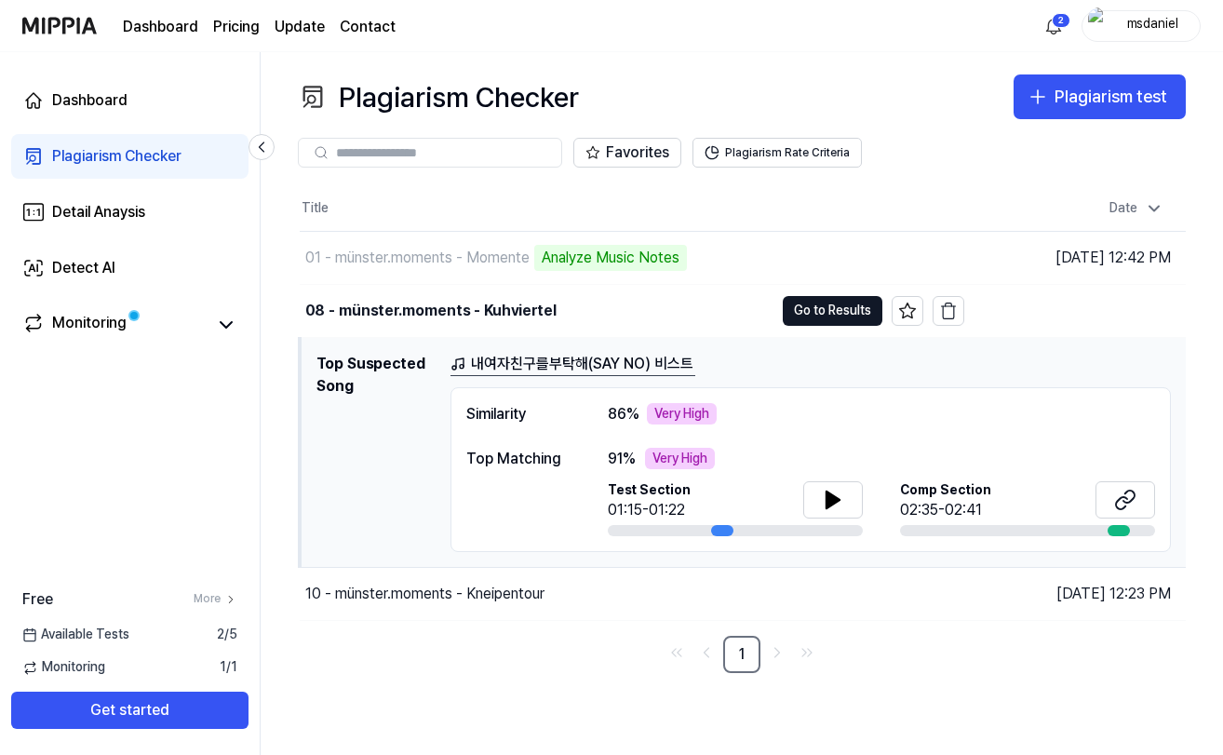
click at [676, 416] on div "Very High" at bounding box center [682, 414] width 70 height 22
click at [225, 330] on icon at bounding box center [226, 325] width 22 height 22
click at [751, 157] on button "Plagiarism Rate Criteria" at bounding box center [776, 153] width 169 height 30
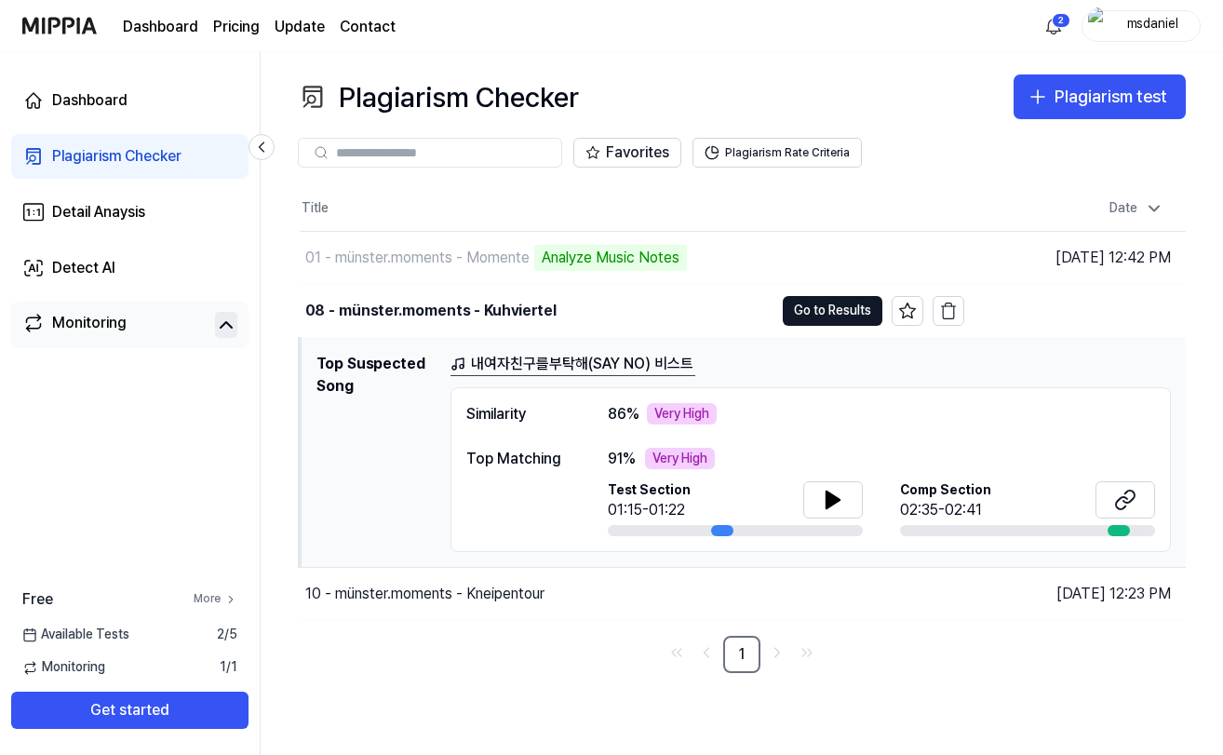
click at [220, 603] on link "More" at bounding box center [216, 599] width 44 height 16
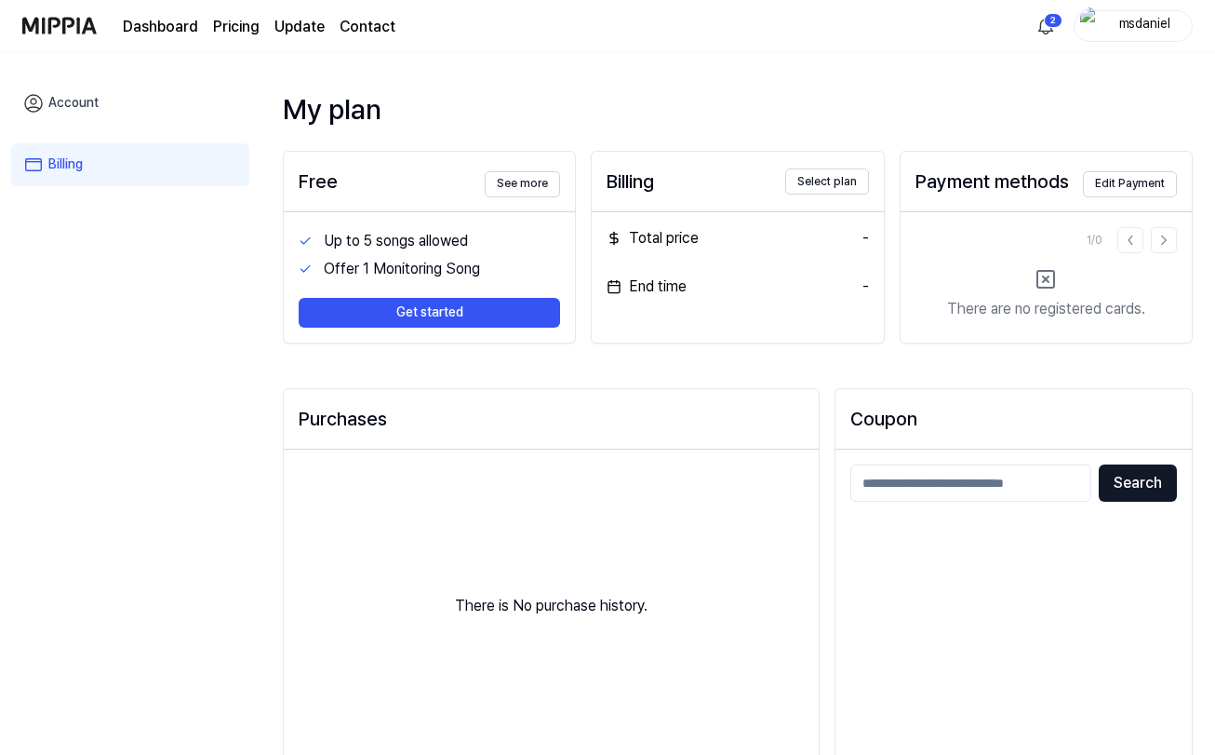
click at [87, 98] on link "Account" at bounding box center [130, 103] width 238 height 43
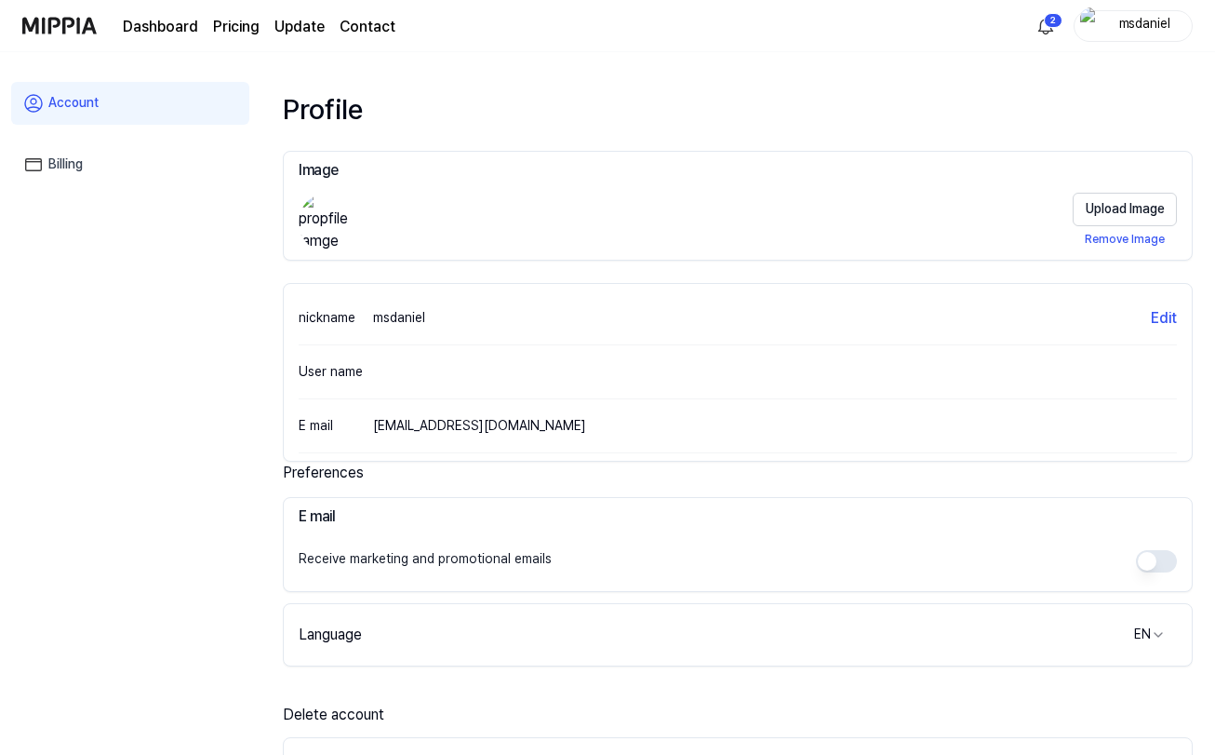
click at [158, 24] on link "Dashboard" at bounding box center [160, 27] width 75 height 22
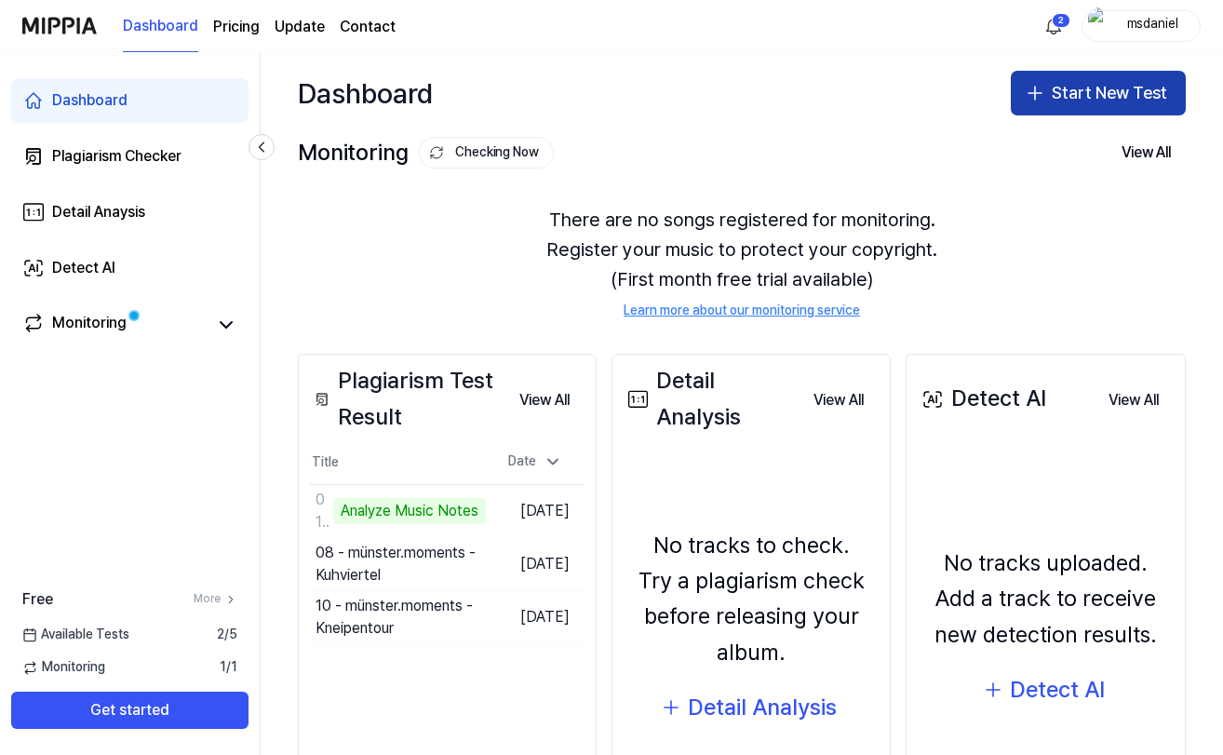
click at [1084, 87] on button "Start New Test" at bounding box center [1098, 93] width 175 height 45
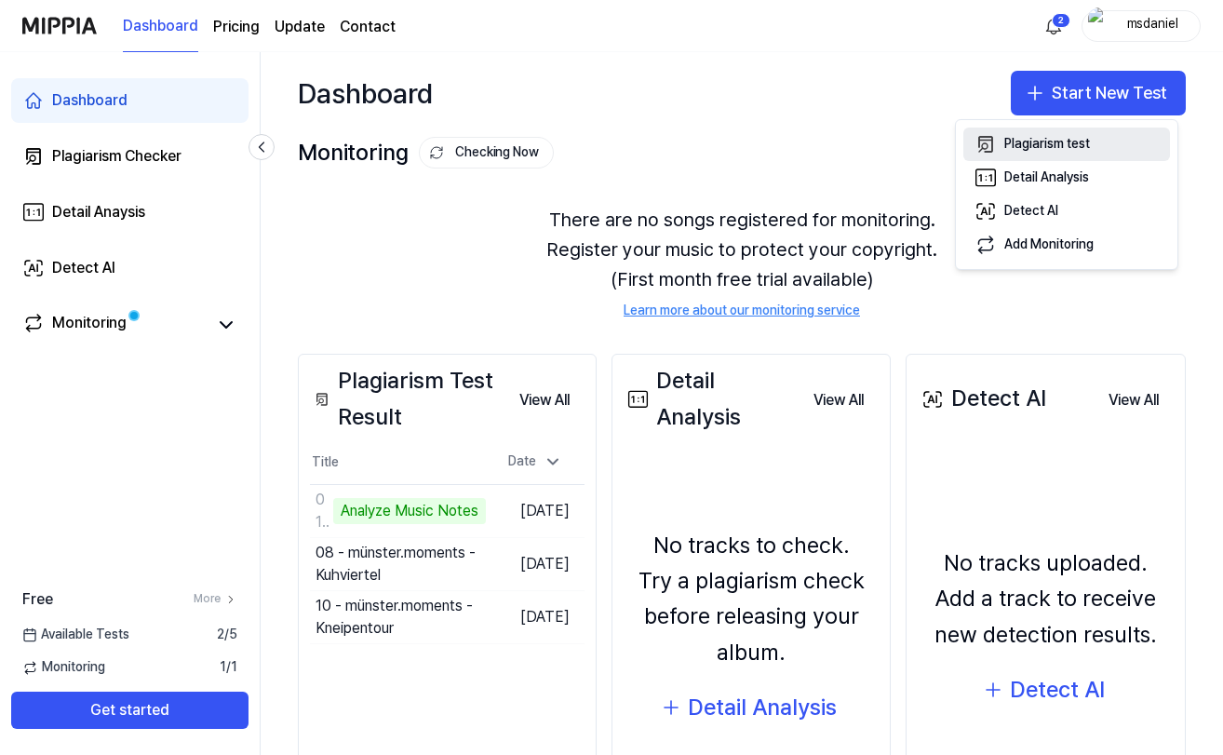
click at [1055, 152] on div "Plagiarism test" at bounding box center [1047, 144] width 86 height 19
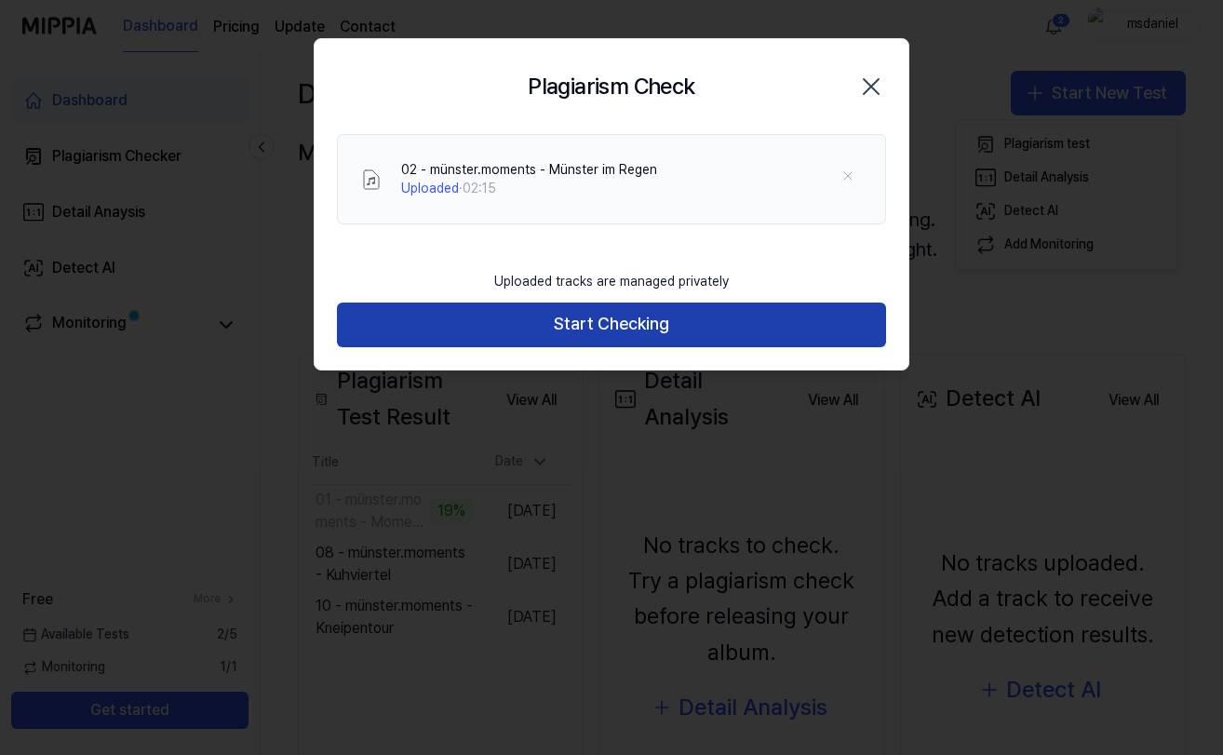
click at [603, 319] on button "Start Checking" at bounding box center [611, 324] width 549 height 45
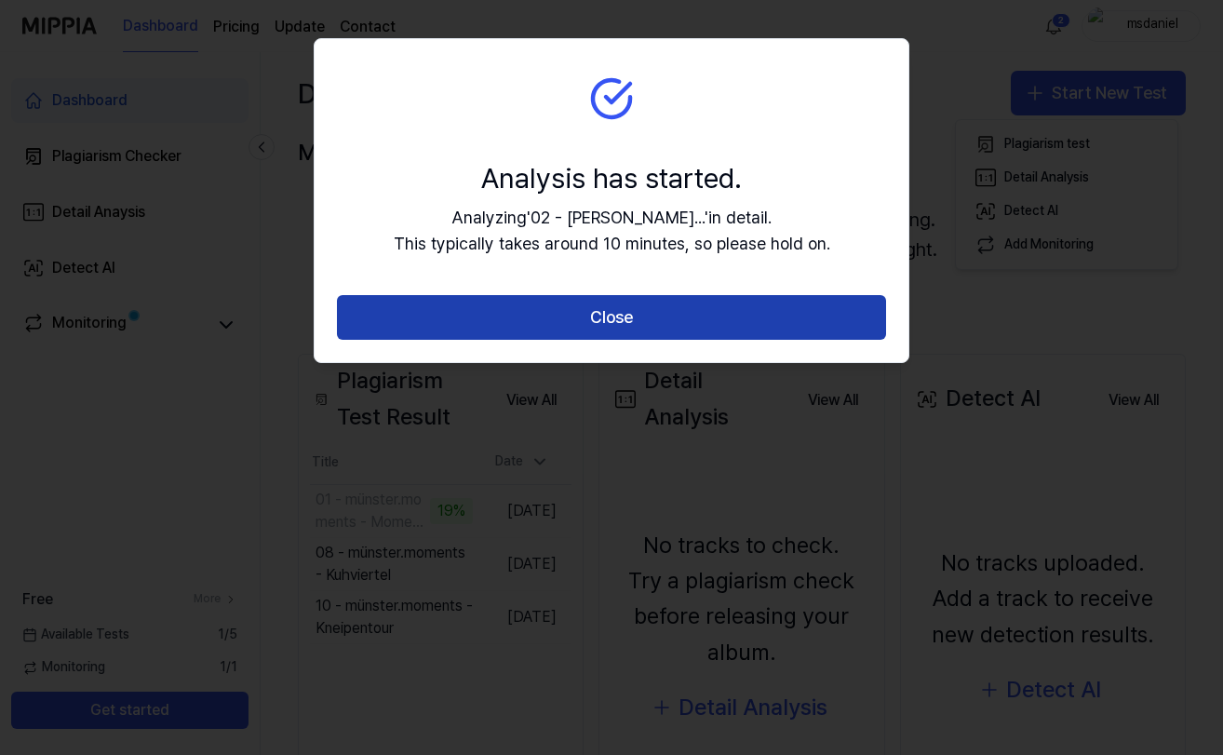
click at [610, 323] on button "Close" at bounding box center [611, 317] width 549 height 45
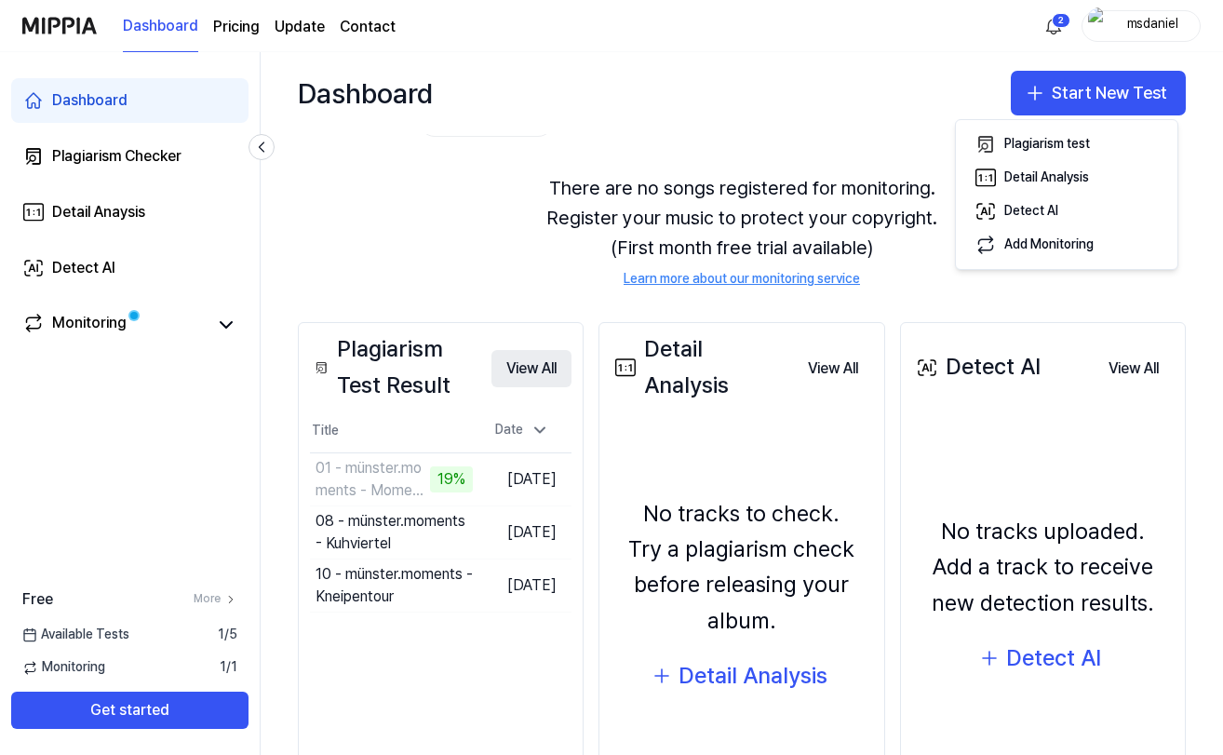
scroll to position [27, 0]
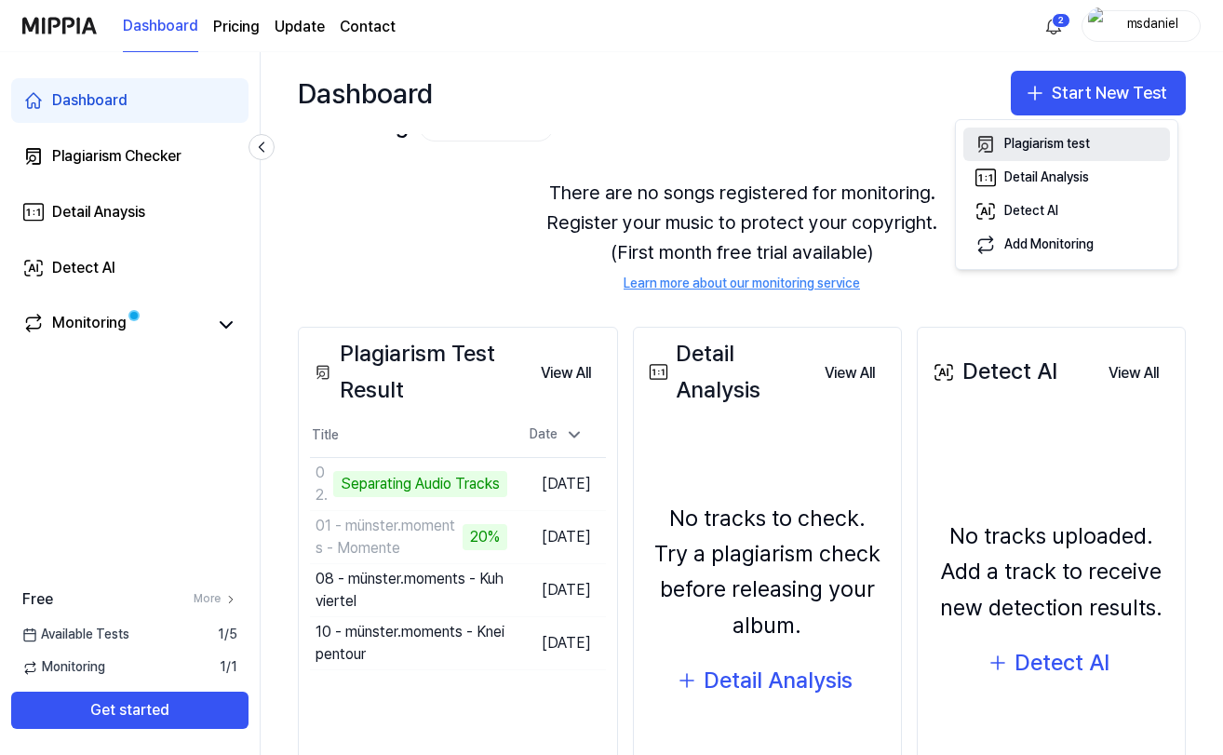
click at [1040, 145] on div "Plagiarism test" at bounding box center [1047, 144] width 86 height 19
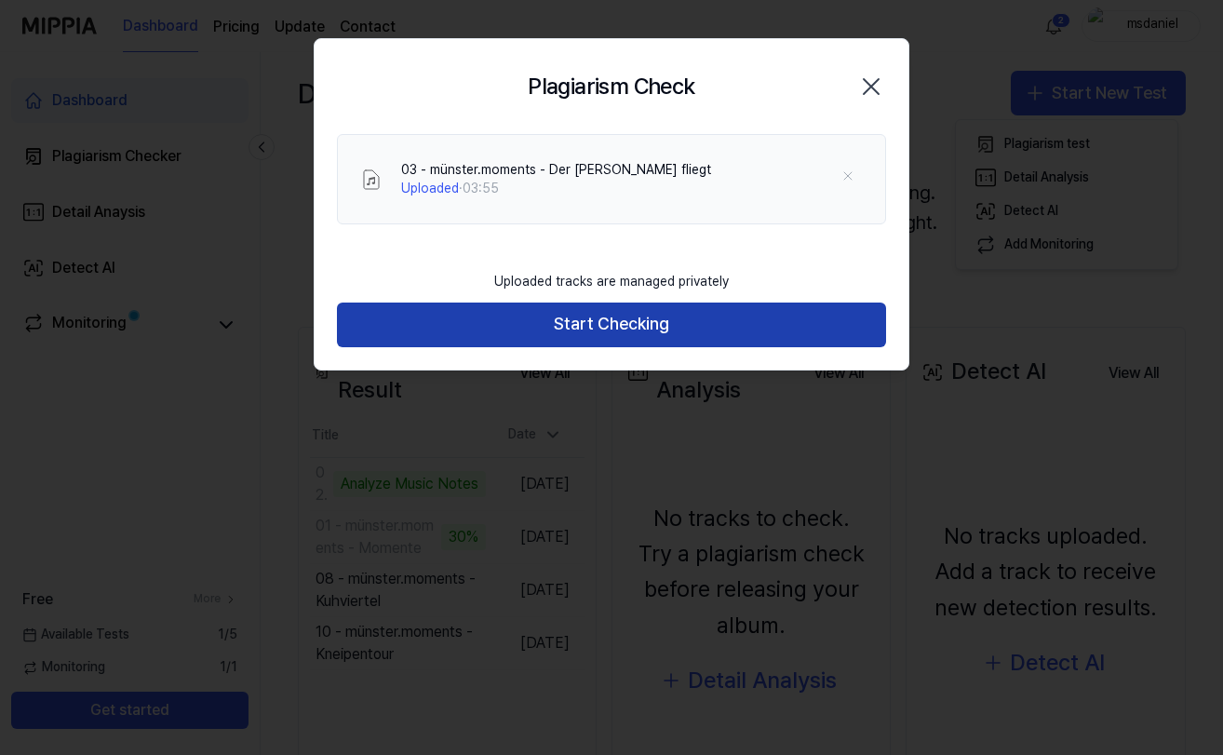
click at [630, 334] on button "Start Checking" at bounding box center [611, 324] width 549 height 45
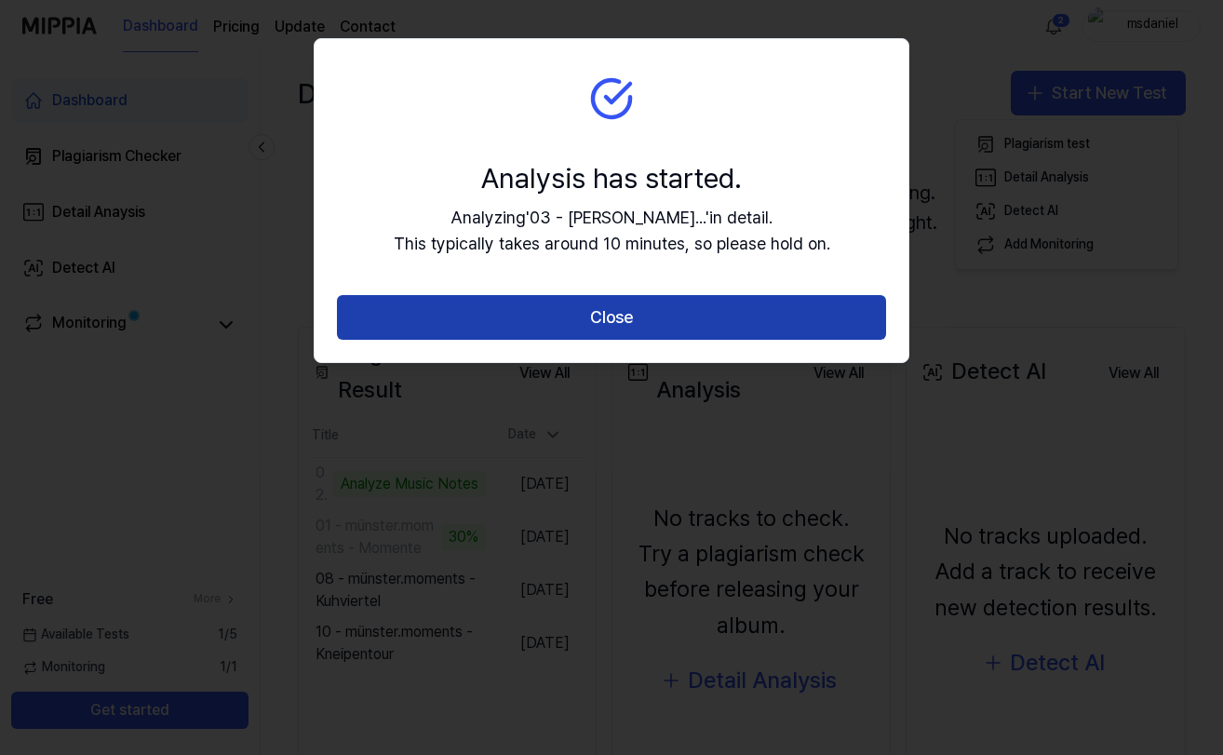
click at [617, 311] on button "Close" at bounding box center [611, 317] width 549 height 45
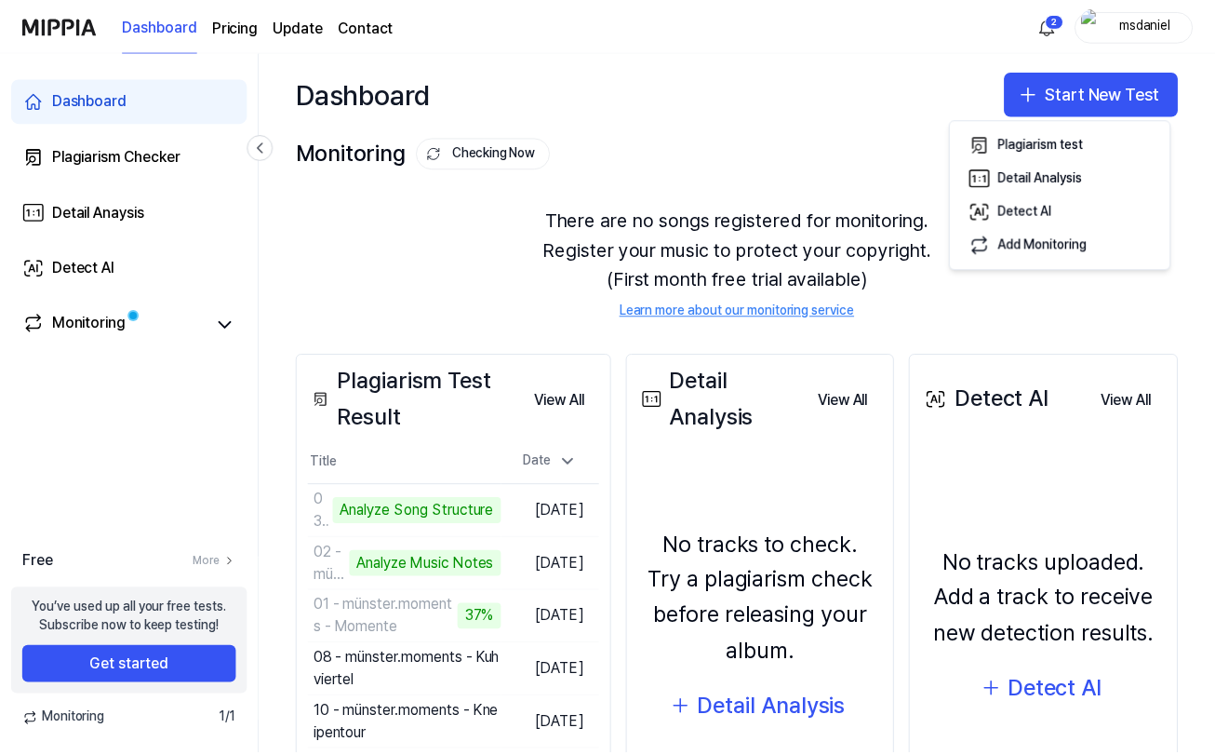
scroll to position [160, 0]
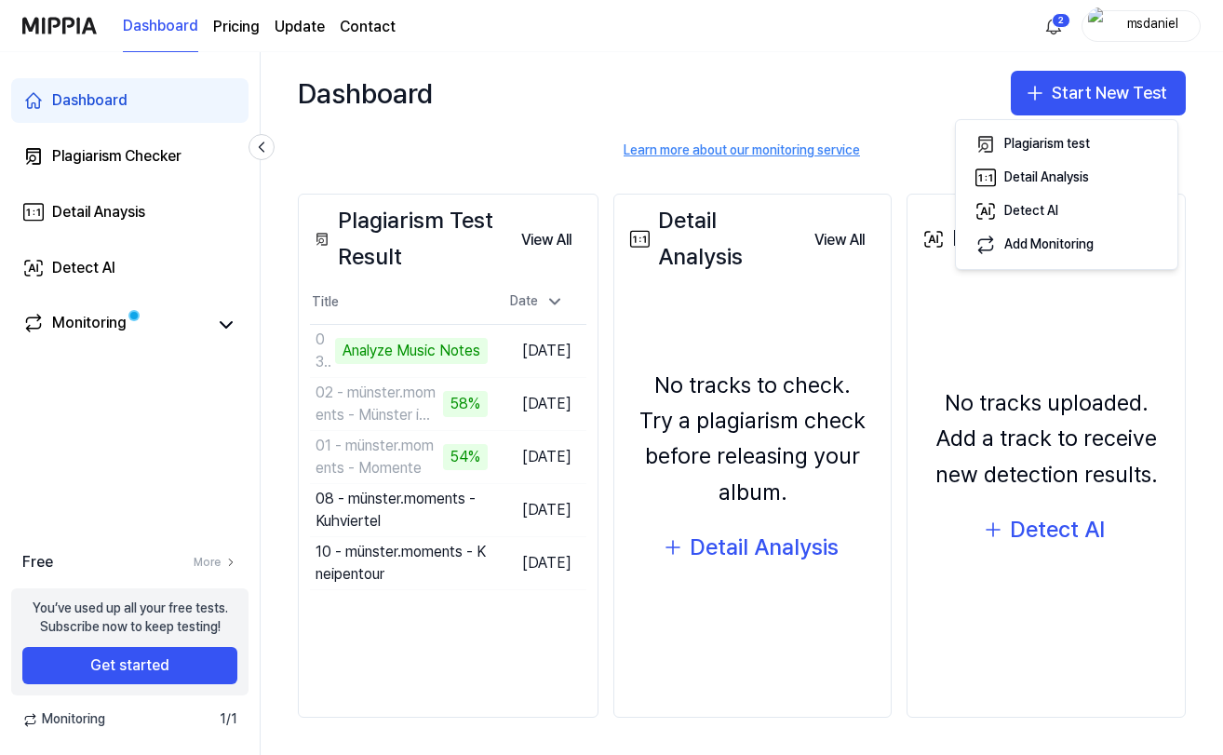
click at [552, 121] on div "Dashboard Start New Test" at bounding box center [742, 93] width 962 height 82
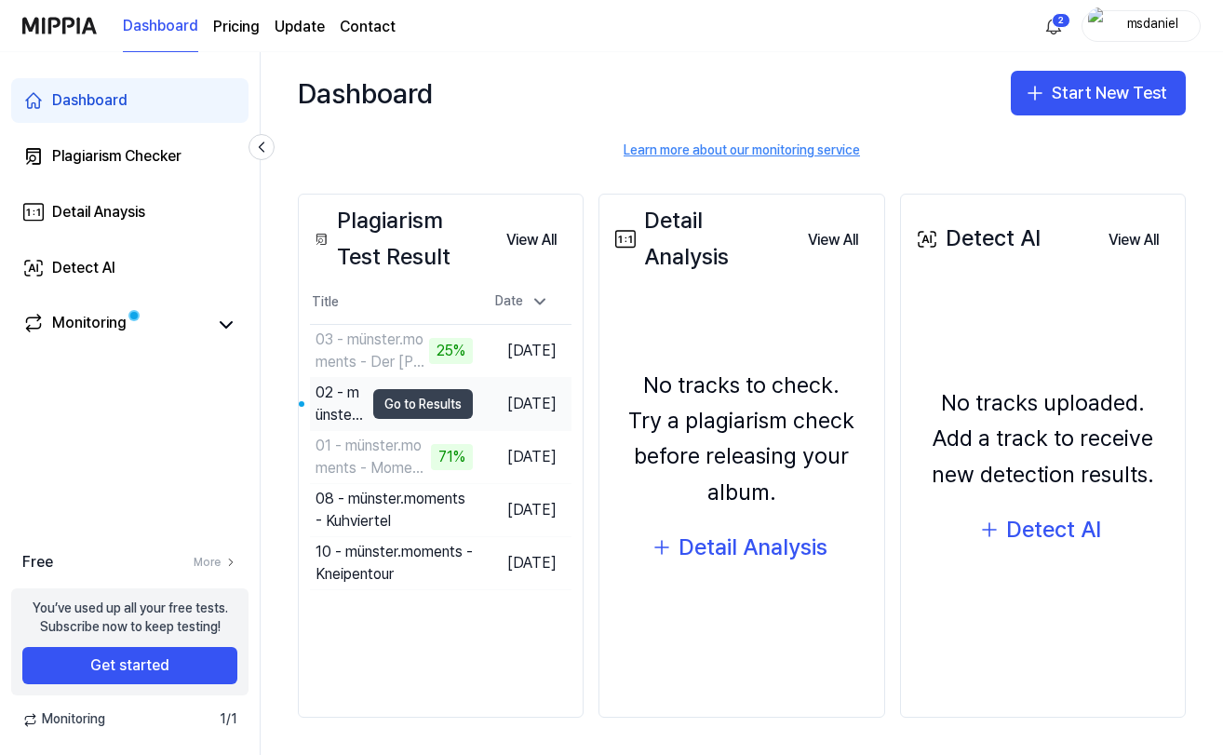
click at [373, 410] on button "Go to Results" at bounding box center [423, 404] width 100 height 30
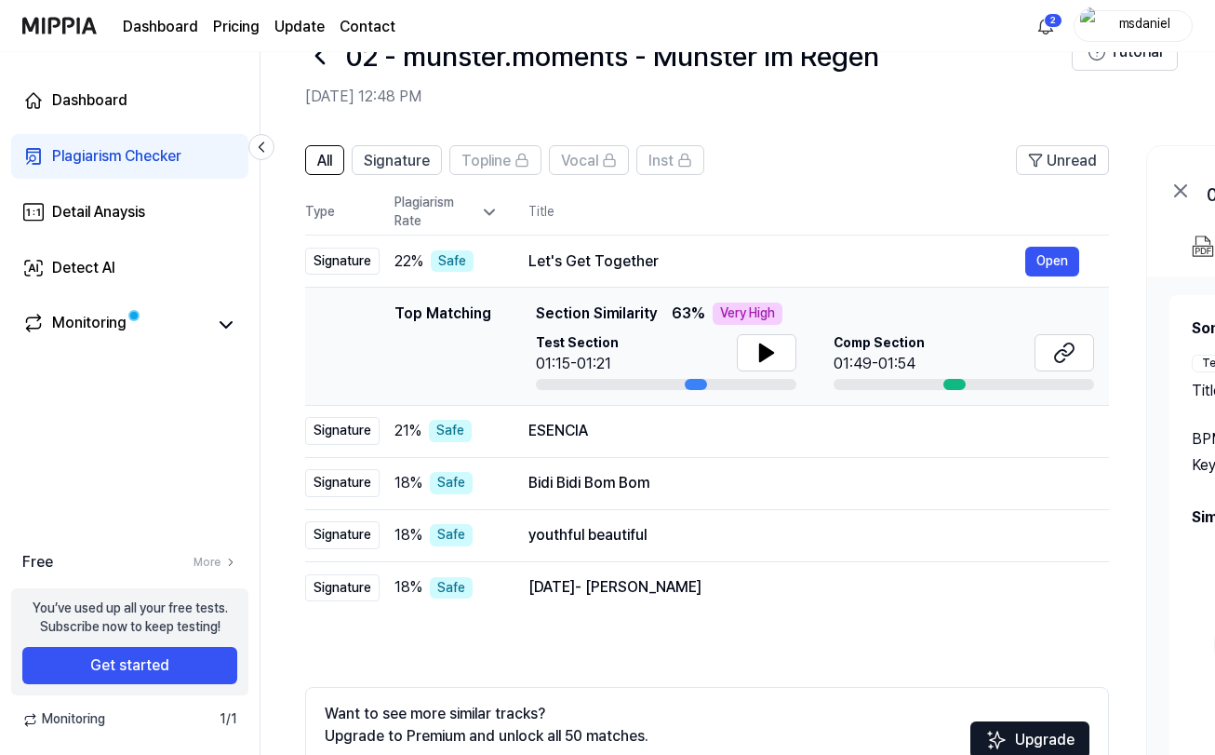
scroll to position [80, 0]
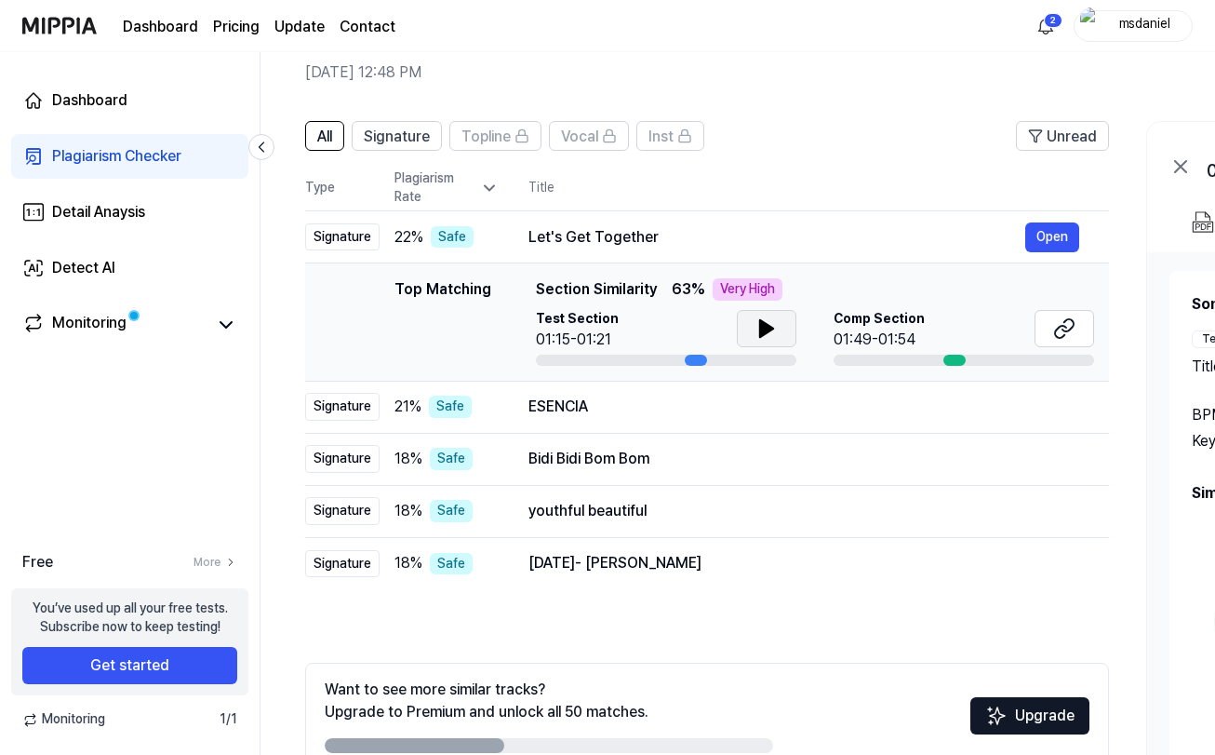
click at [768, 335] on icon at bounding box center [767, 328] width 22 height 22
click at [761, 332] on icon at bounding box center [763, 328] width 4 height 15
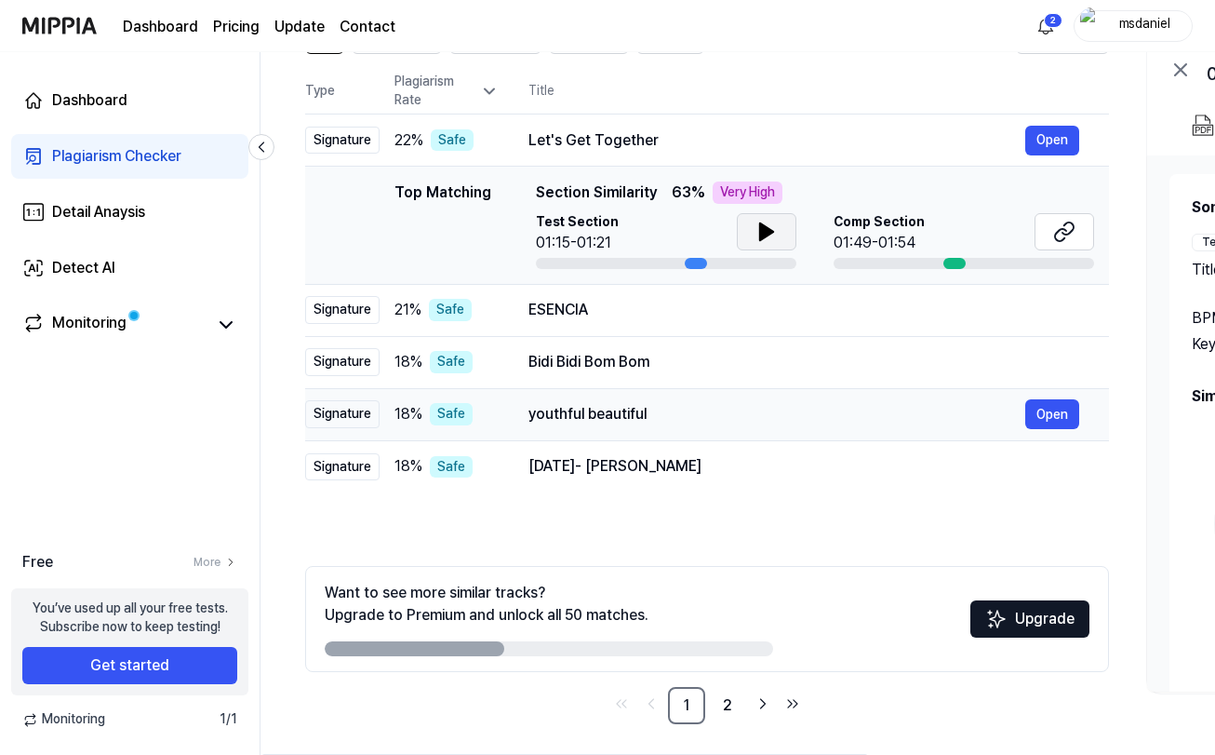
scroll to position [183, 0]
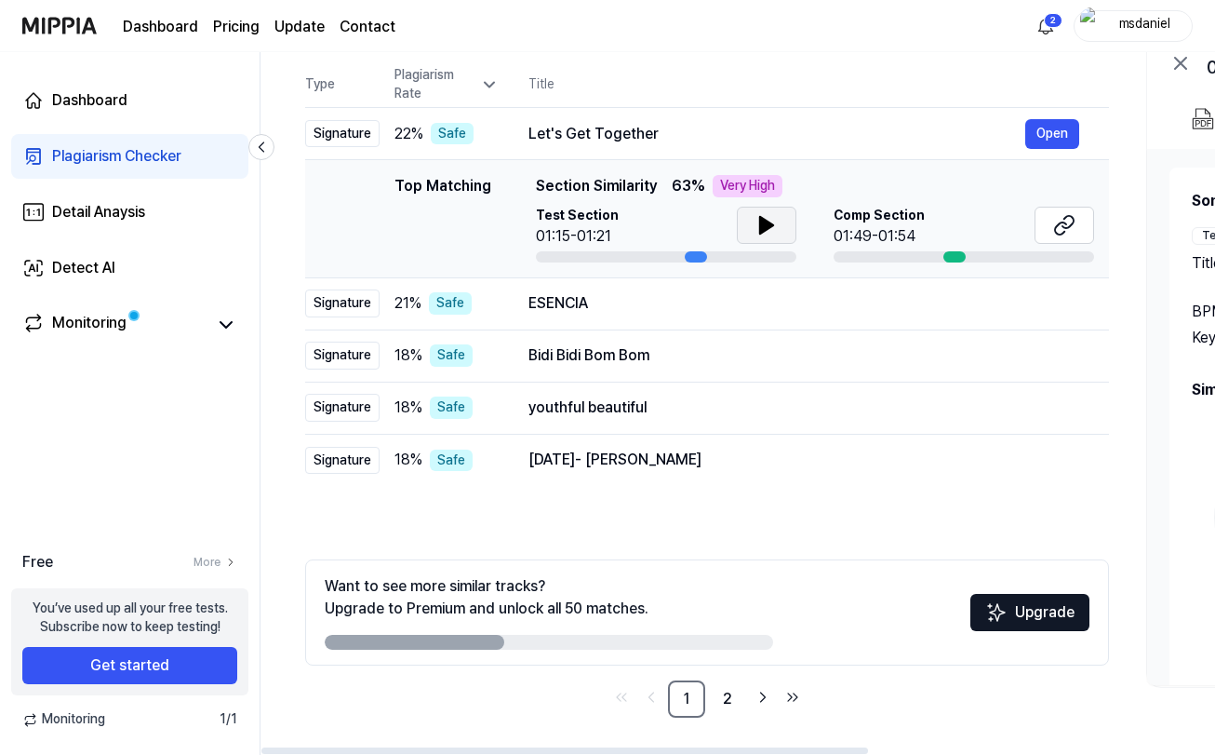
click at [151, 153] on div "Plagiarism Checker" at bounding box center [116, 156] width 129 height 22
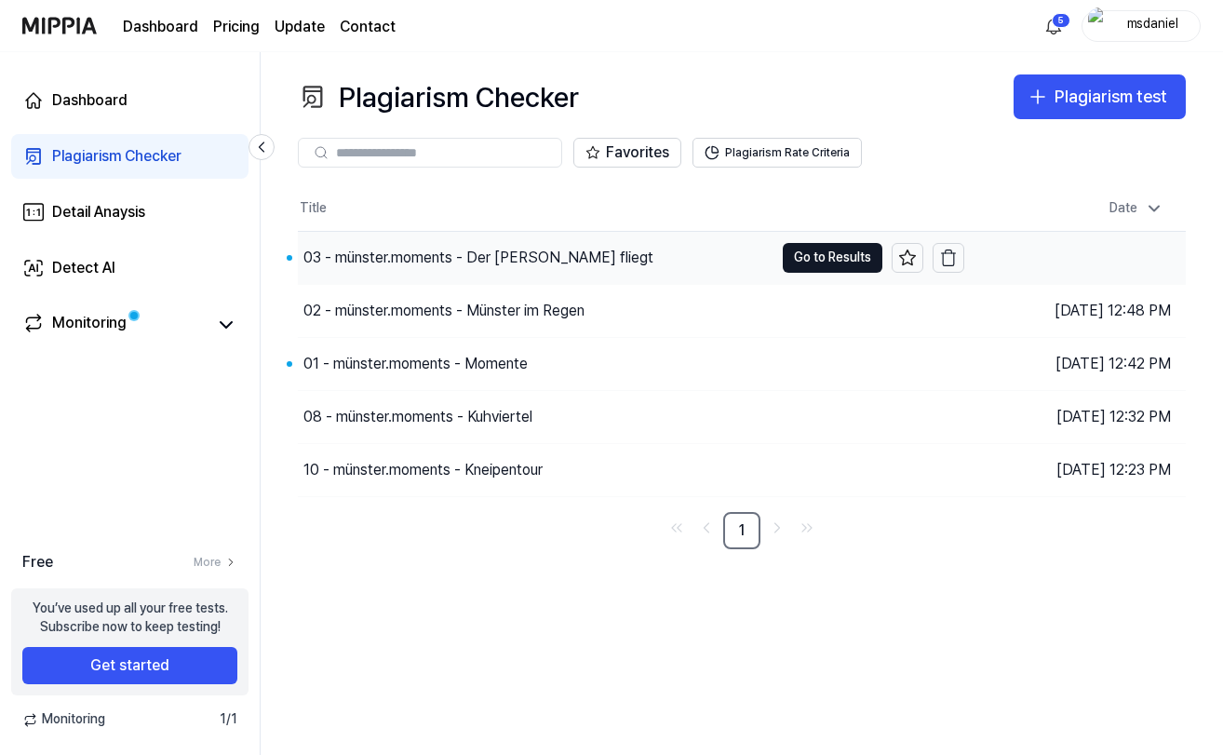
click at [506, 248] on div "03 - münster.moments - Der [PERSON_NAME] fliegt" at bounding box center [478, 258] width 350 height 22
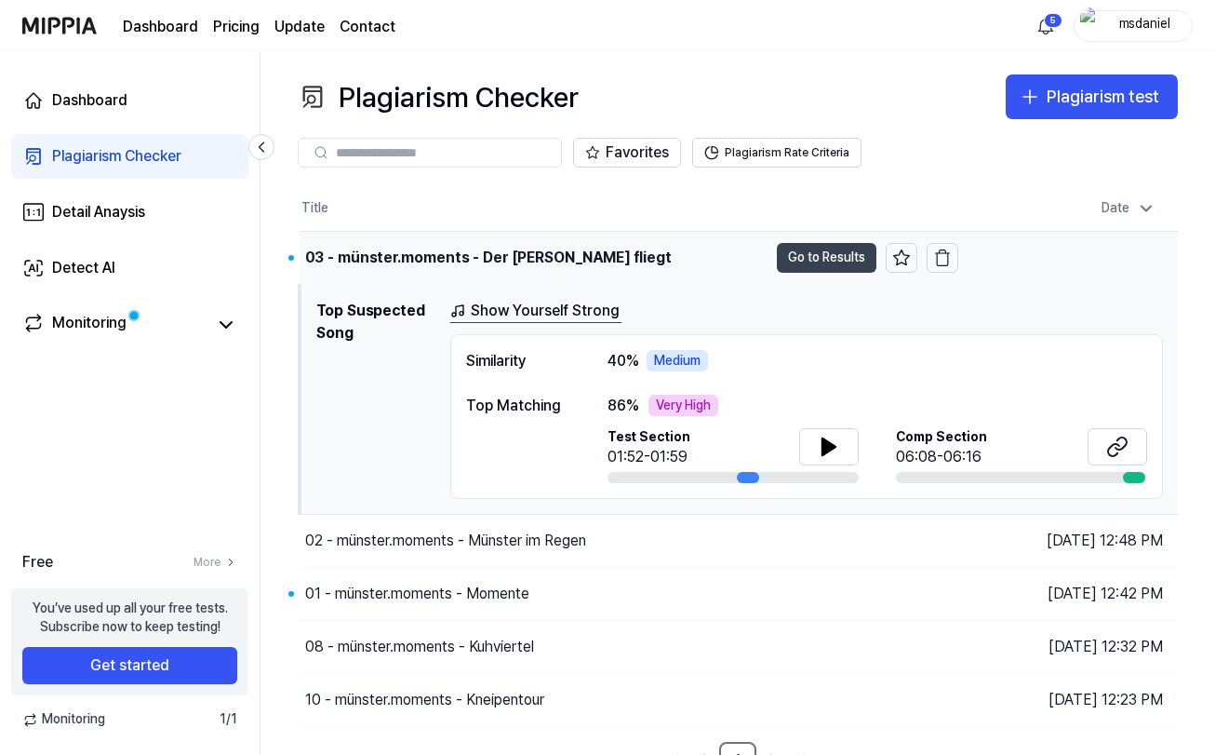
click at [814, 260] on button "Go to Results" at bounding box center [827, 258] width 100 height 30
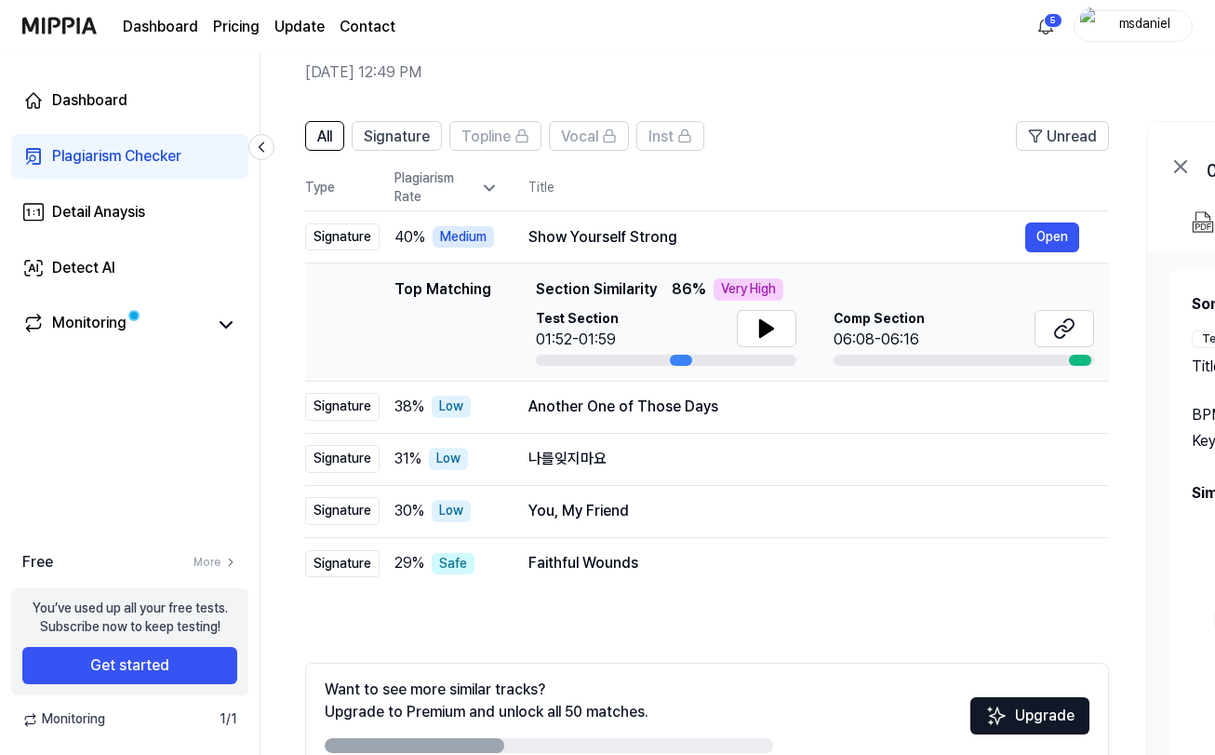
scroll to position [88, 0]
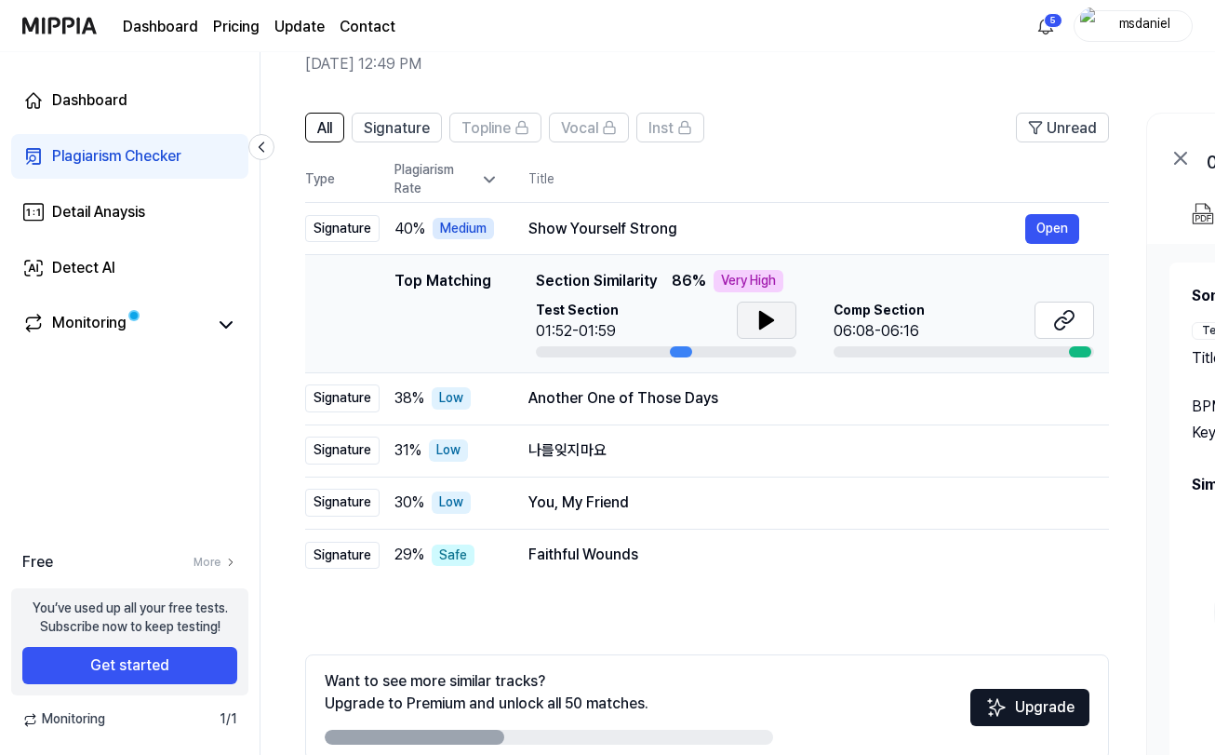
click at [764, 330] on icon at bounding box center [767, 320] width 22 height 22
click at [1078, 325] on button at bounding box center [1065, 319] width 60 height 37
